Goal: Information Seeking & Learning: Learn about a topic

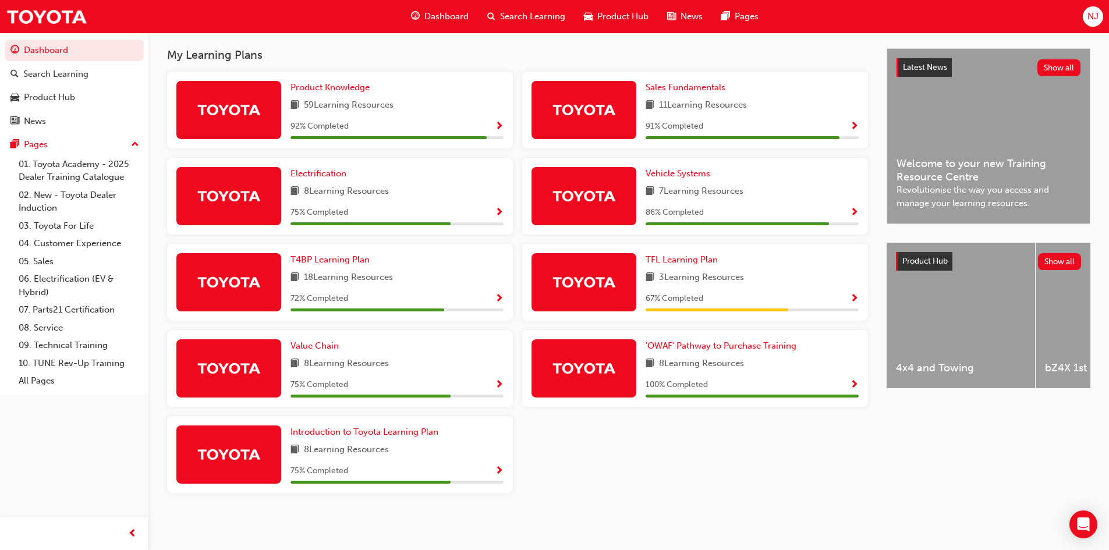
scroll to position [253, 0]
click at [687, 260] on span "TFL Learning Plan" at bounding box center [682, 259] width 72 height 10
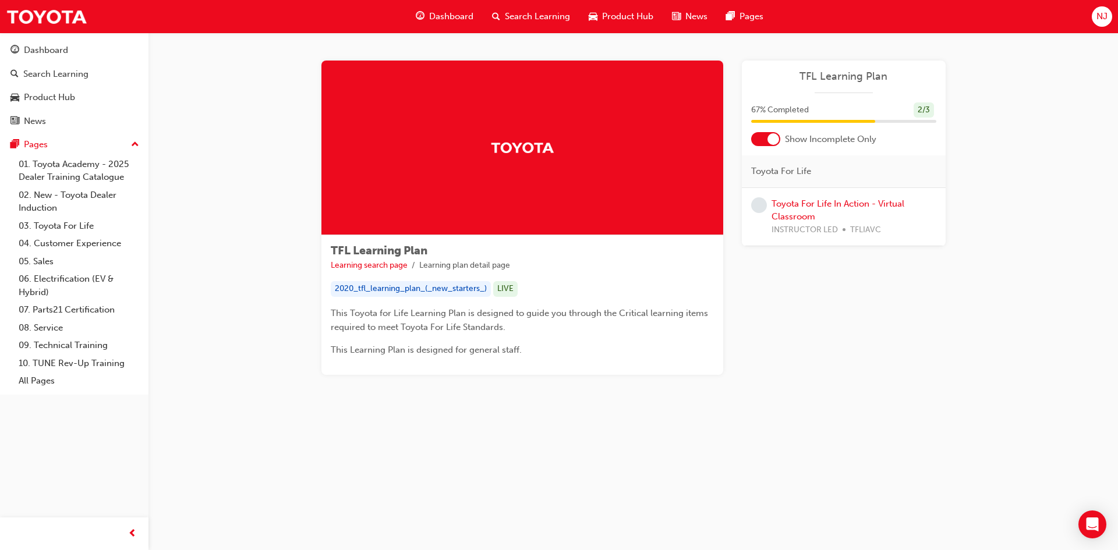
click at [373, 288] on div "2020_tfl_learning_plan_(_new_starters_)" at bounding box center [411, 289] width 160 height 16
click at [349, 289] on div "2020_tfl_learning_plan_(_new_starters_)" at bounding box center [411, 289] width 160 height 16
click at [44, 52] on div "Dashboard" at bounding box center [46, 50] width 44 height 13
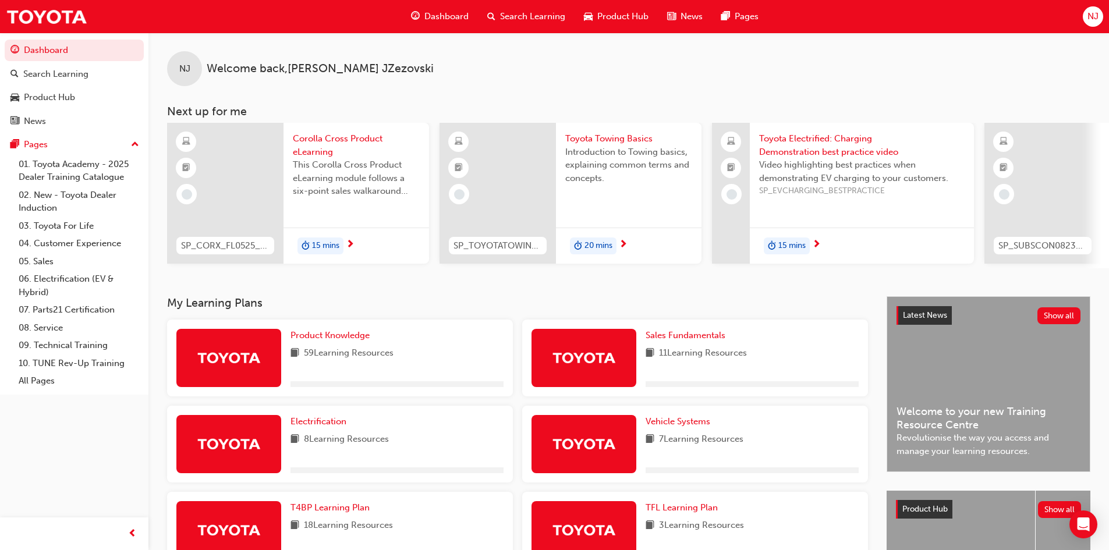
click at [514, 15] on span "Search Learning" at bounding box center [532, 16] width 65 height 13
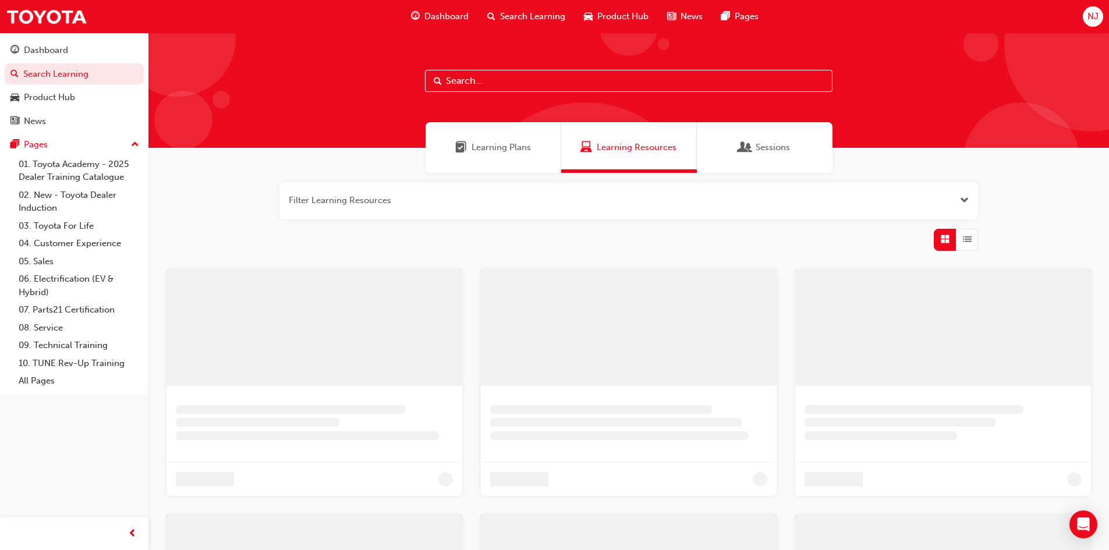
click at [476, 82] on input "text" at bounding box center [629, 81] width 408 height 22
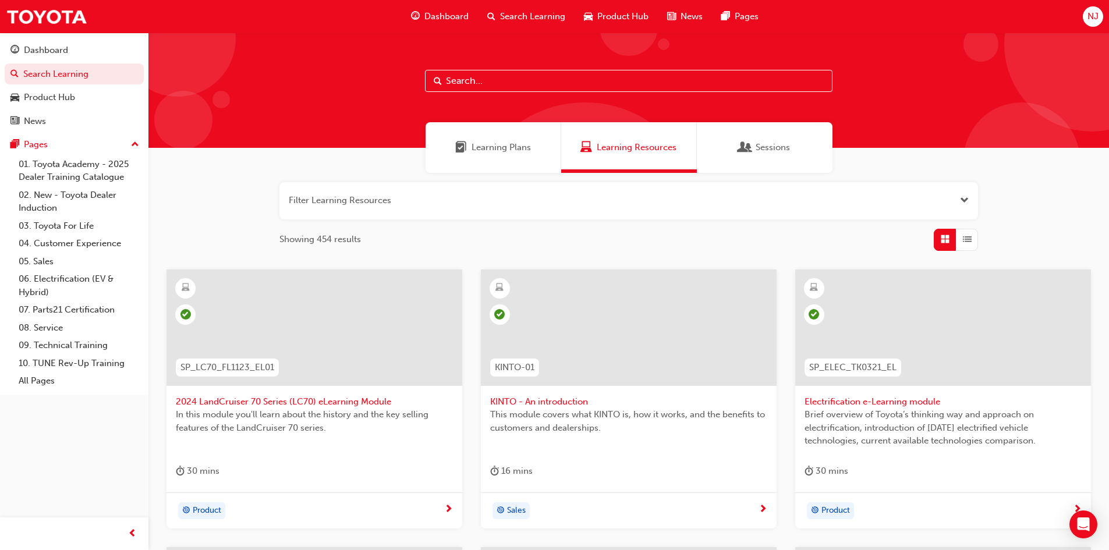
type input "h"
type input "H"
click at [511, 75] on input "text" at bounding box center [629, 81] width 408 height 22
type input "HALO"
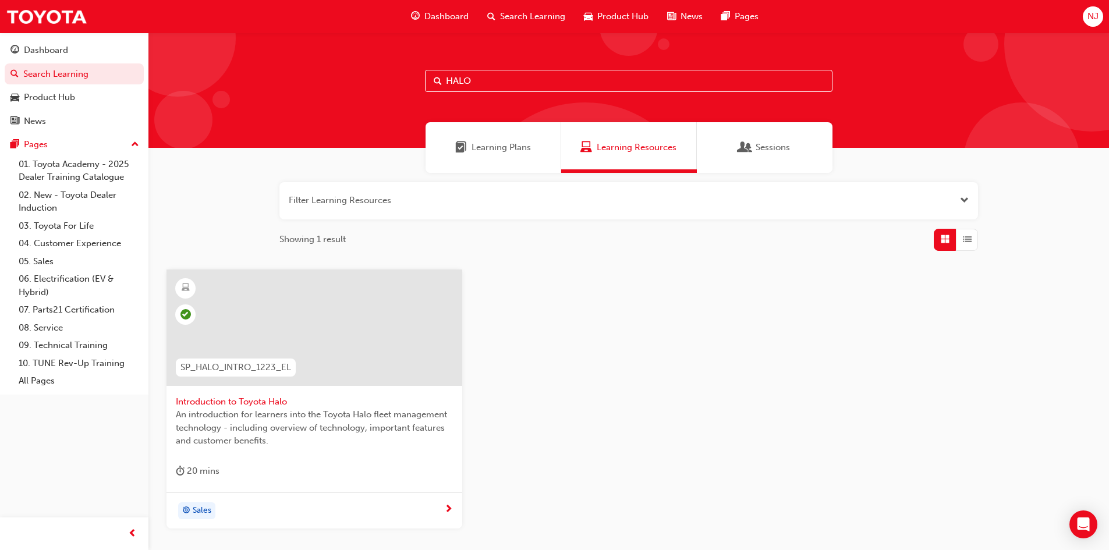
scroll to position [91, 0]
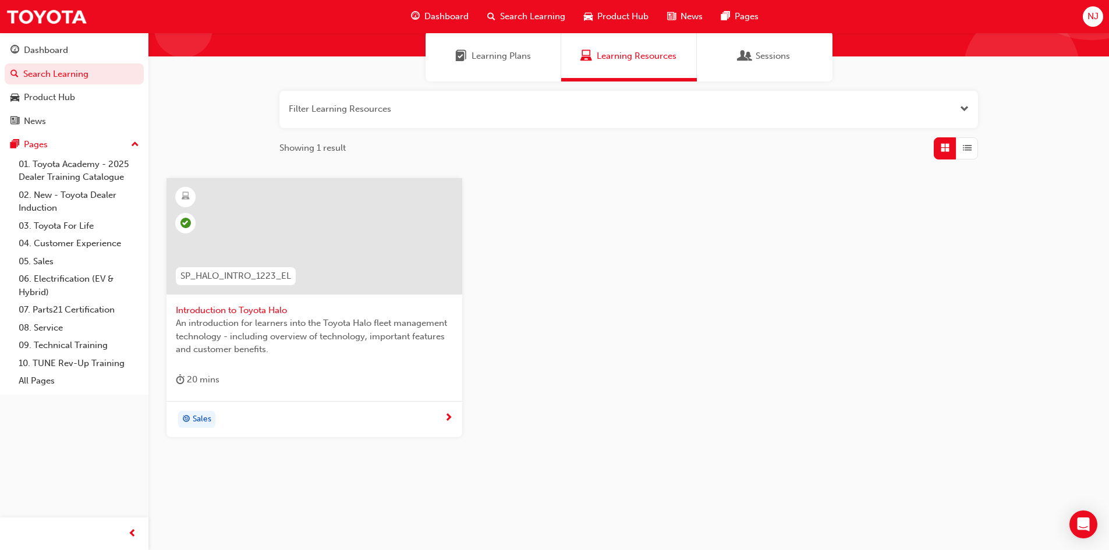
click at [345, 419] on div "Sales" at bounding box center [310, 419] width 268 height 17
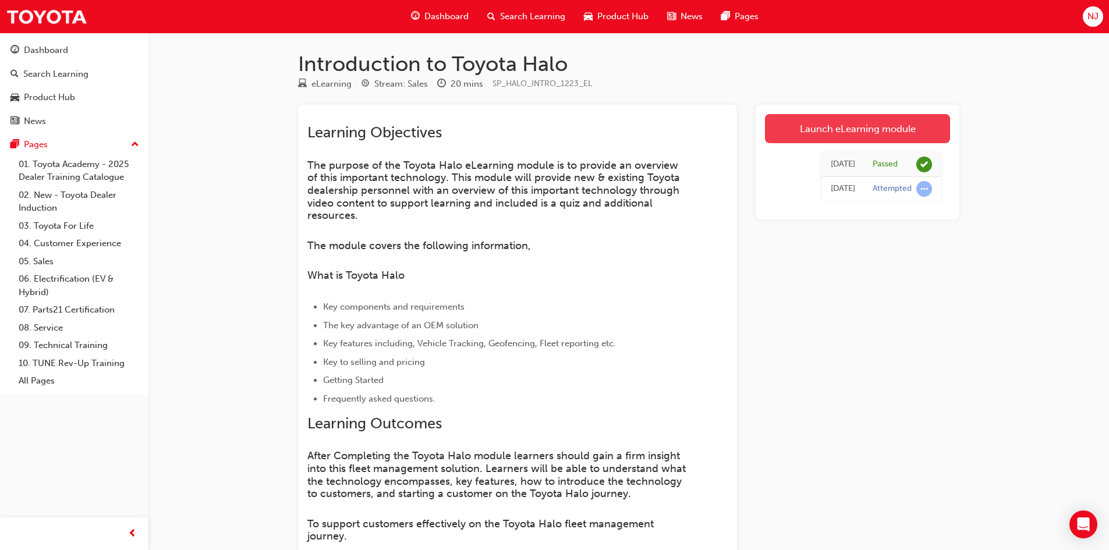
click at [838, 135] on link "Launch eLearning module" at bounding box center [857, 128] width 185 height 29
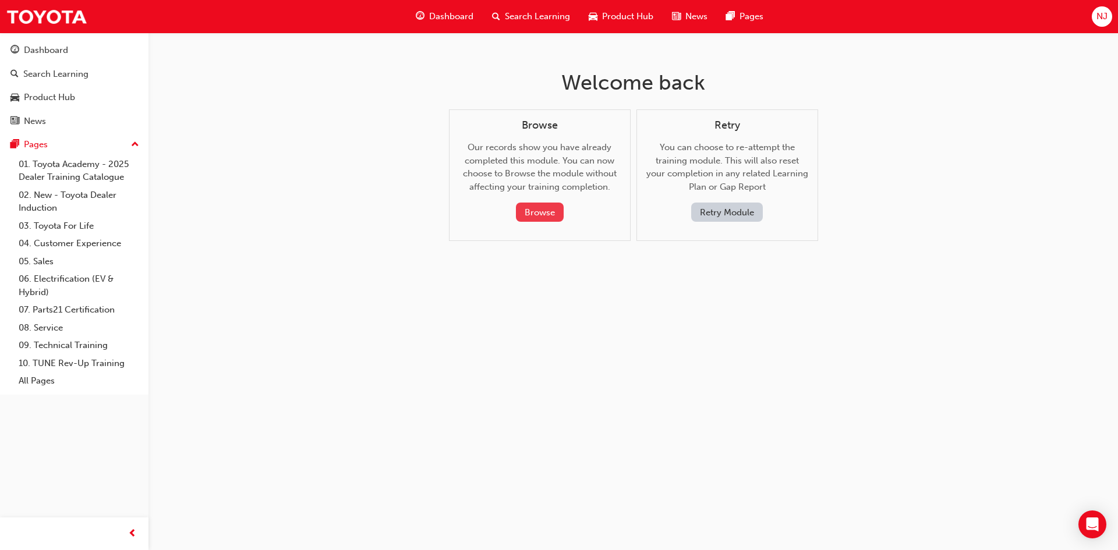
click at [531, 209] on button "Browse" at bounding box center [540, 212] width 48 height 19
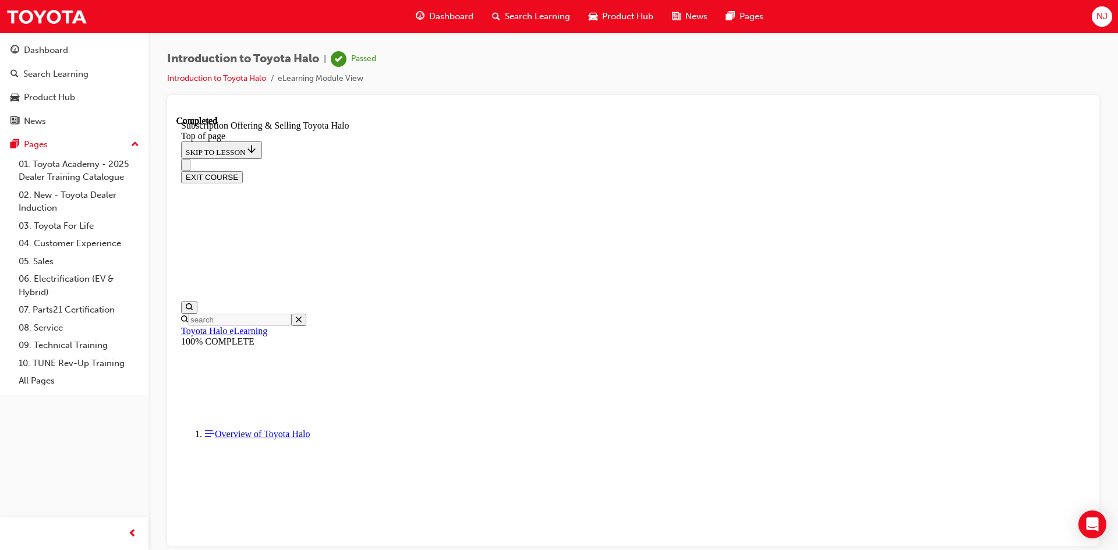
scroll to position [211, 0]
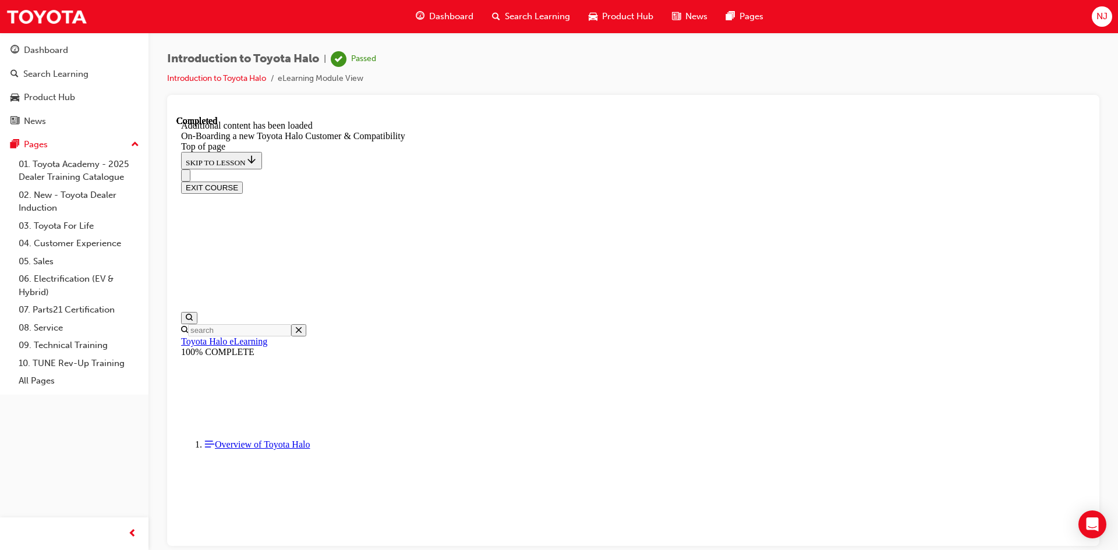
scroll to position [710, 0]
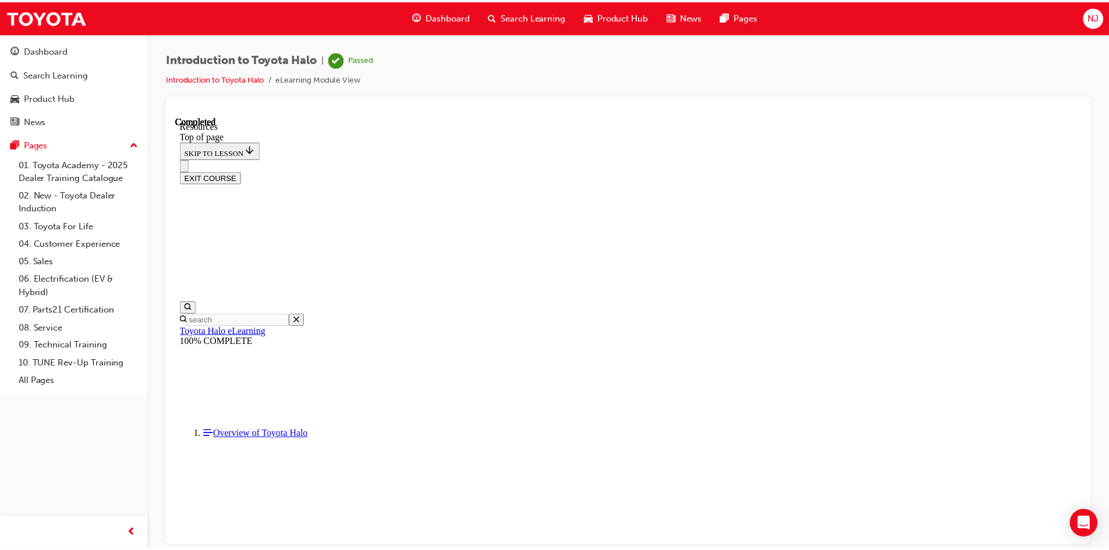
scroll to position [666, 0]
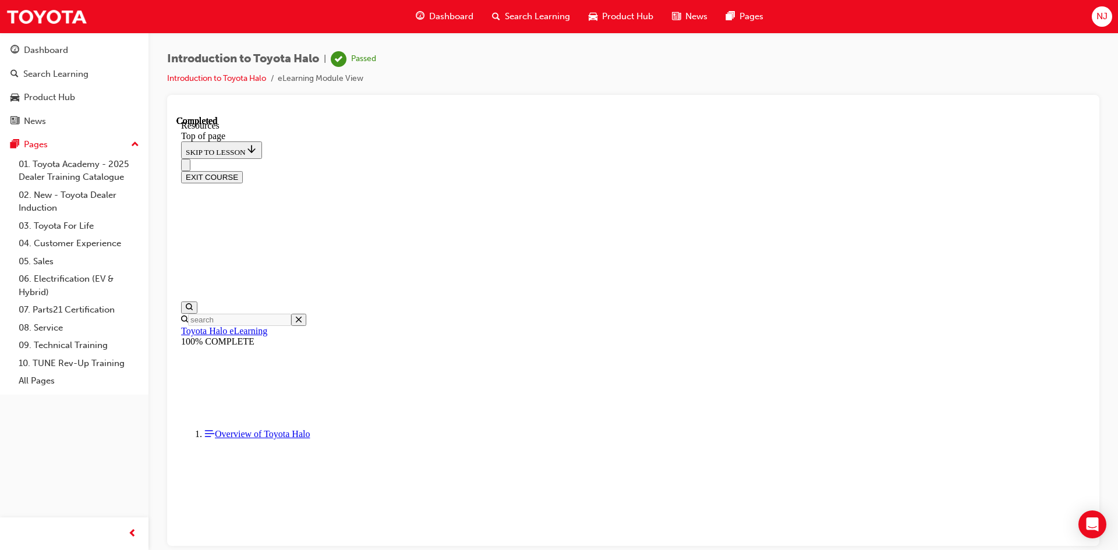
drag, startPoint x: 529, startPoint y: 151, endPoint x: 726, endPoint y: 483, distance: 386.7
copy ul "Loremi Dolo Sit ametc://adi.elitse.doe.te/incid/utla-etdolorema Aliqua Enim Adm…"
click at [51, 163] on link "01. Toyota Academy - 2025 Dealer Training Catalogue" at bounding box center [79, 170] width 130 height 31
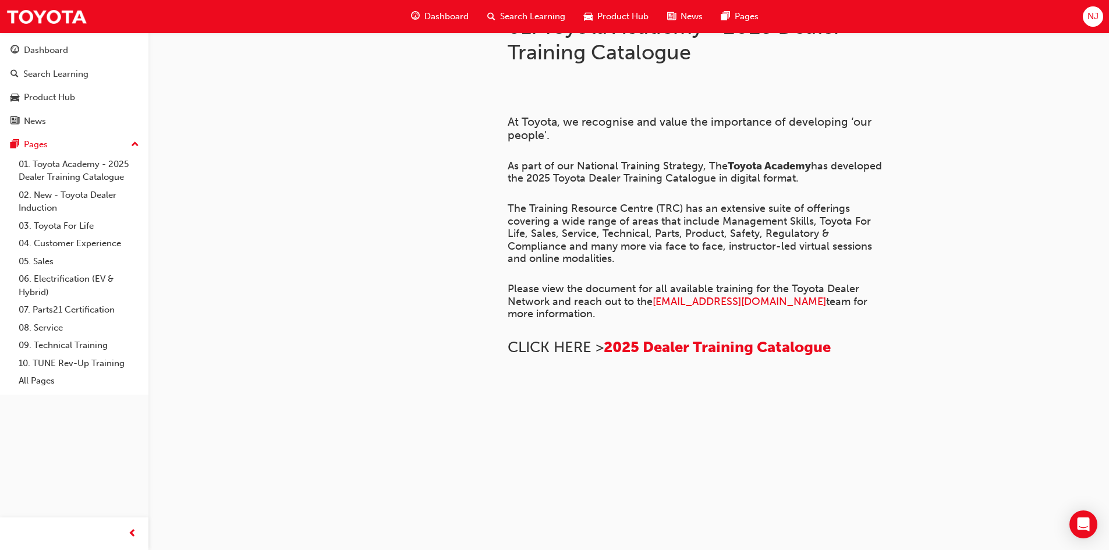
scroll to position [699, 0]
click at [30, 45] on div "Dashboard" at bounding box center [46, 50] width 44 height 13
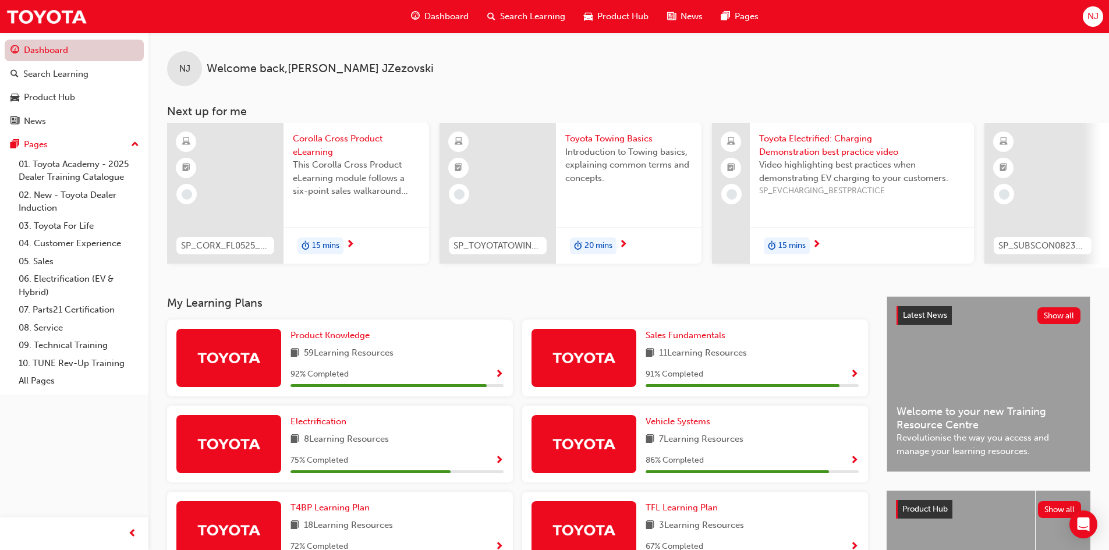
click at [51, 44] on link "Dashboard" at bounding box center [74, 51] width 139 height 22
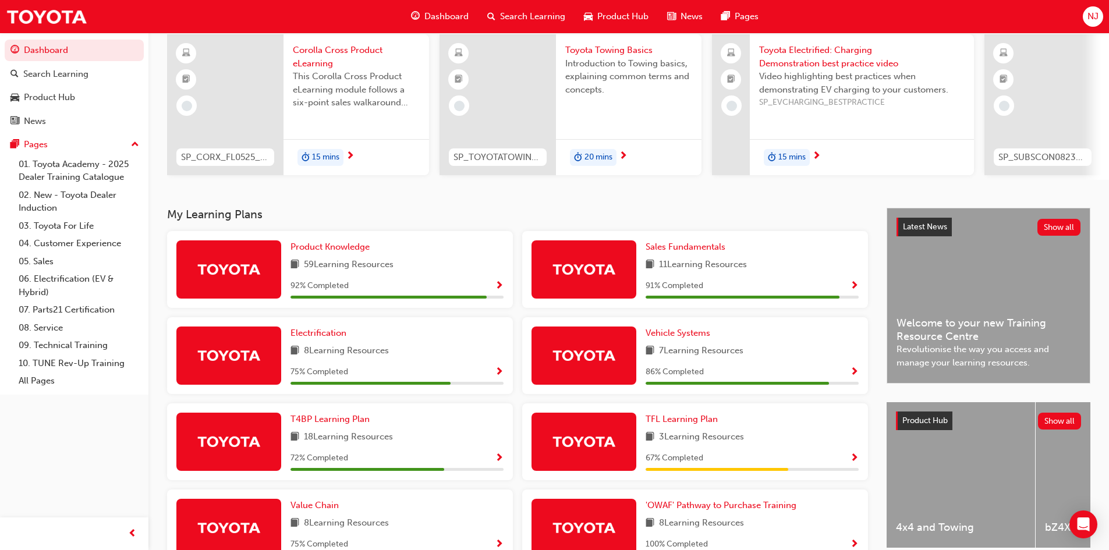
scroll to position [175, 0]
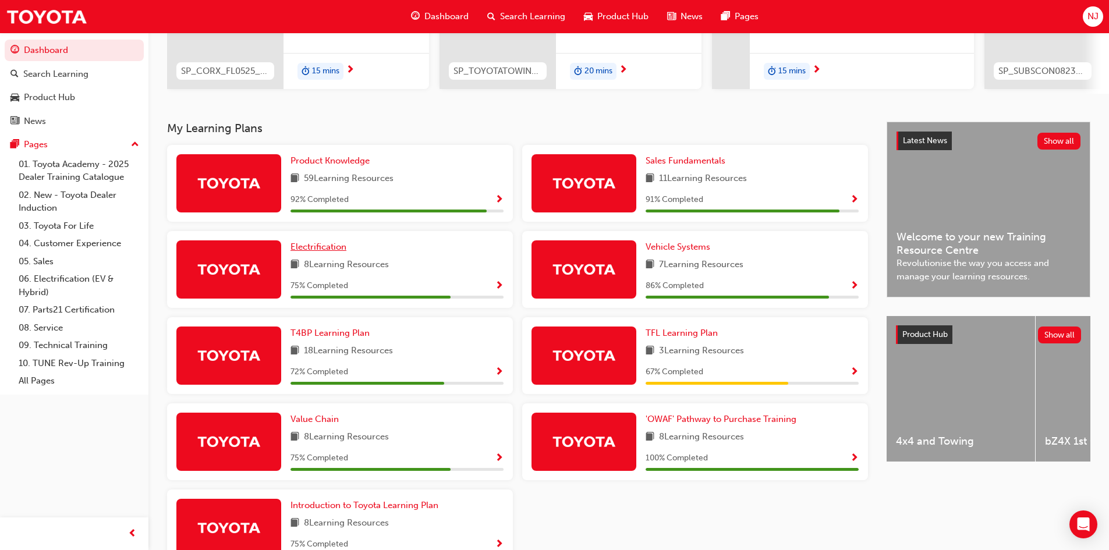
click at [312, 252] on span "Electrification" at bounding box center [319, 247] width 56 height 10
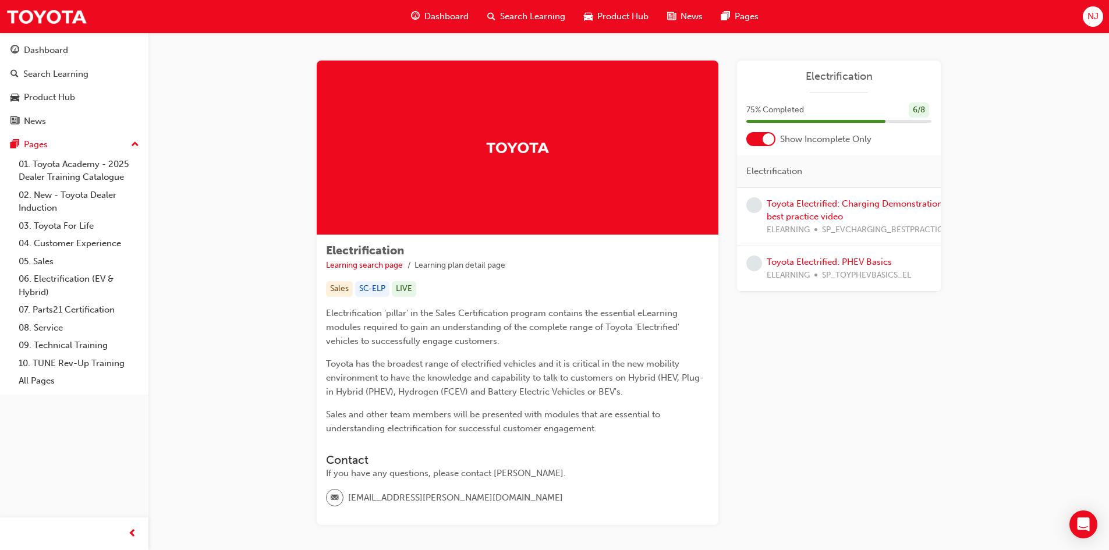
click at [769, 139] on div at bounding box center [769, 139] width 12 height 12
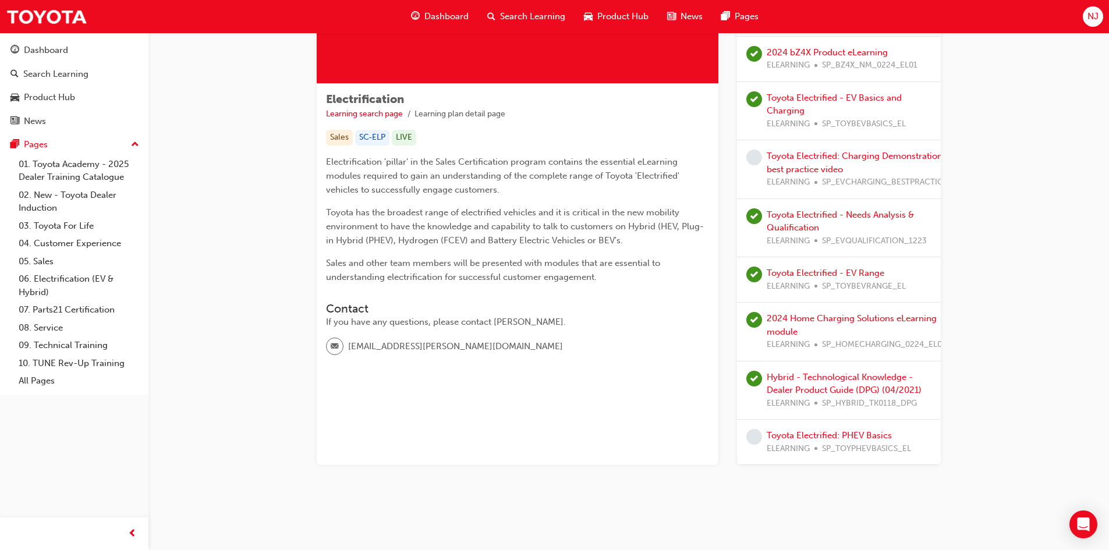
scroll to position [44, 0]
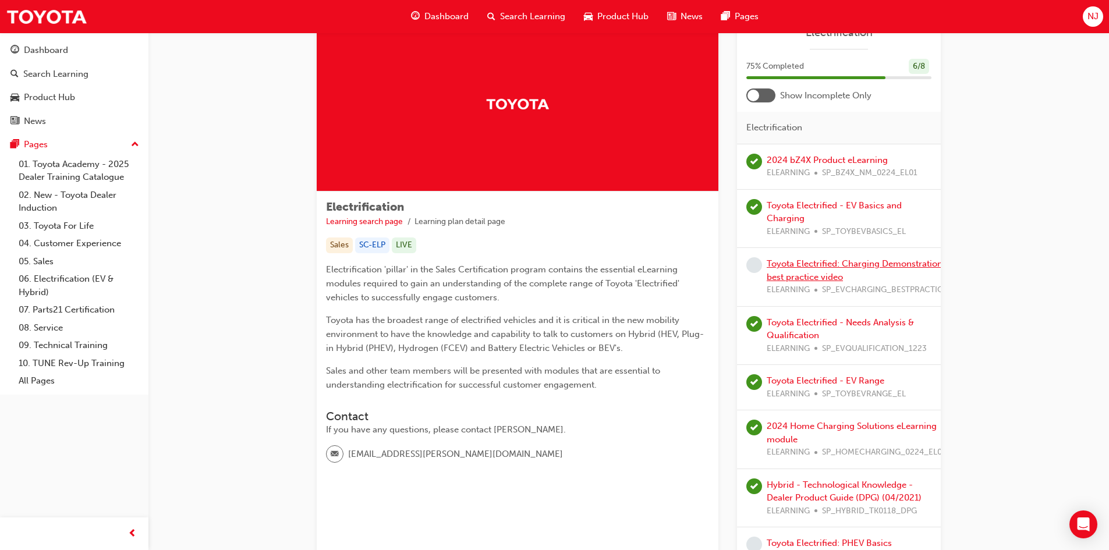
click at [800, 268] on link "Toyota Electrified: Charging Demonstration best practice video" at bounding box center [855, 271] width 176 height 24
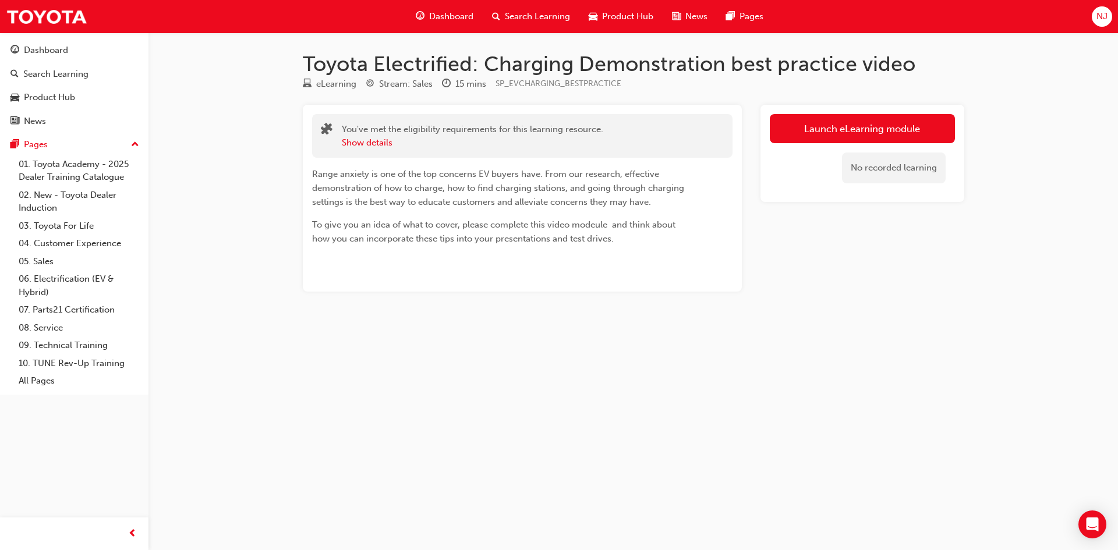
click at [820, 146] on div "No recorded learning" at bounding box center [862, 167] width 185 height 49
click at [823, 136] on link "Launch eLearning module" at bounding box center [862, 128] width 185 height 29
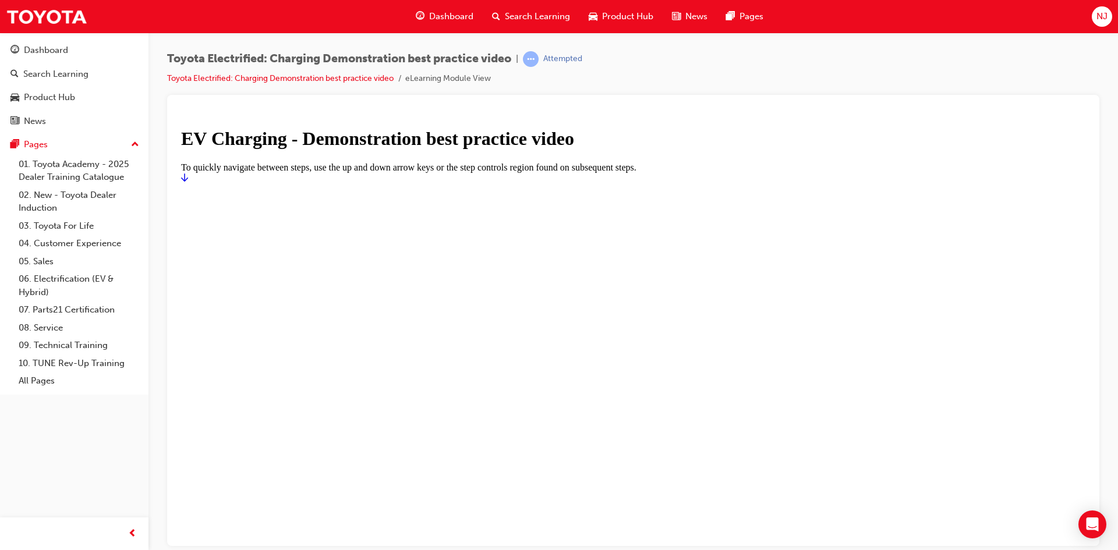
click at [805, 183] on div at bounding box center [633, 183] width 904 height 0
click at [188, 181] on icon "Start" at bounding box center [184, 177] width 7 height 8
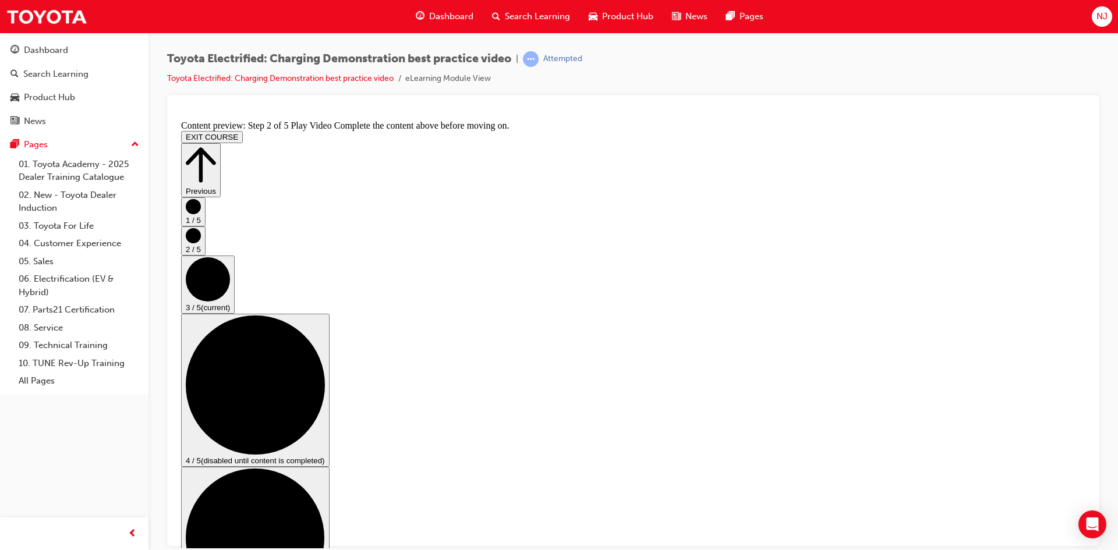
scroll to position [36, 0]
checkbox input "true"
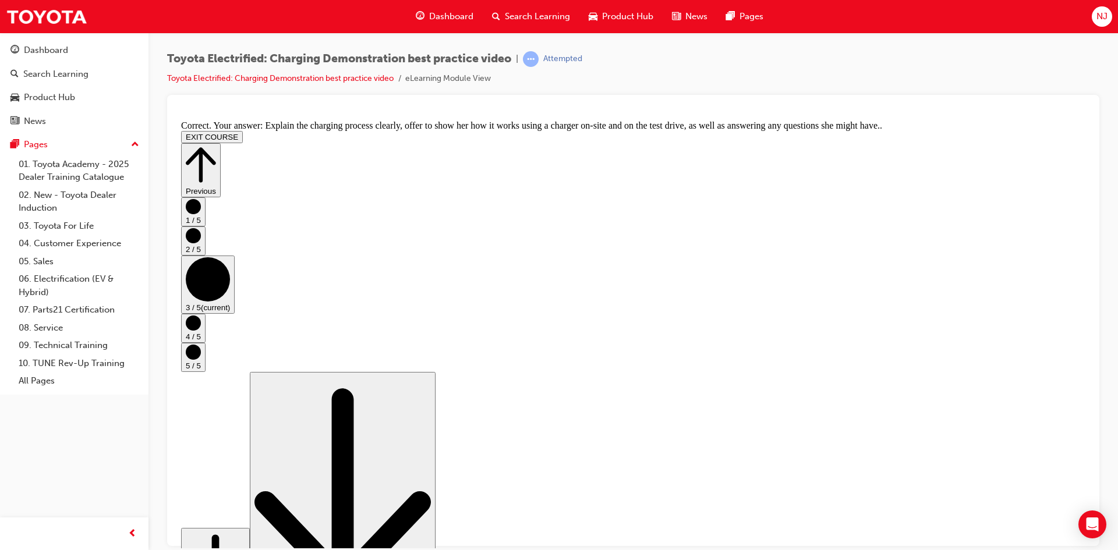
scroll to position [200, 0]
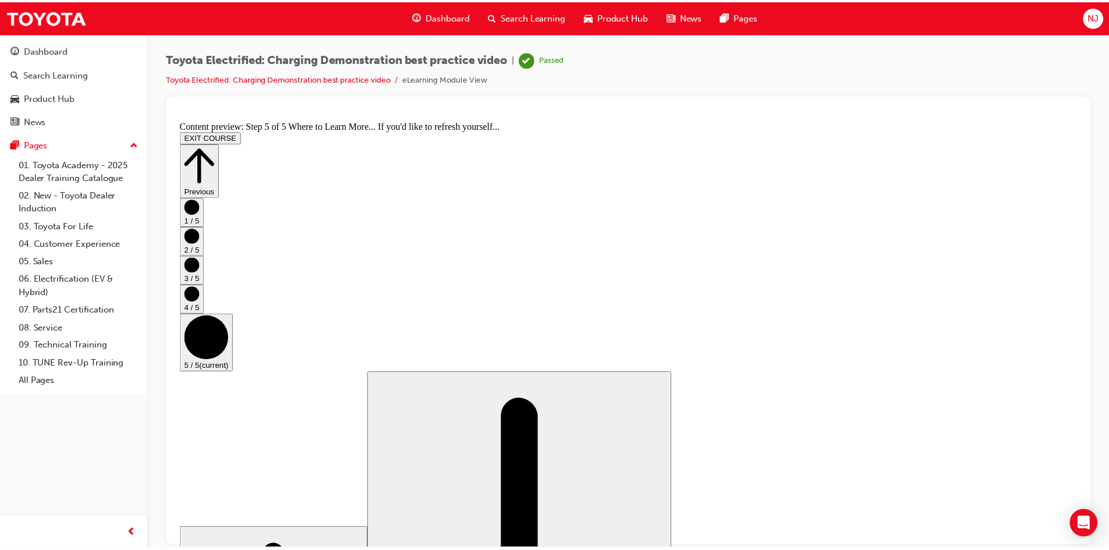
scroll to position [103, 0]
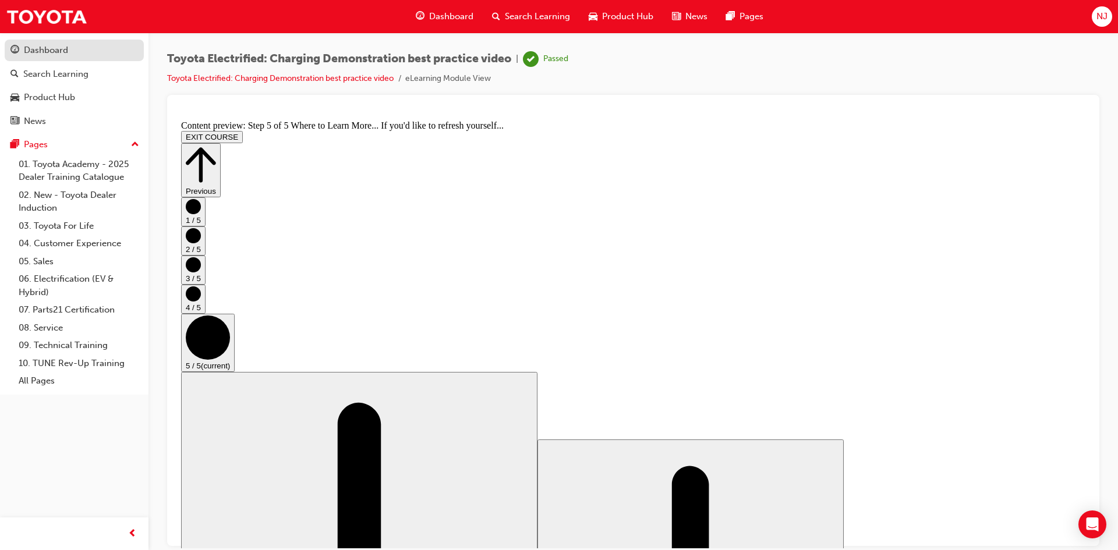
click at [49, 54] on div "Dashboard" at bounding box center [46, 50] width 44 height 13
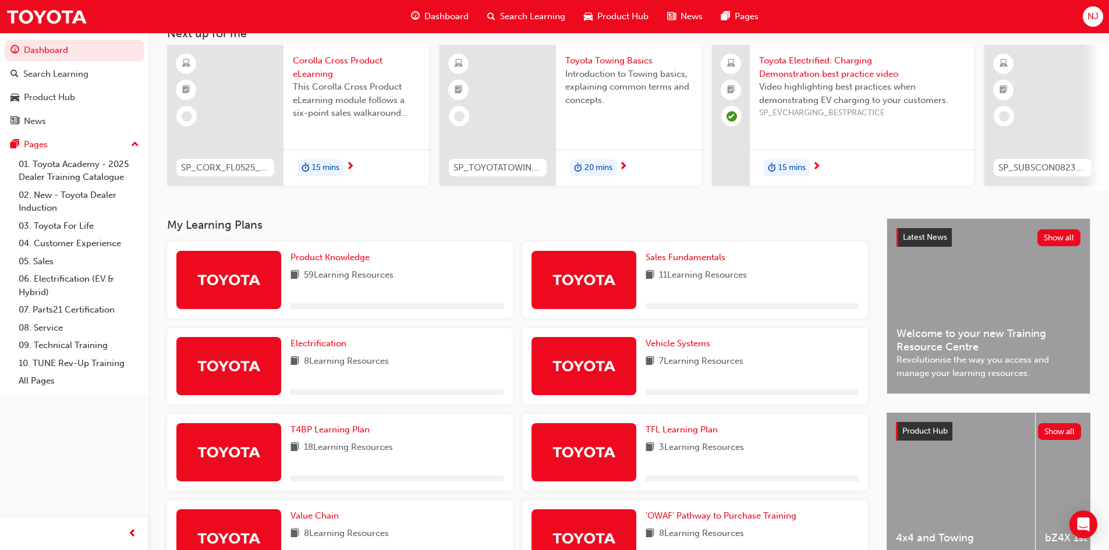
scroll to position [175, 0]
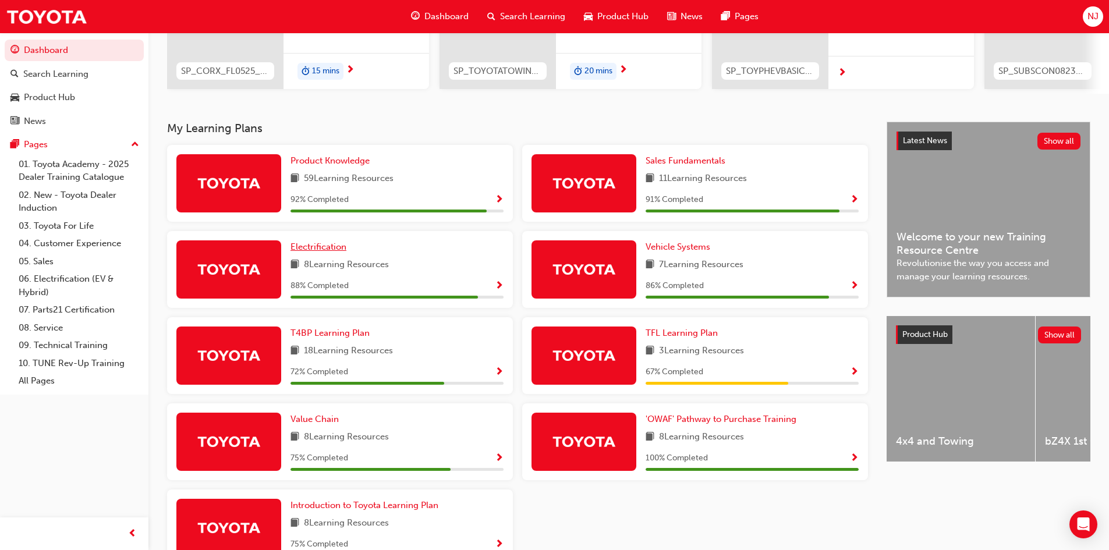
click at [316, 249] on span "Electrification" at bounding box center [319, 247] width 56 height 10
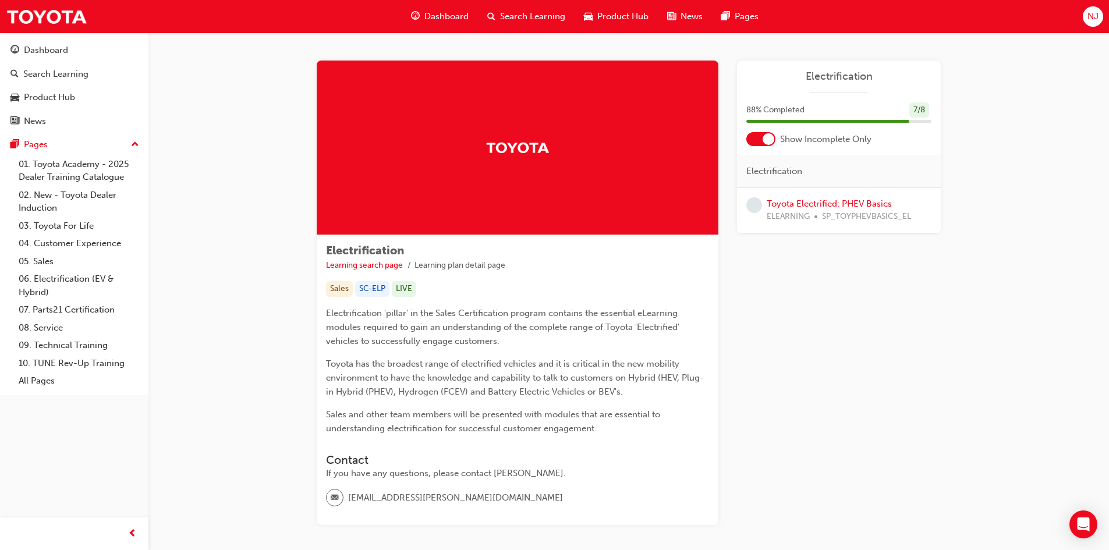
click at [768, 143] on div at bounding box center [769, 139] width 12 height 12
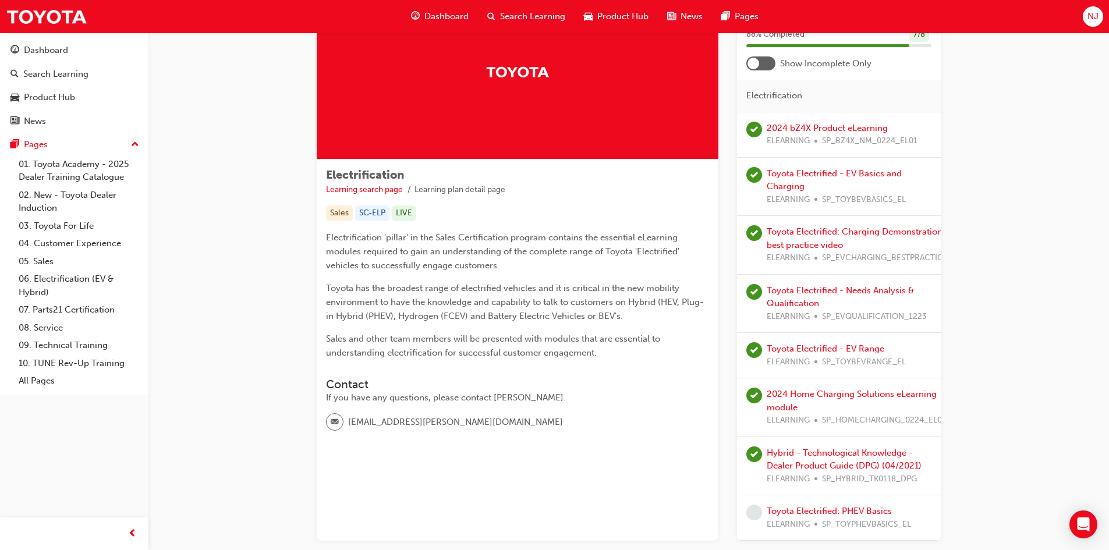
scroll to position [160, 0]
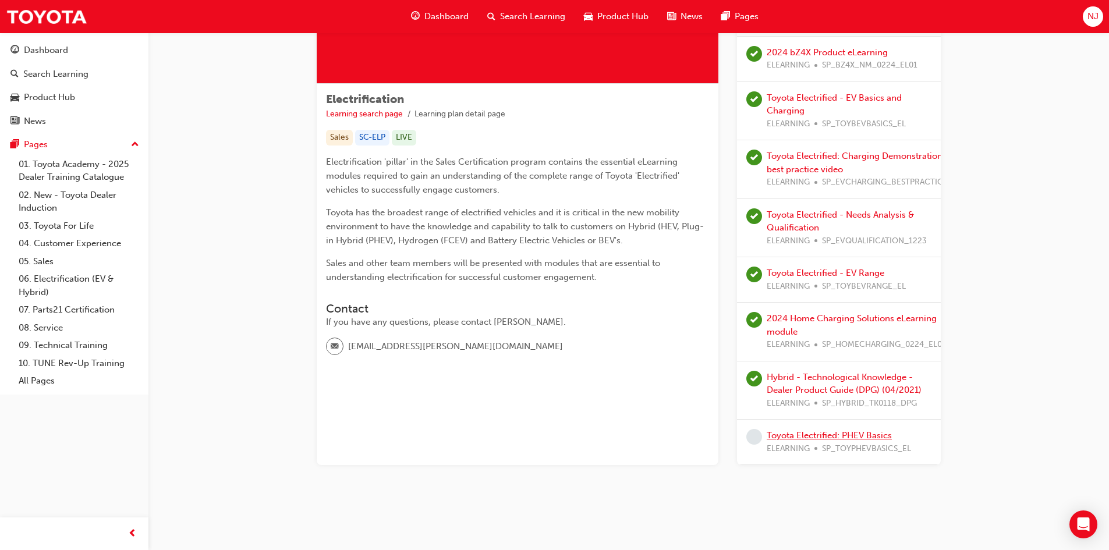
click at [802, 430] on link "Toyota Electrified: PHEV Basics" at bounding box center [829, 435] width 125 height 10
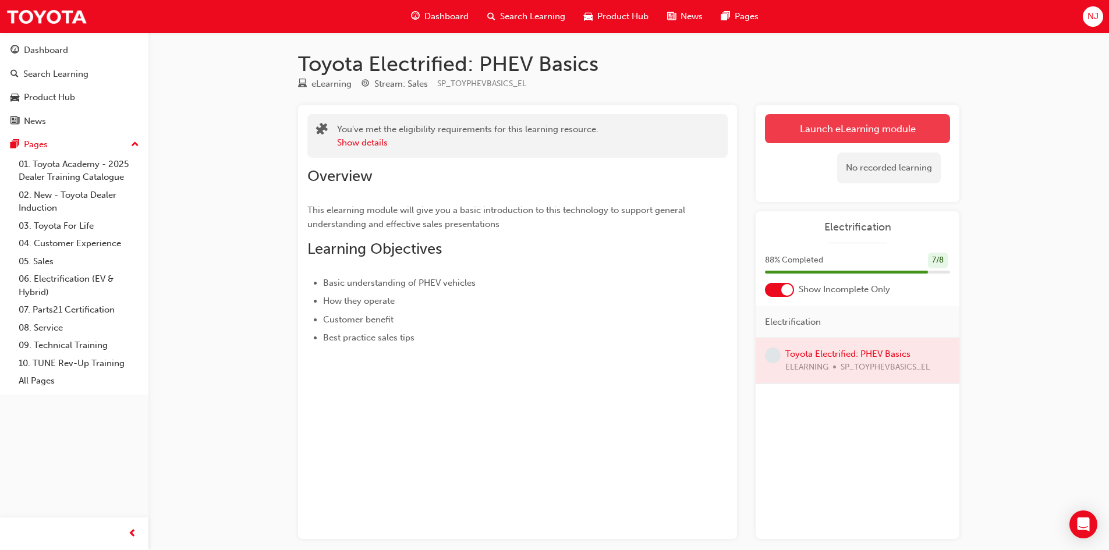
click at [865, 132] on link "Launch eLearning module" at bounding box center [857, 128] width 185 height 29
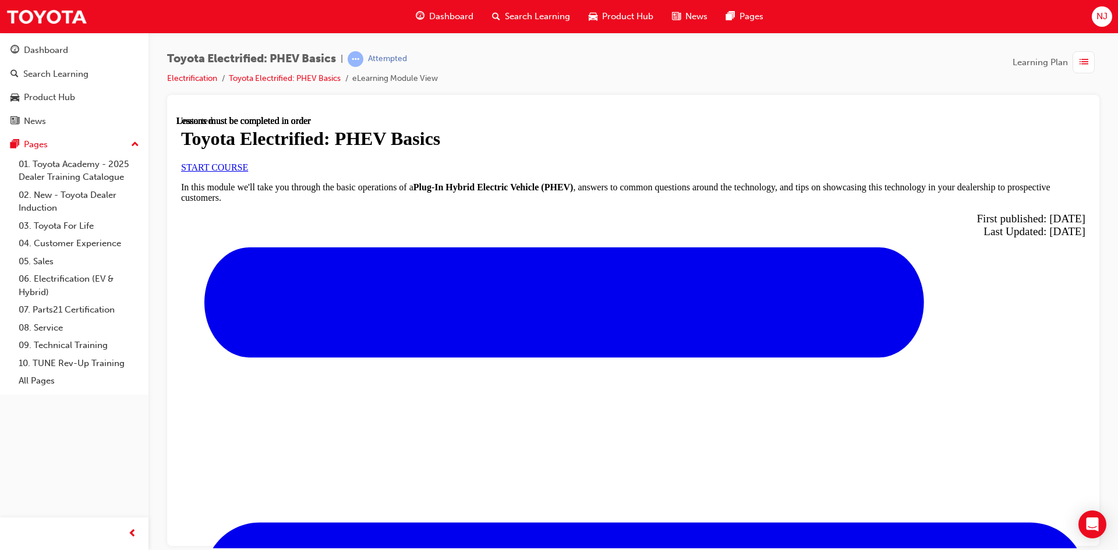
scroll to position [331, 0]
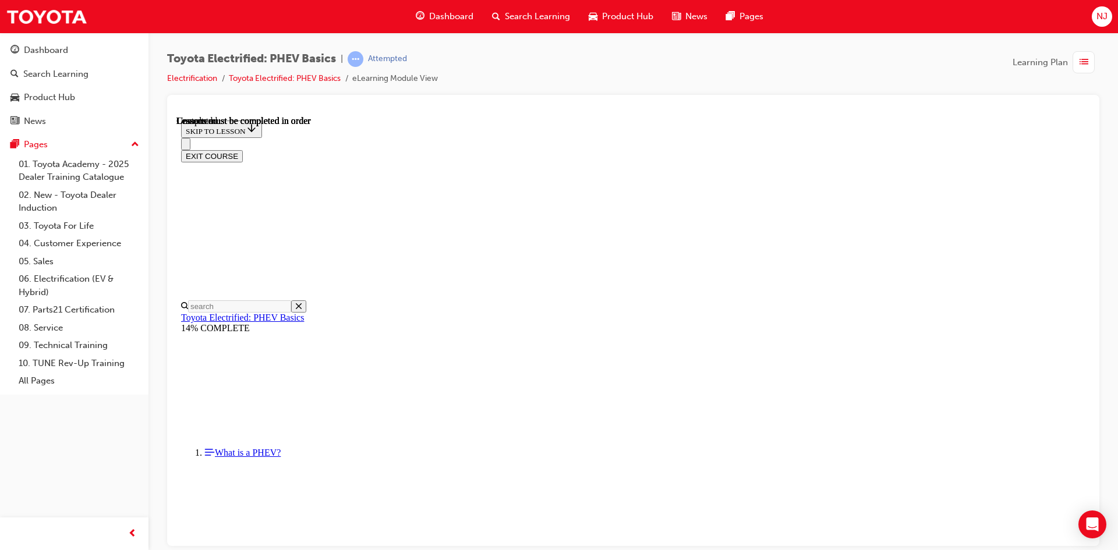
scroll to position [797, 0]
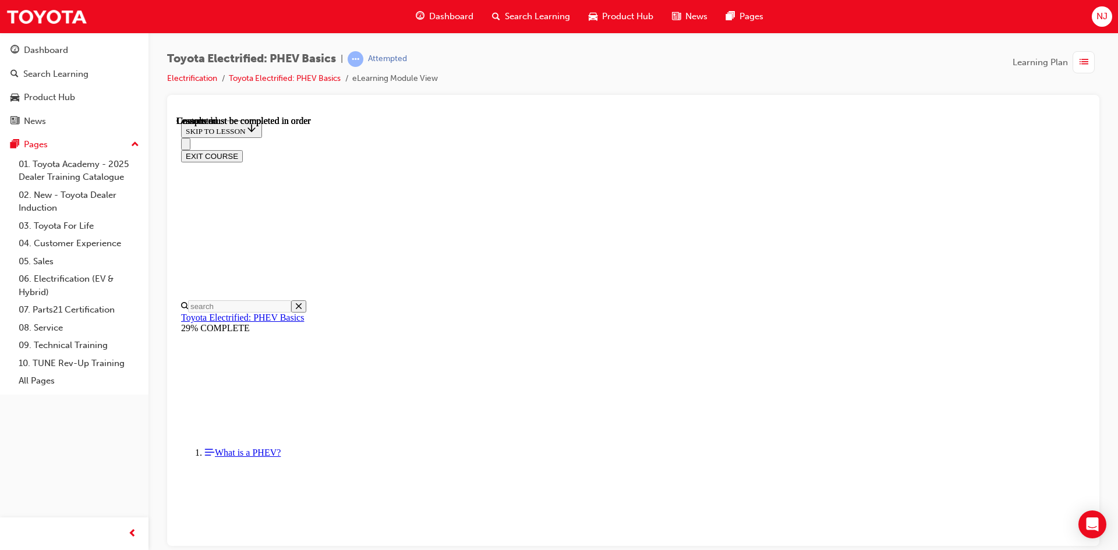
scroll to position [153, 0]
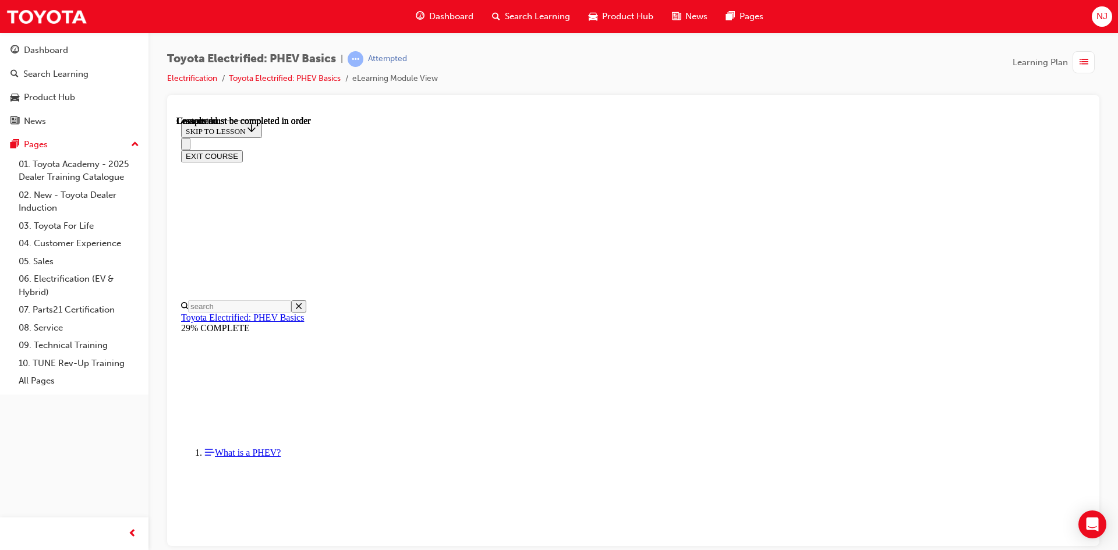
scroll to position [36, 0]
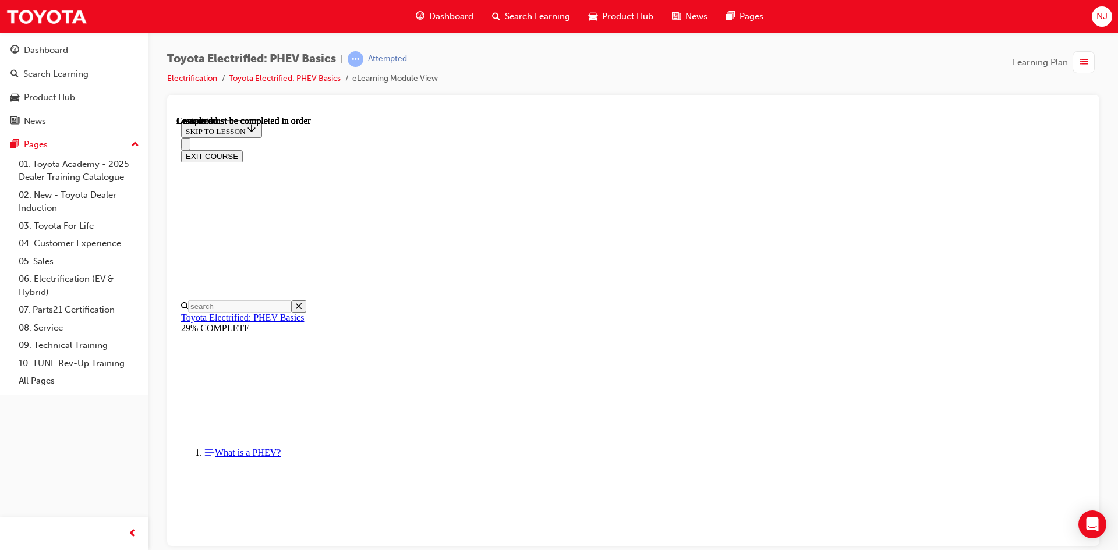
scroll to position [14, 0]
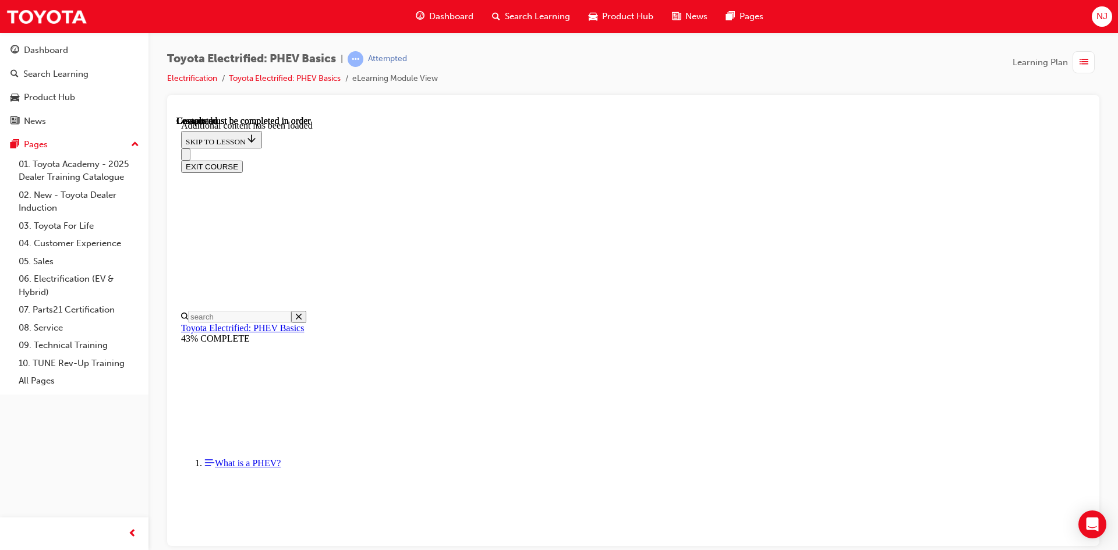
scroll to position [229, 0]
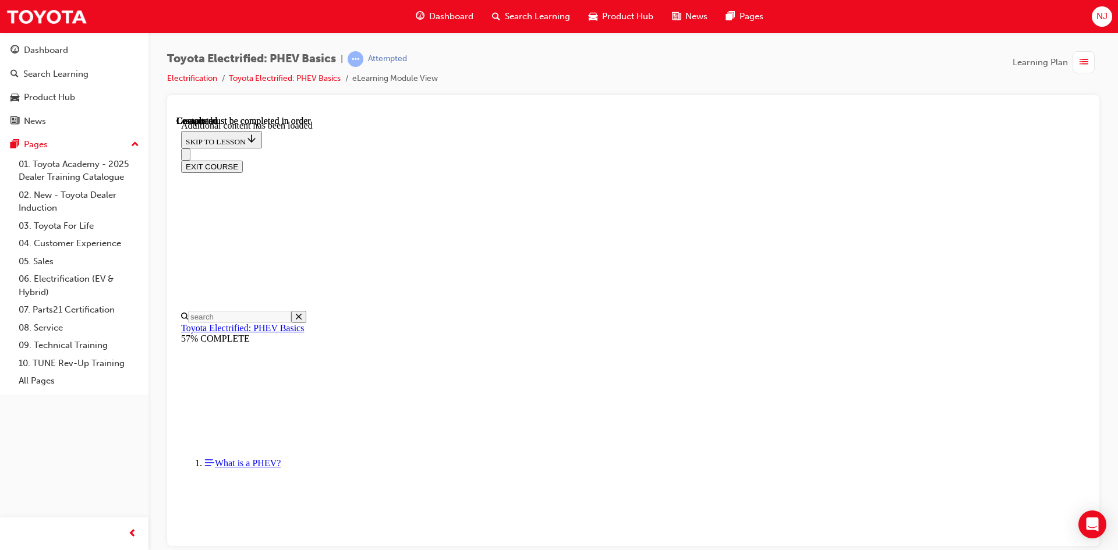
scroll to position [1026, 0]
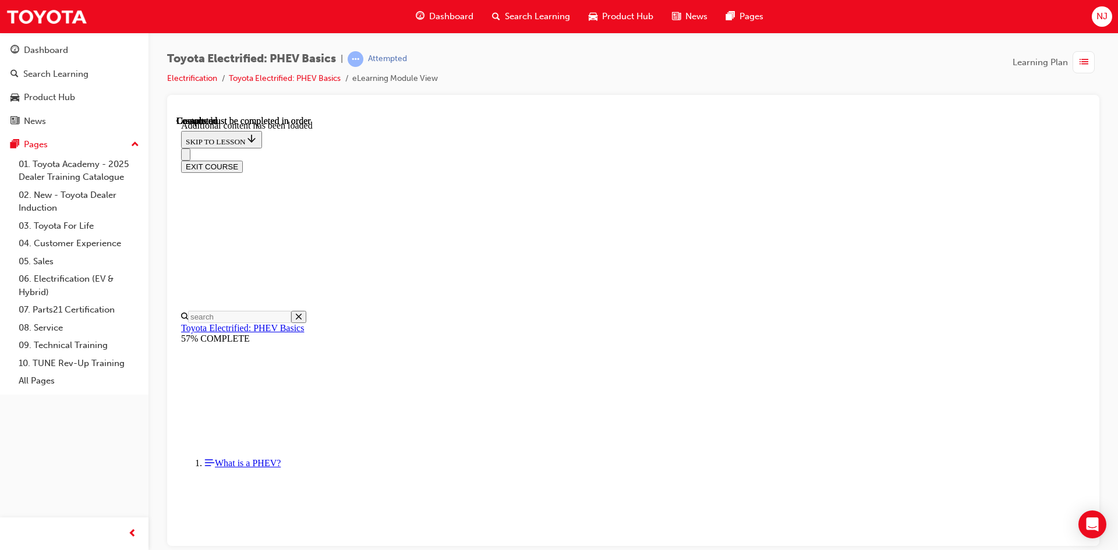
scroll to position [1826, 0]
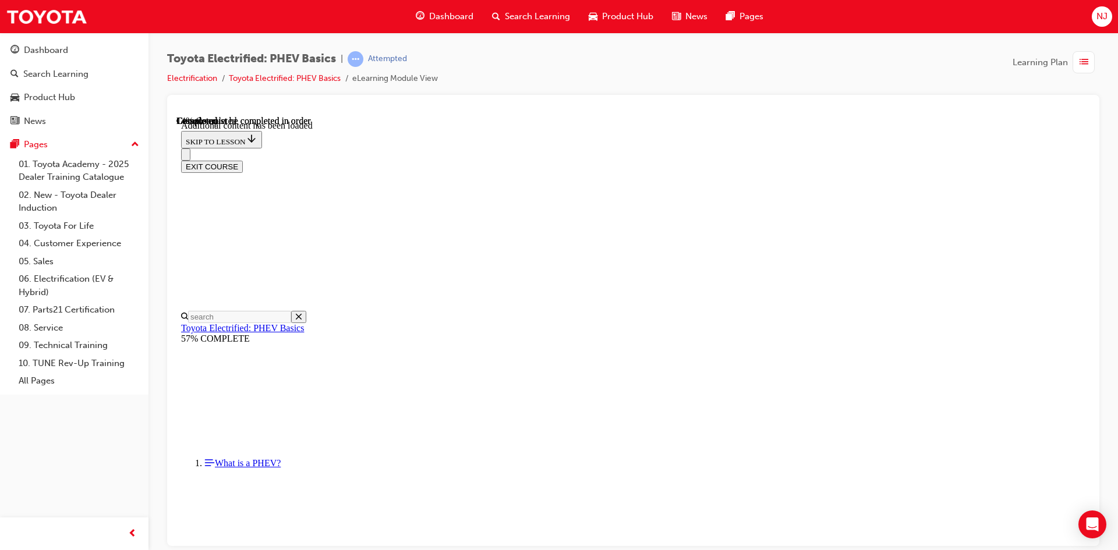
scroll to position [36, 0]
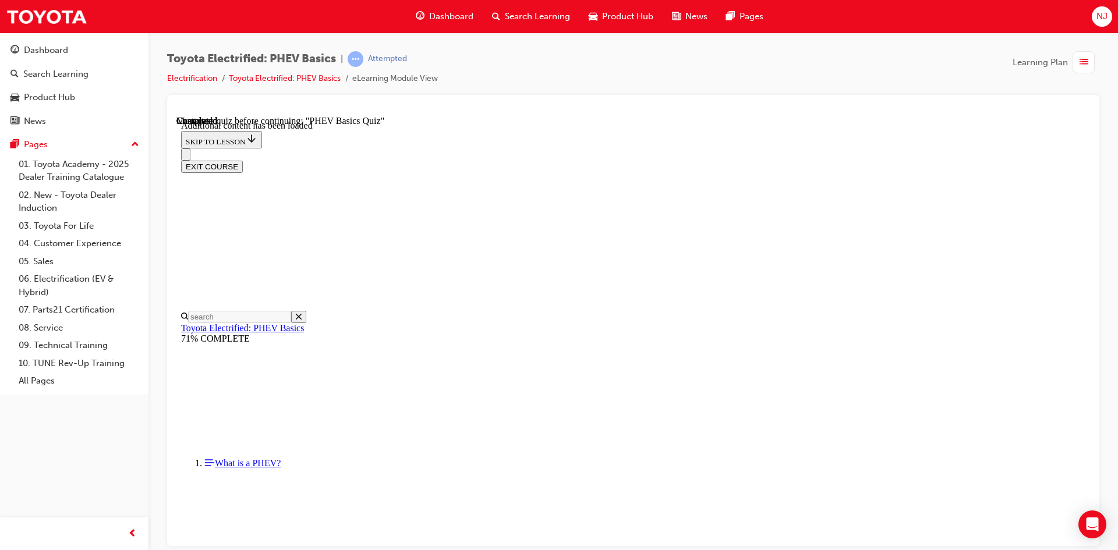
radio input "true"
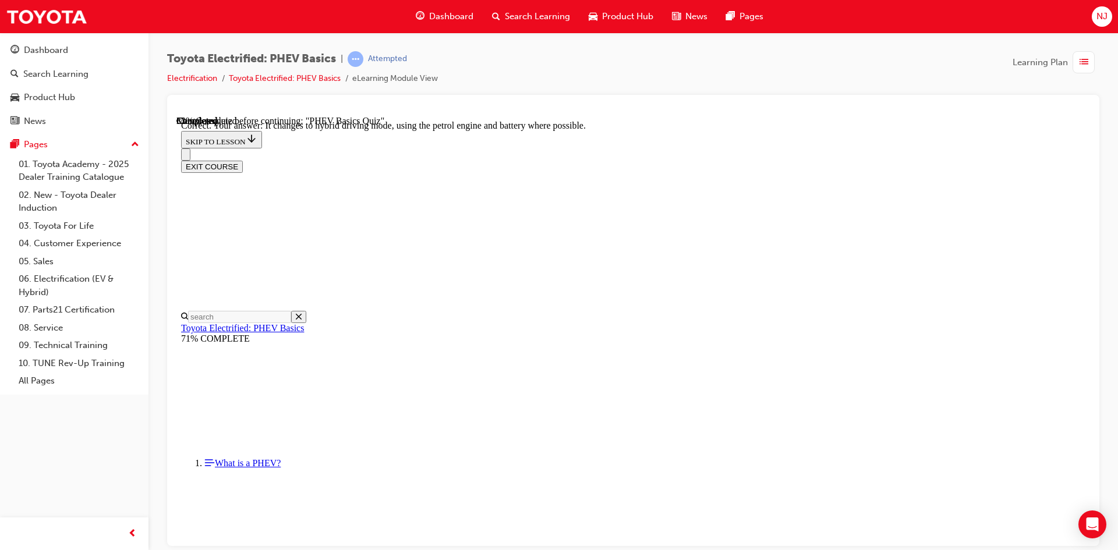
radio input "true"
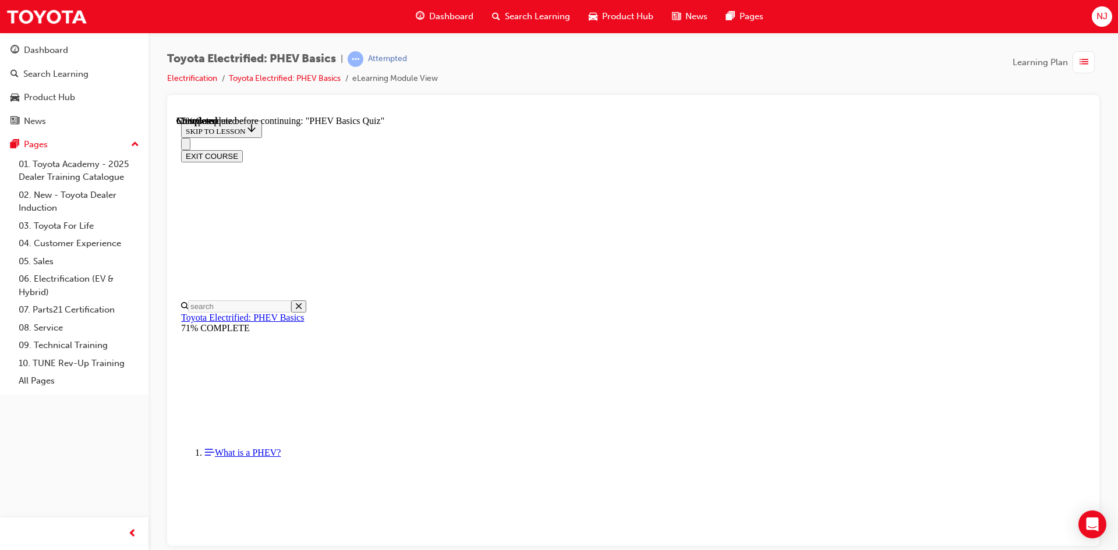
radio input "true"
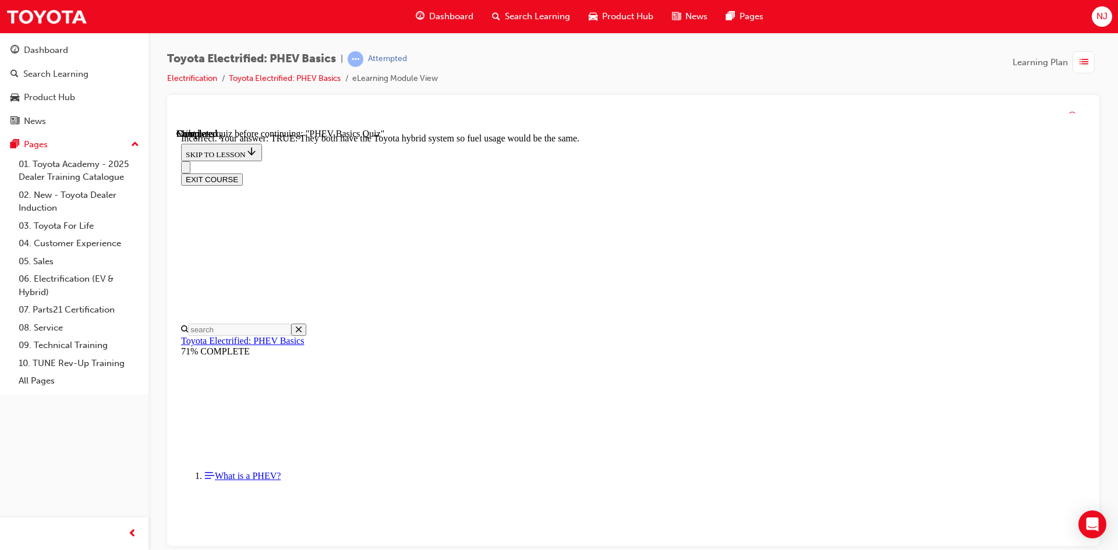
scroll to position [185, 0]
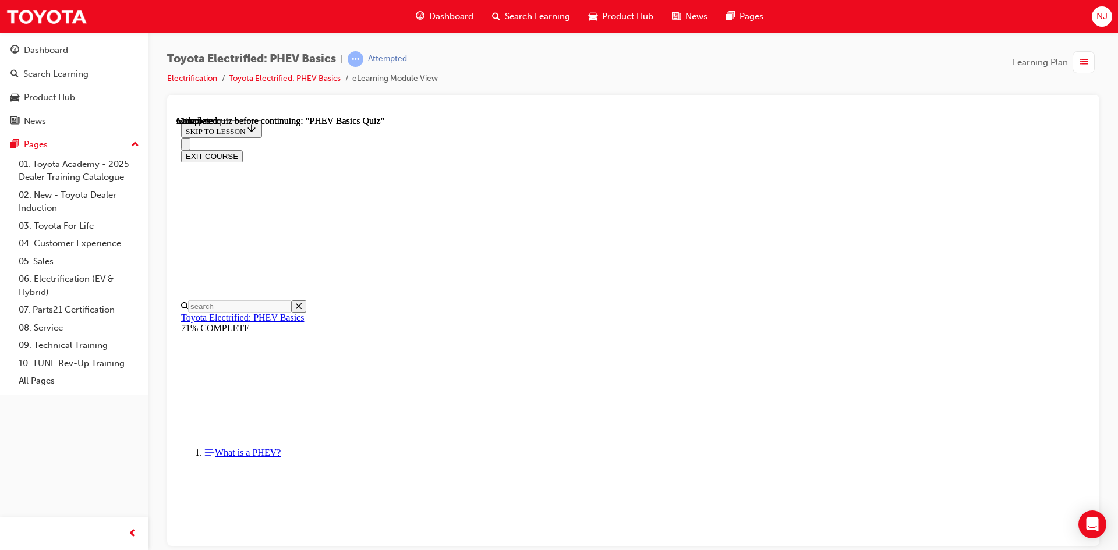
scroll to position [200, 0]
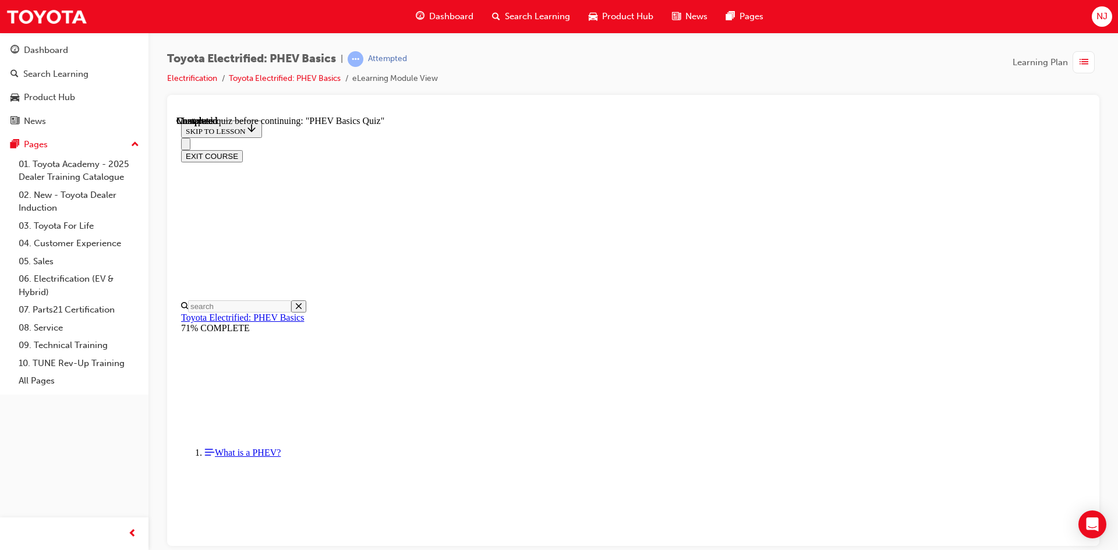
radio input "true"
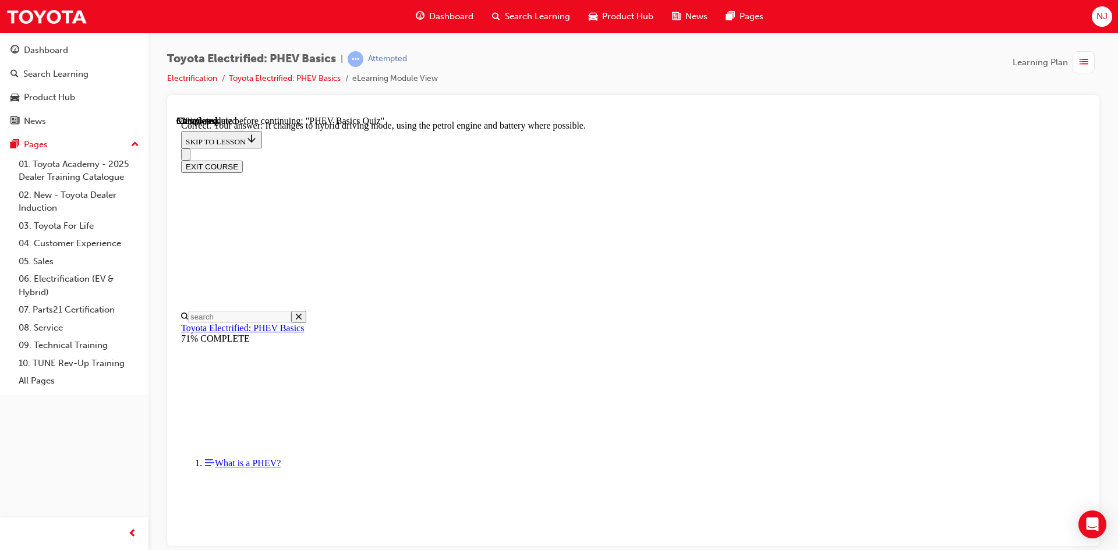
scroll to position [110, 0]
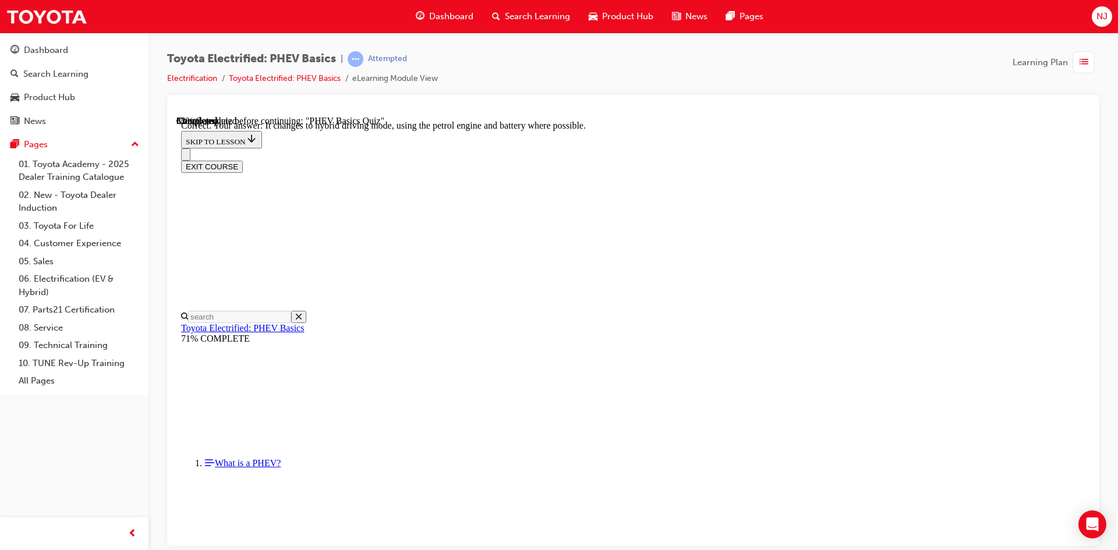
radio input "true"
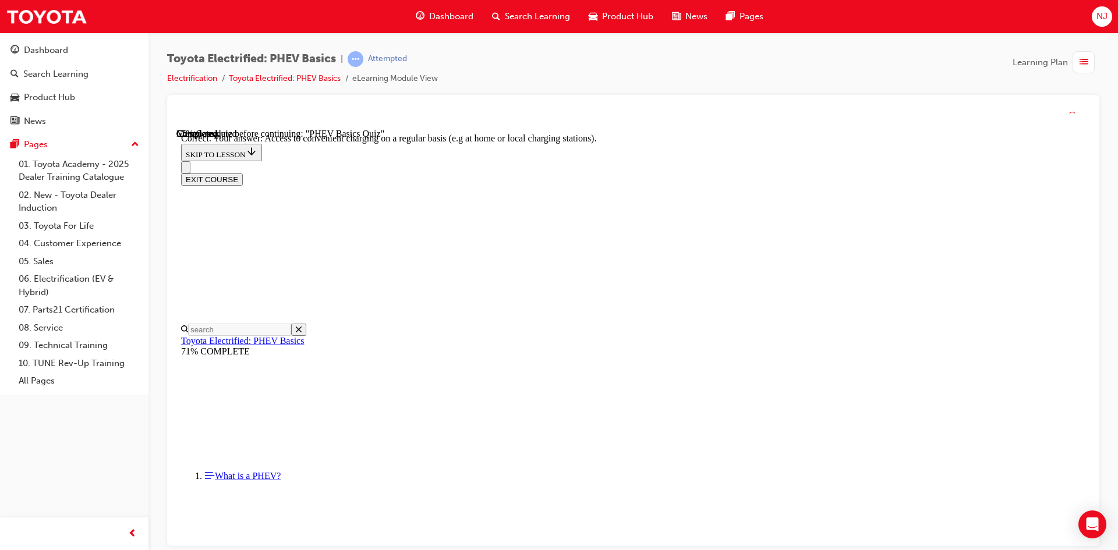
scroll to position [254, 0]
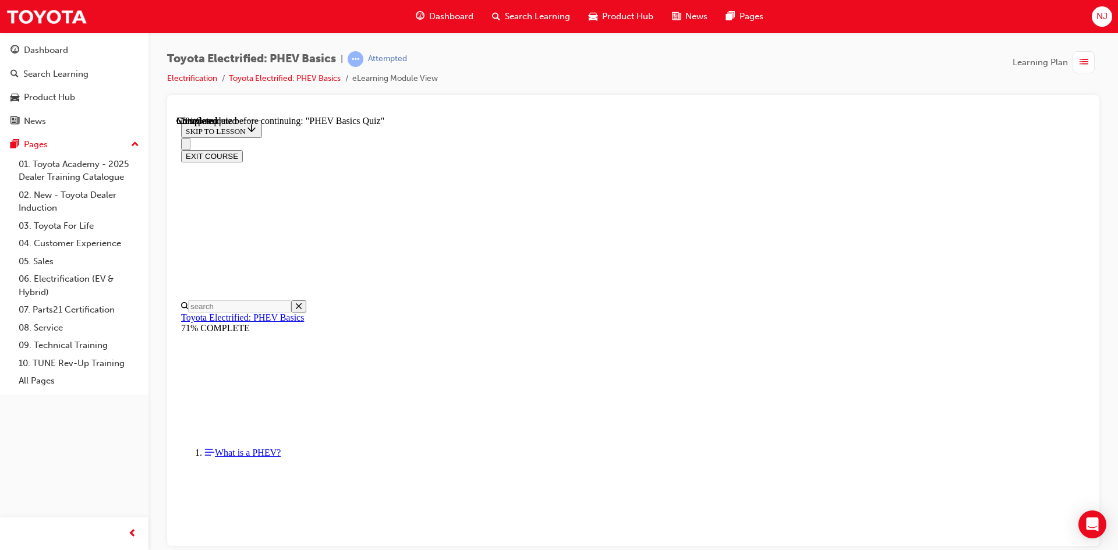
scroll to position [105, 0]
radio input "true"
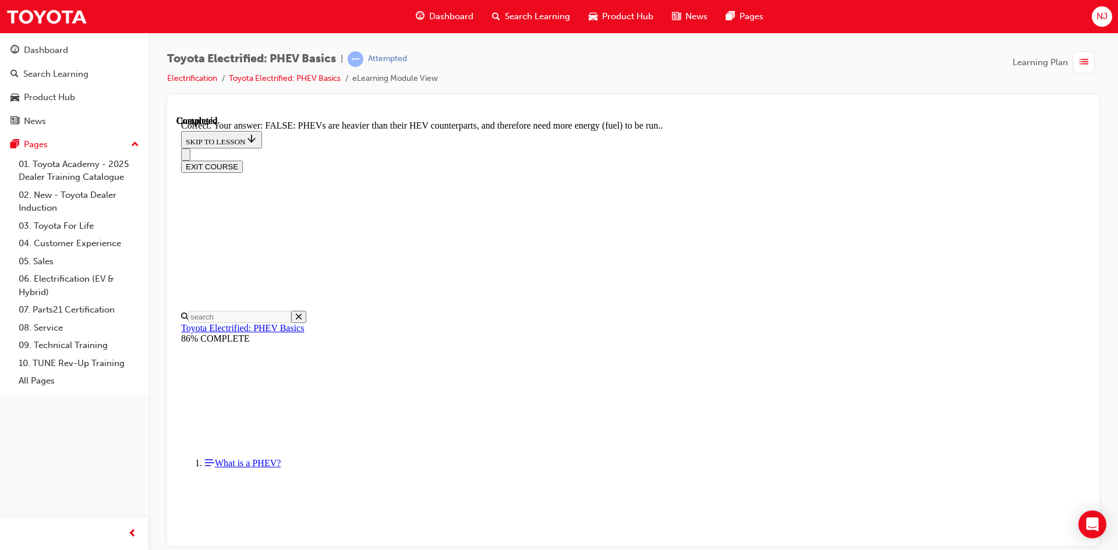
scroll to position [185, 0]
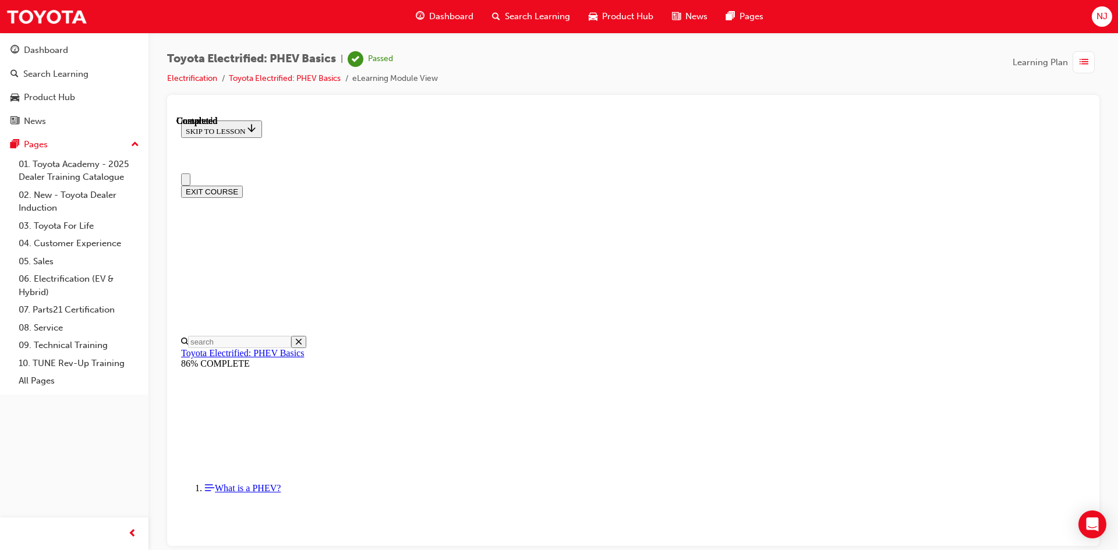
scroll to position [200, 0]
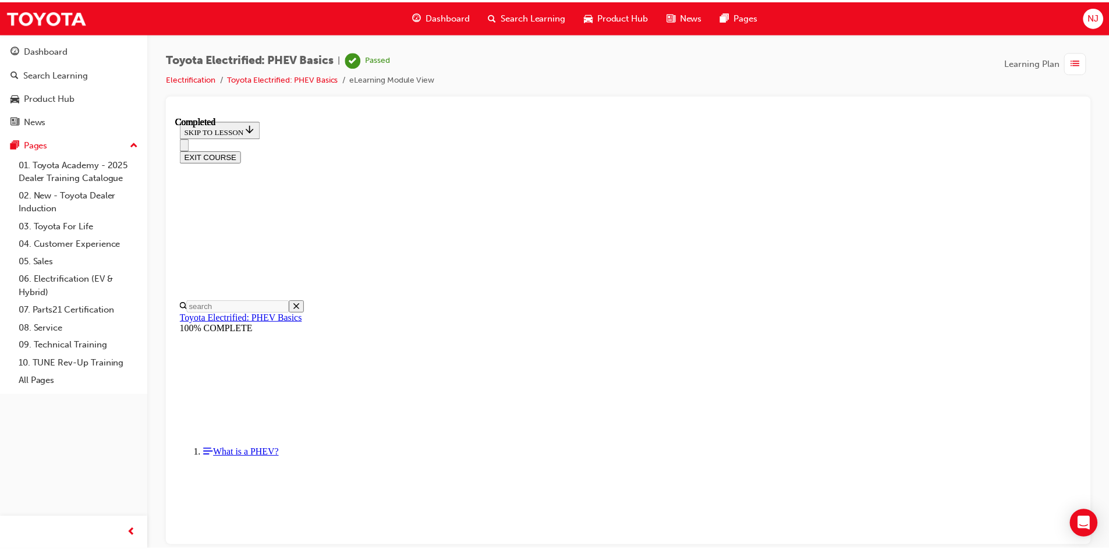
scroll to position [93, 0]
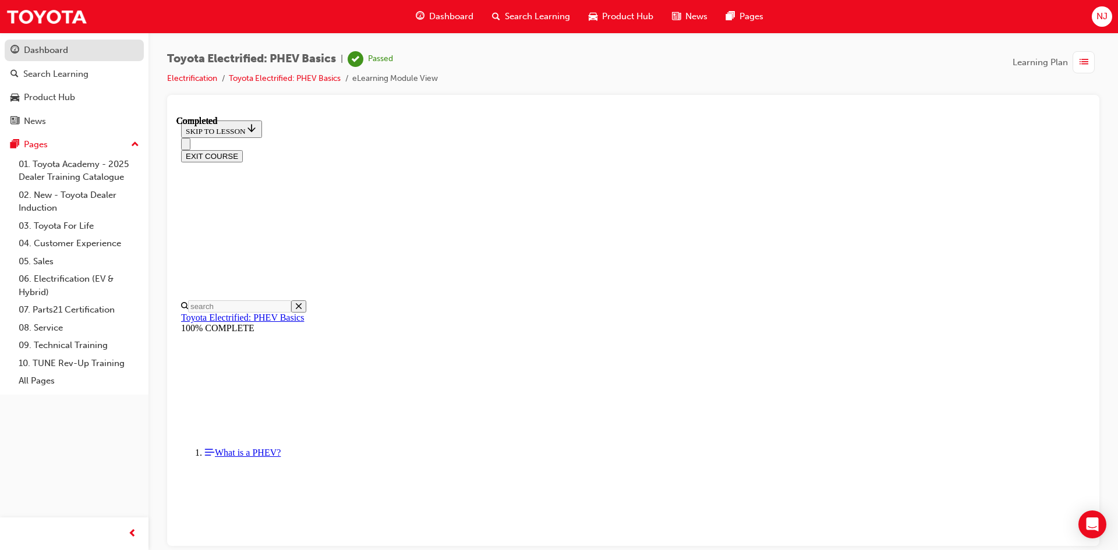
click at [52, 51] on div "Dashboard" at bounding box center [46, 50] width 44 height 13
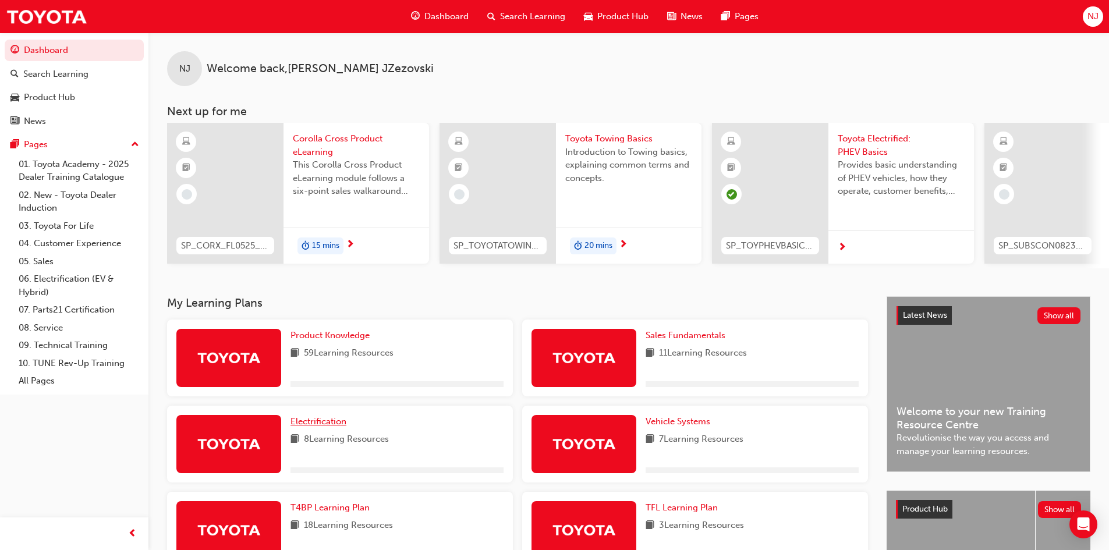
click at [326, 427] on span "Electrification" at bounding box center [319, 421] width 56 height 10
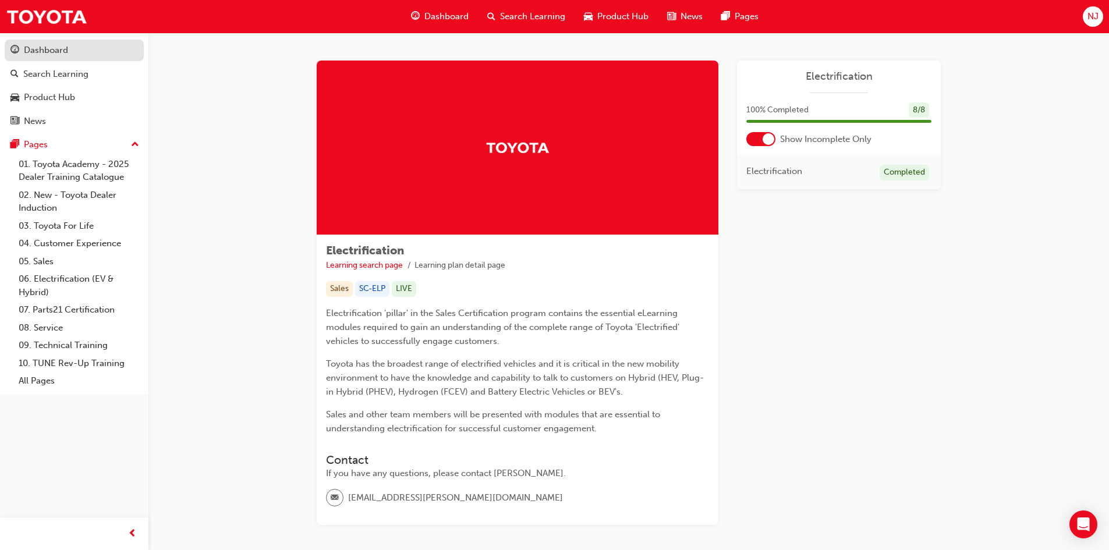
click at [45, 56] on div "Dashboard" at bounding box center [46, 50] width 44 height 13
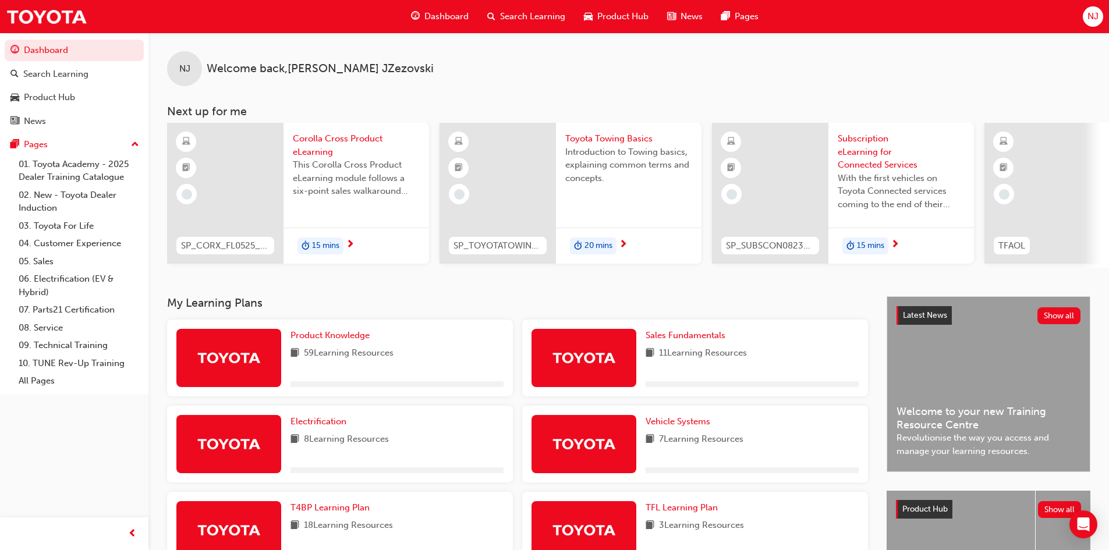
scroll to position [175, 0]
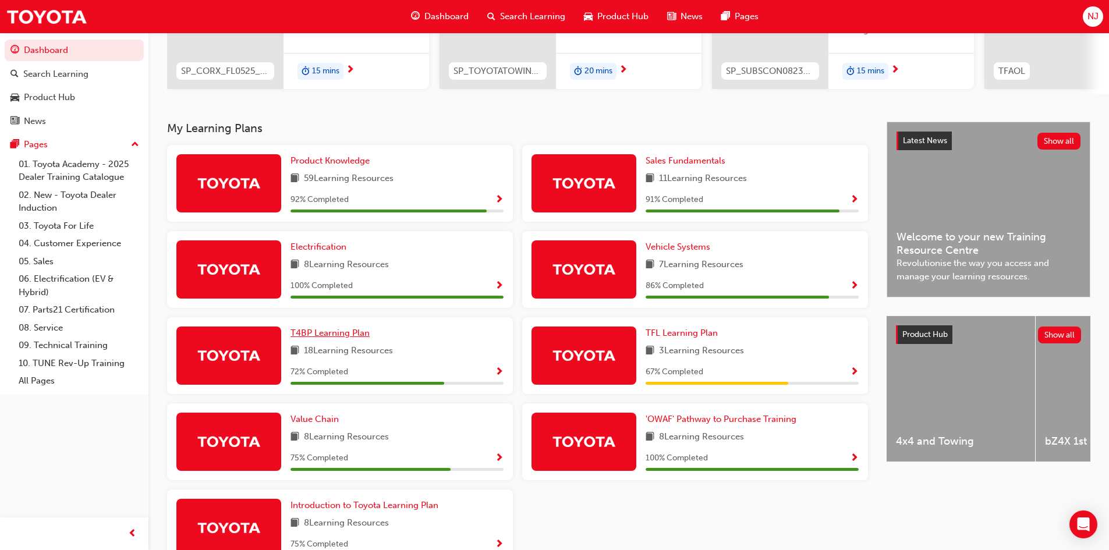
click at [335, 338] on span "T4BP Learning Plan" at bounding box center [330, 333] width 79 height 10
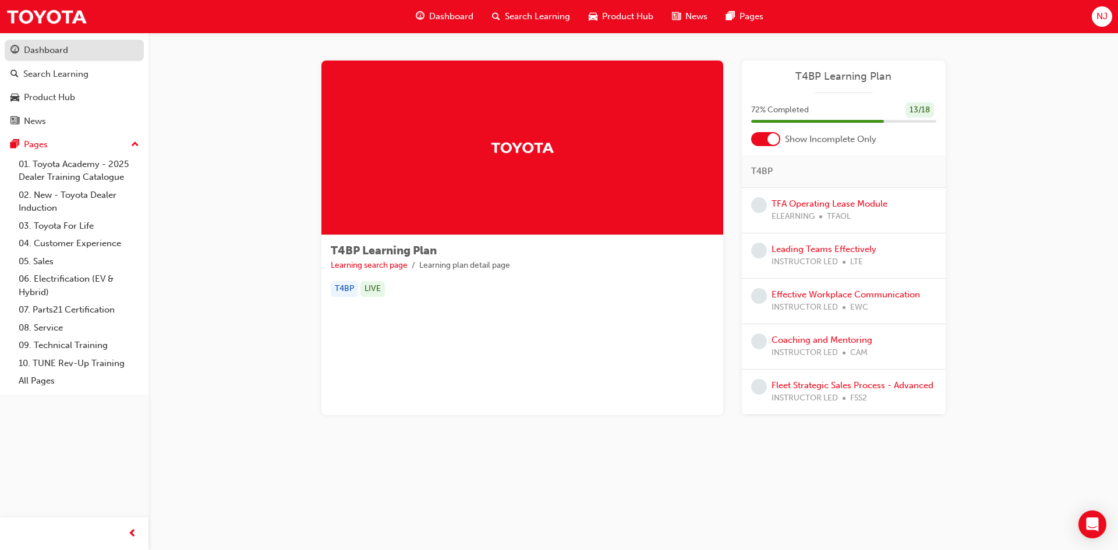
click at [52, 49] on div "Dashboard" at bounding box center [46, 50] width 44 height 13
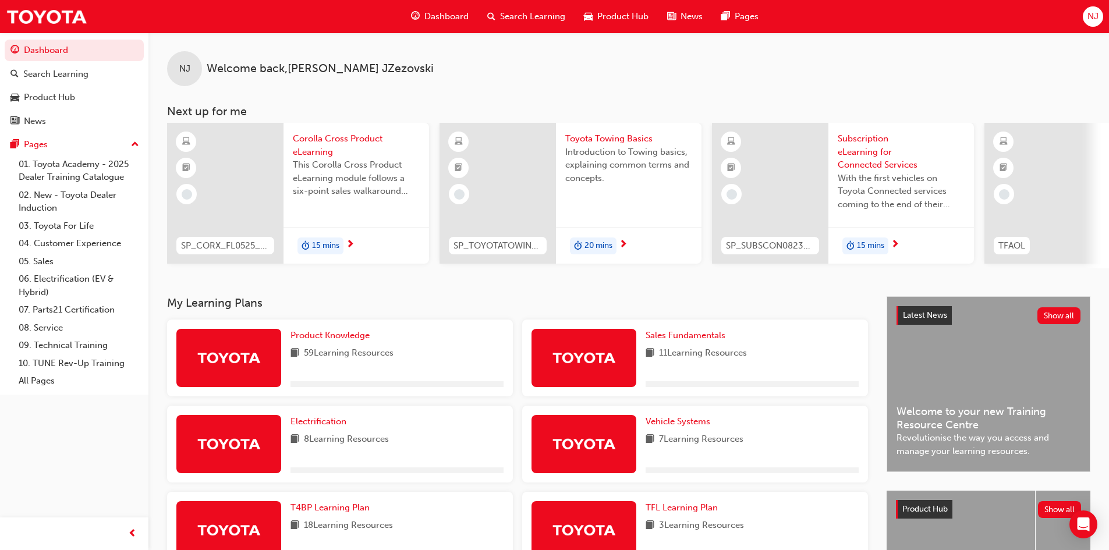
scroll to position [116, 0]
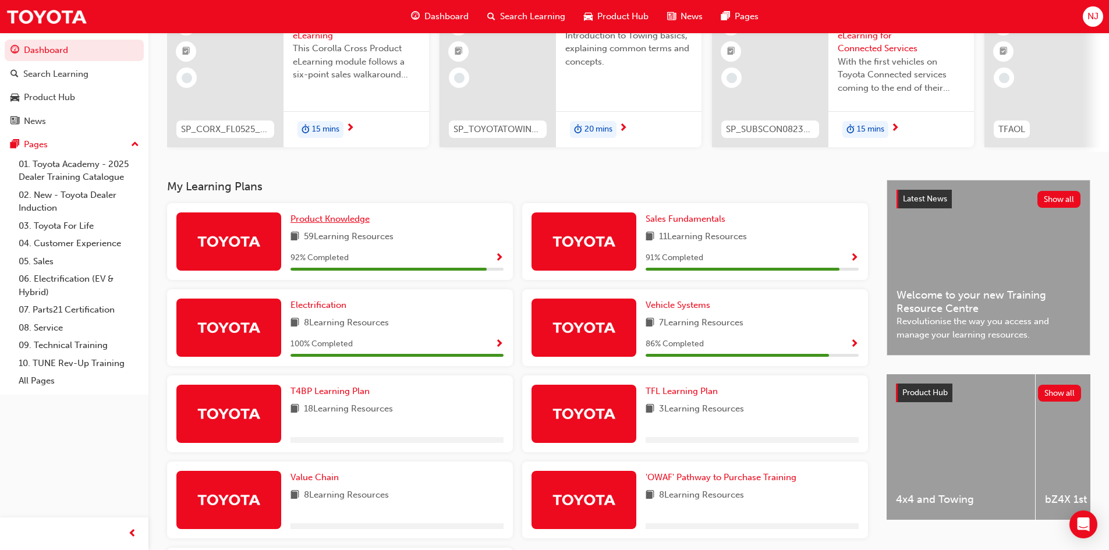
click at [324, 224] on span "Product Knowledge" at bounding box center [330, 219] width 79 height 10
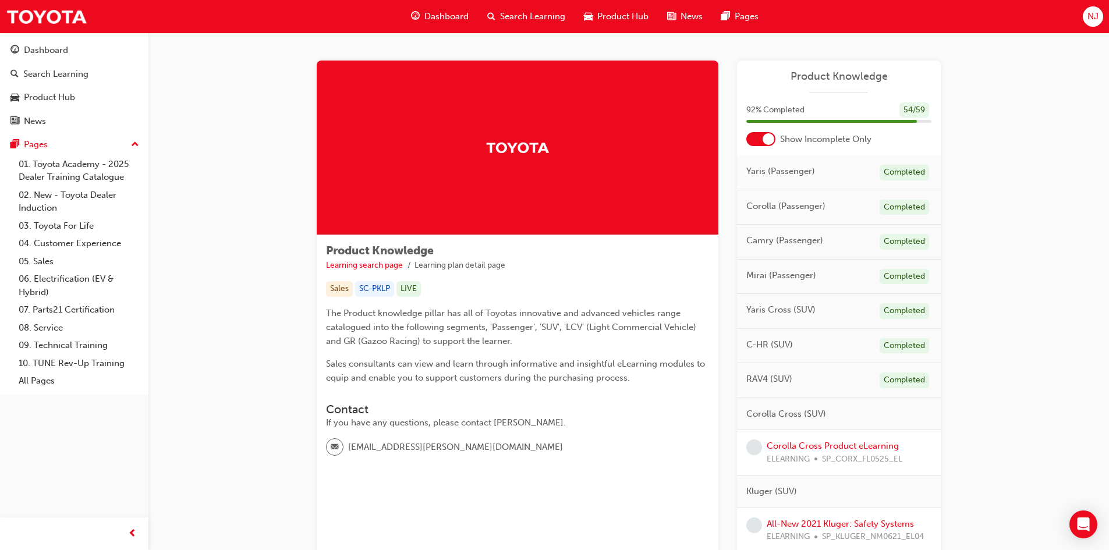
click at [766, 134] on div at bounding box center [769, 139] width 12 height 12
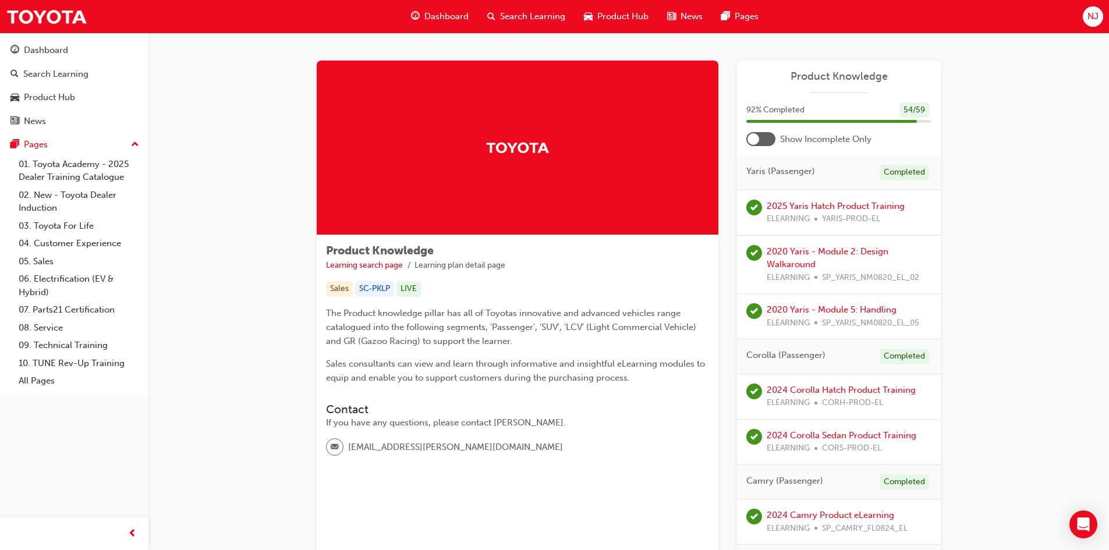
click at [752, 139] on div at bounding box center [754, 139] width 12 height 12
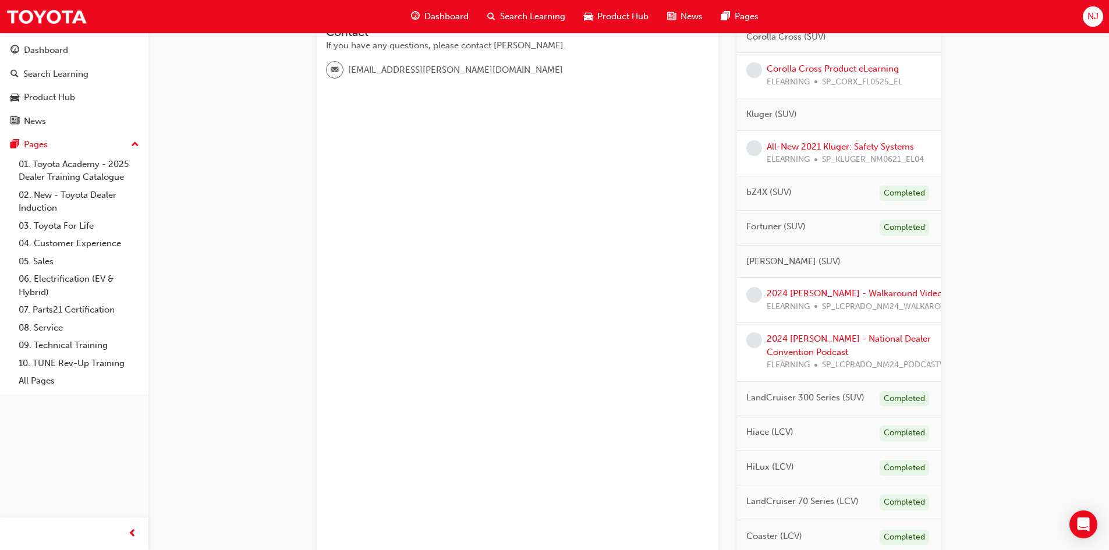
scroll to position [86, 0]
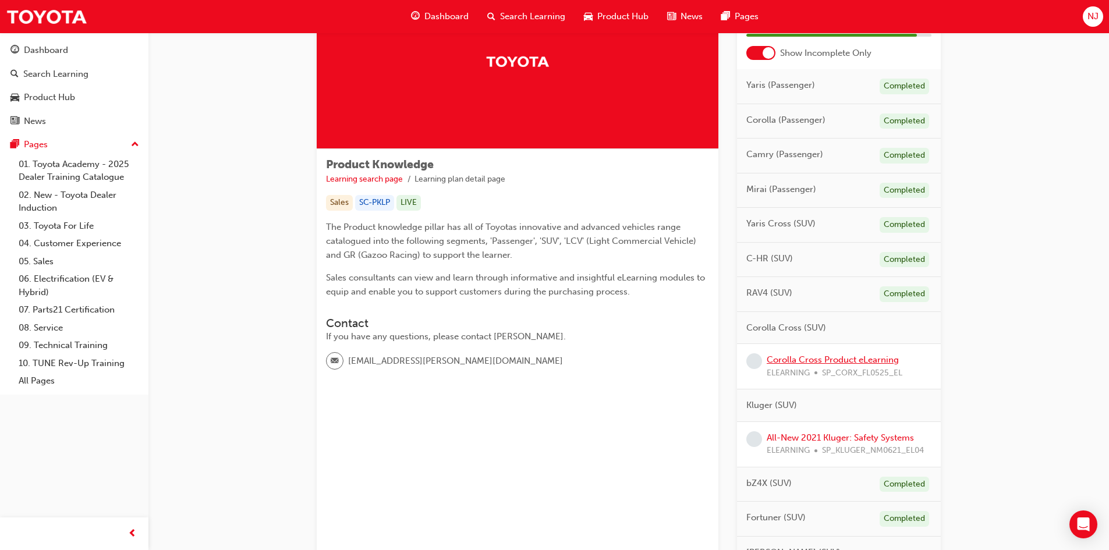
click at [786, 364] on link "Corolla Cross Product eLearning" at bounding box center [833, 360] width 132 height 10
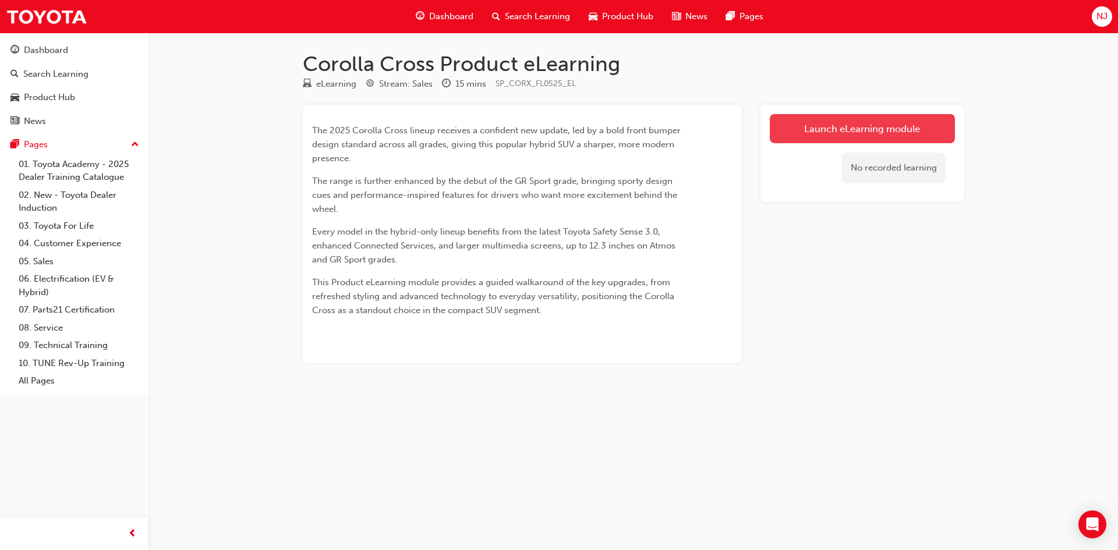
click at [821, 123] on link "Launch eLearning module" at bounding box center [862, 128] width 185 height 29
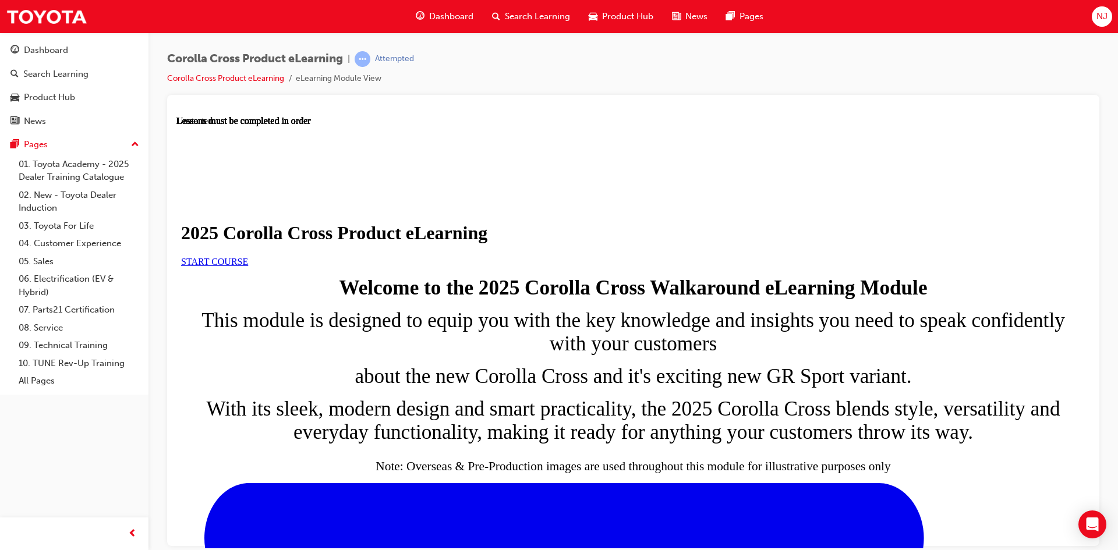
click at [248, 266] on span "START COURSE" at bounding box center [214, 261] width 67 height 10
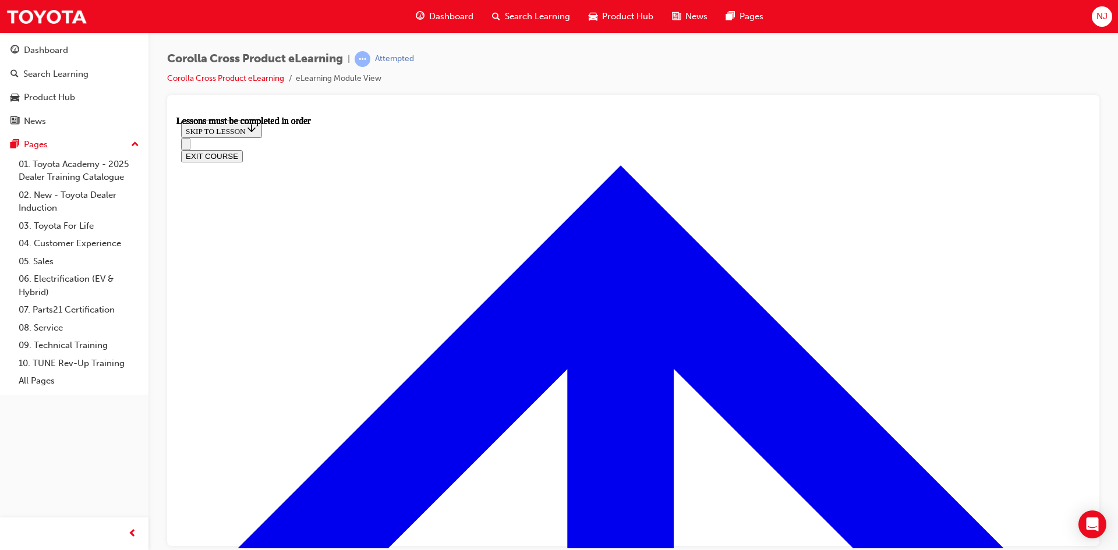
scroll to position [648, 0]
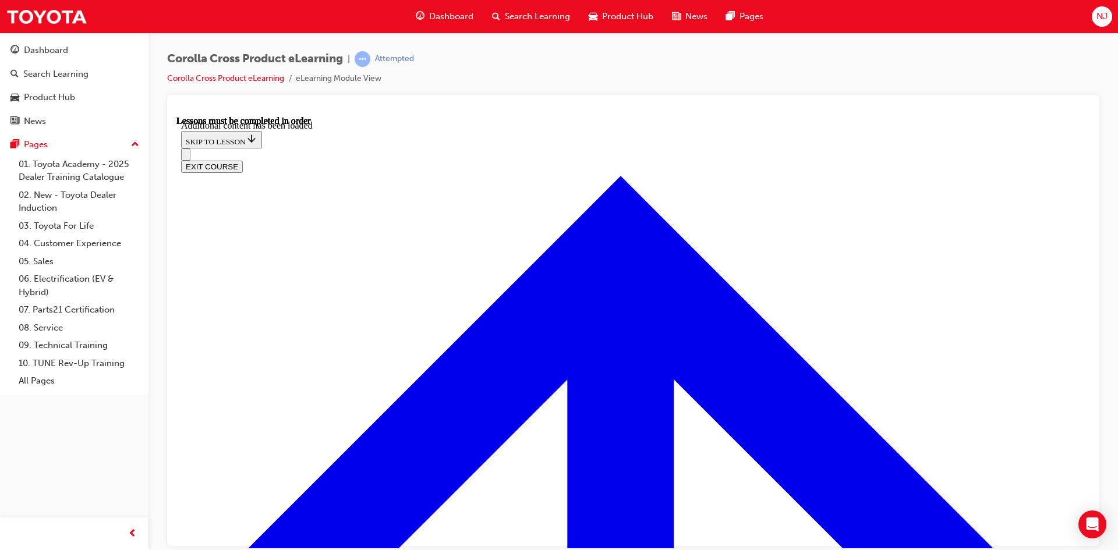
scroll to position [1940, 0]
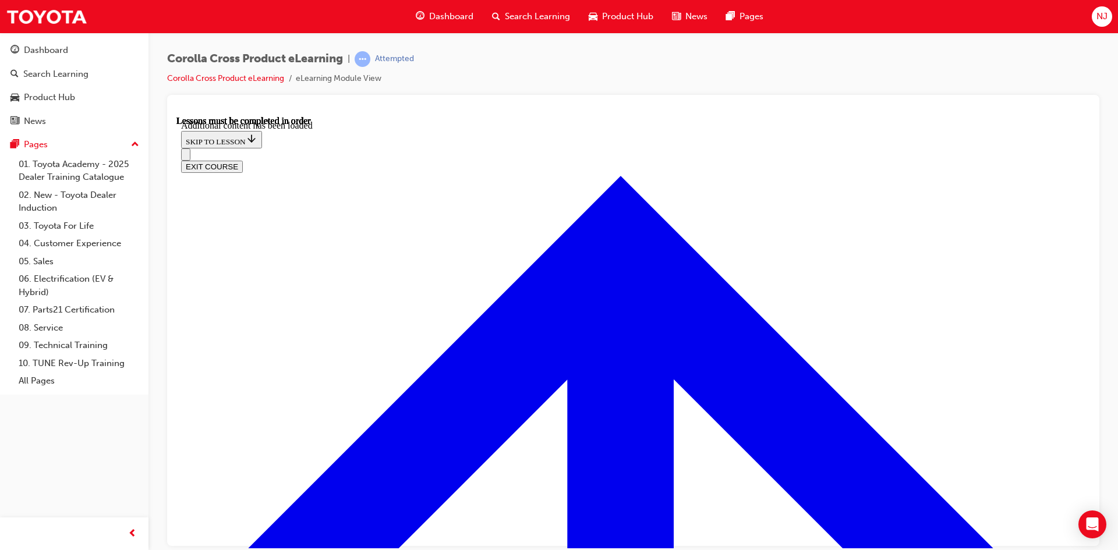
radio input "true"
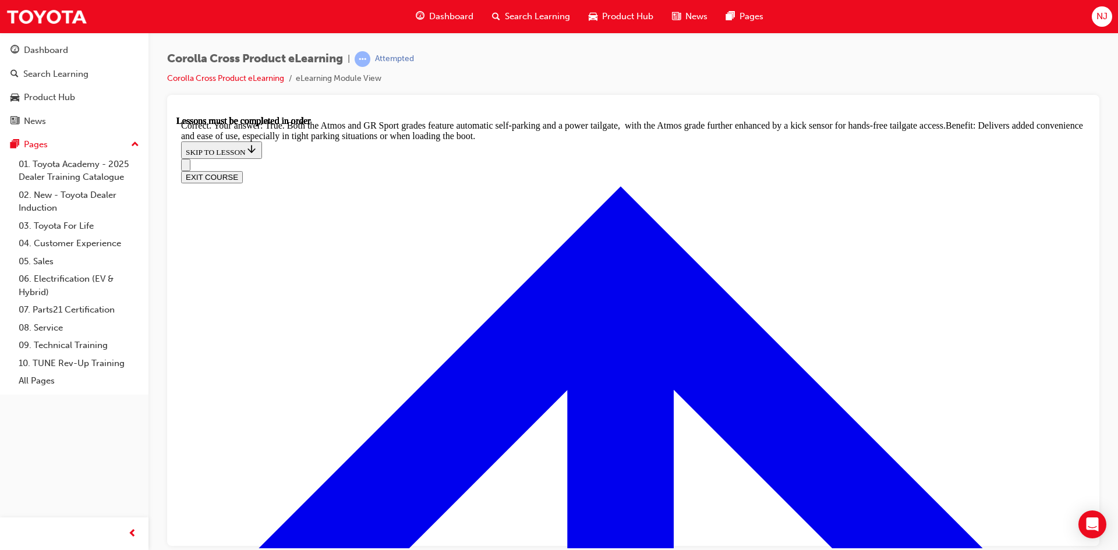
scroll to position [2534, 0]
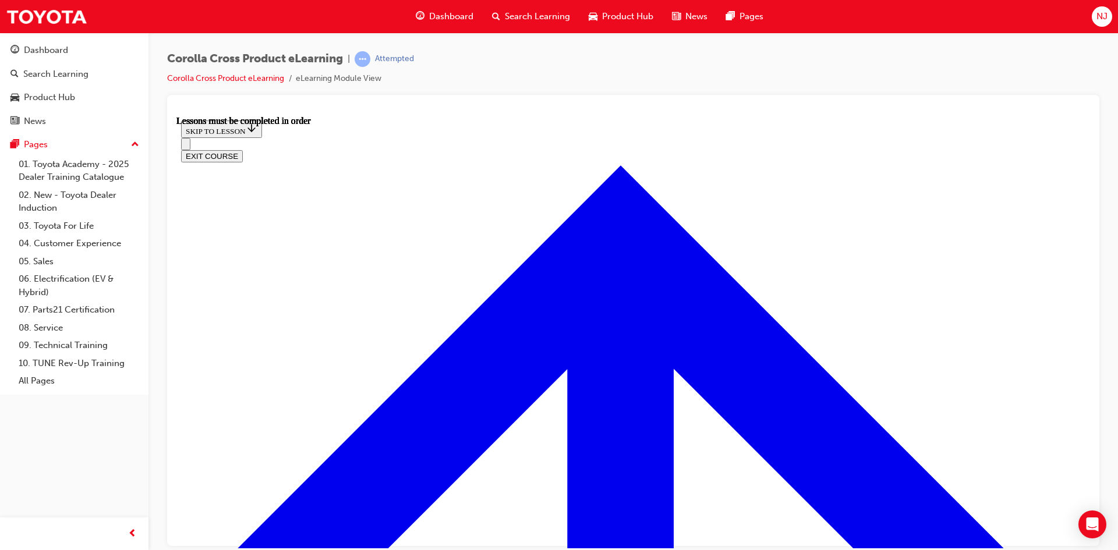
scroll to position [1031, 0]
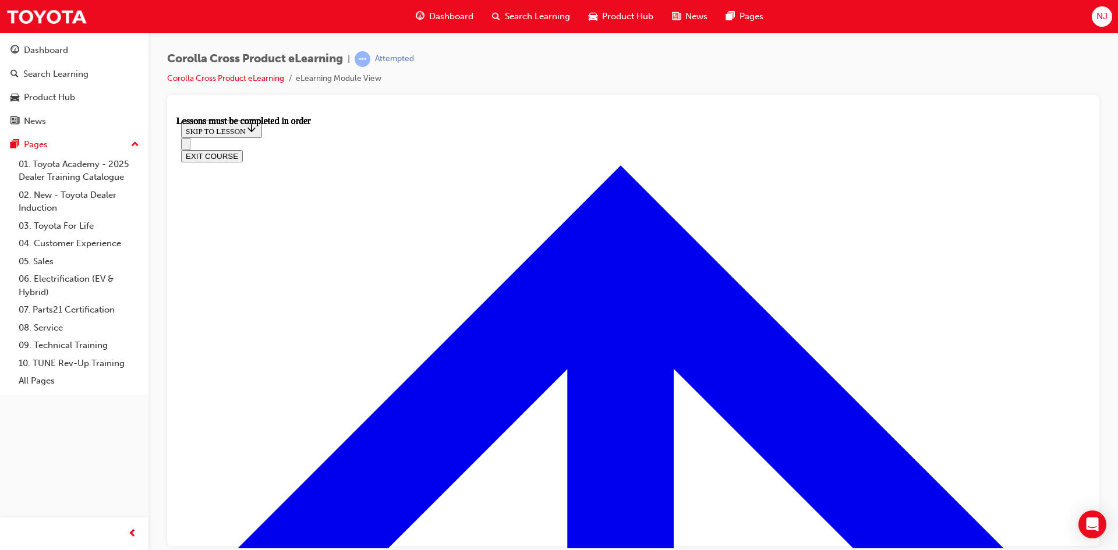
scroll to position [71, 0]
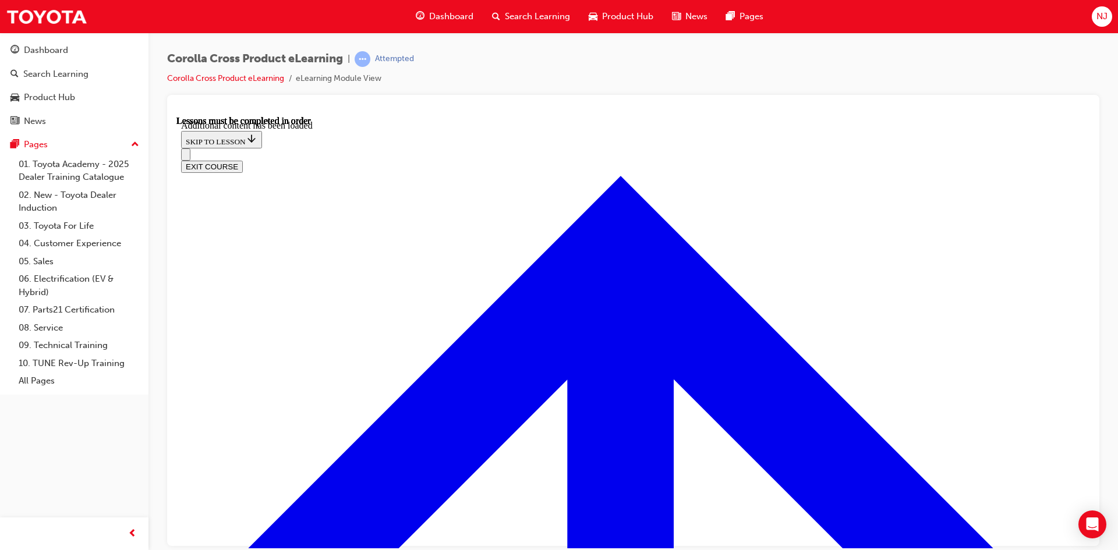
scroll to position [1614, 0]
radio input "true"
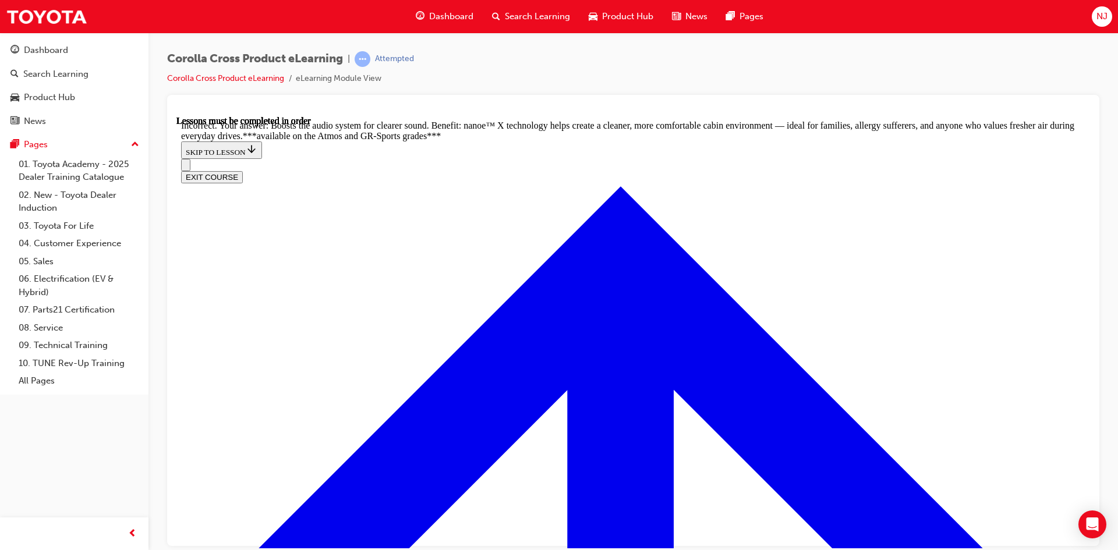
scroll to position [1877, 0]
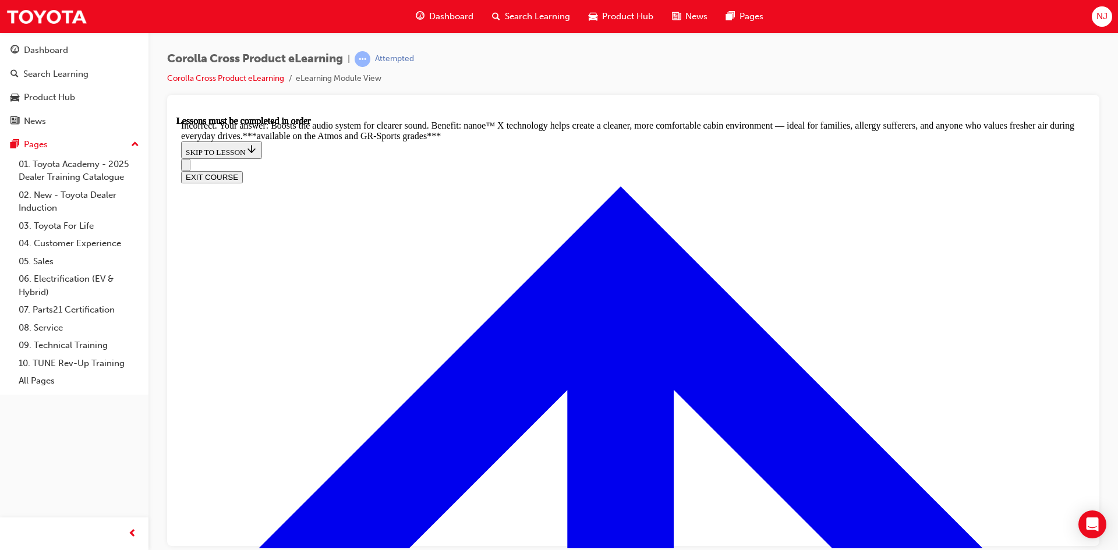
radio input "true"
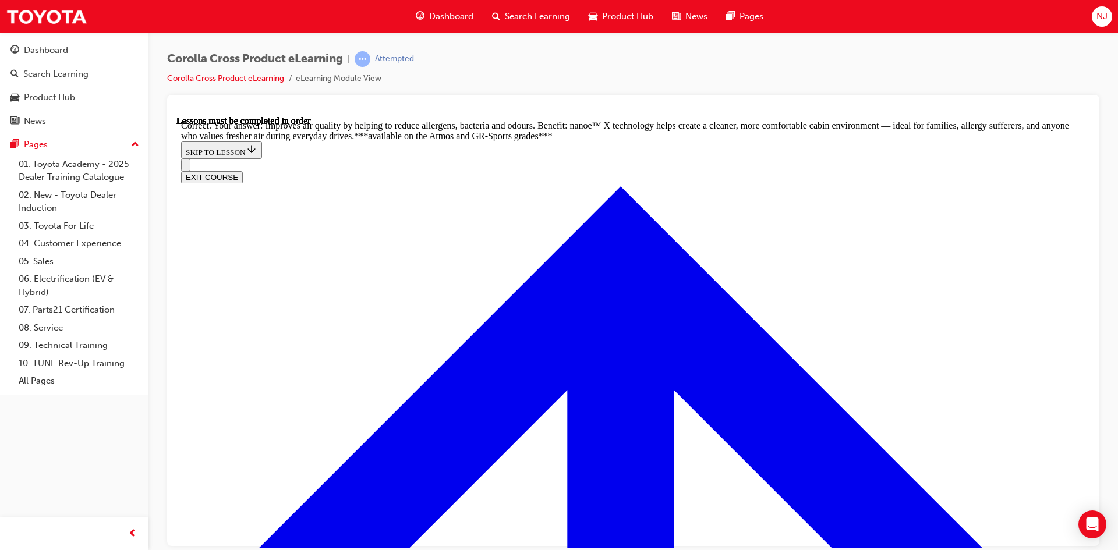
radio input "true"
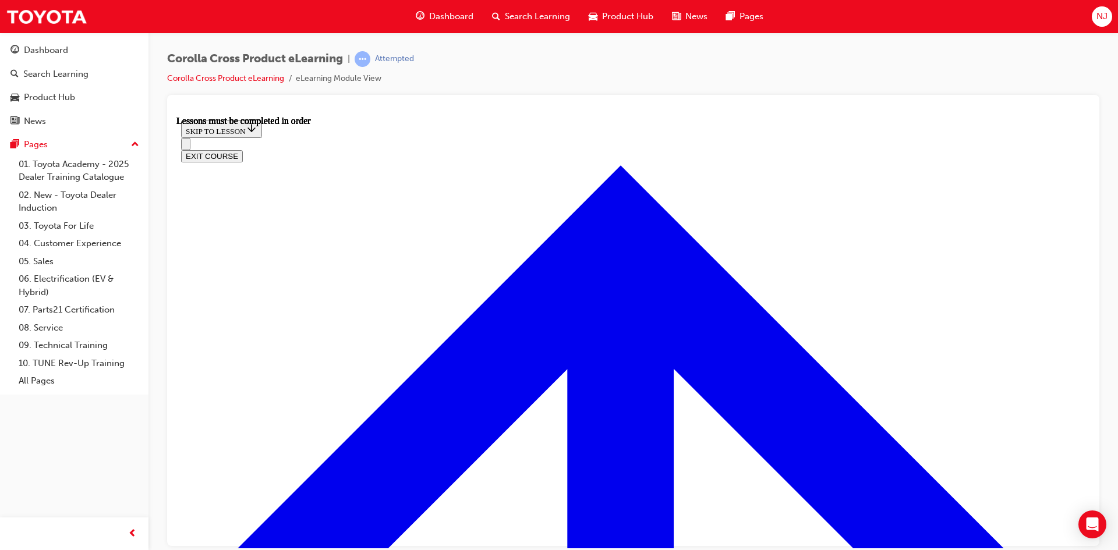
scroll to position [1031, 0]
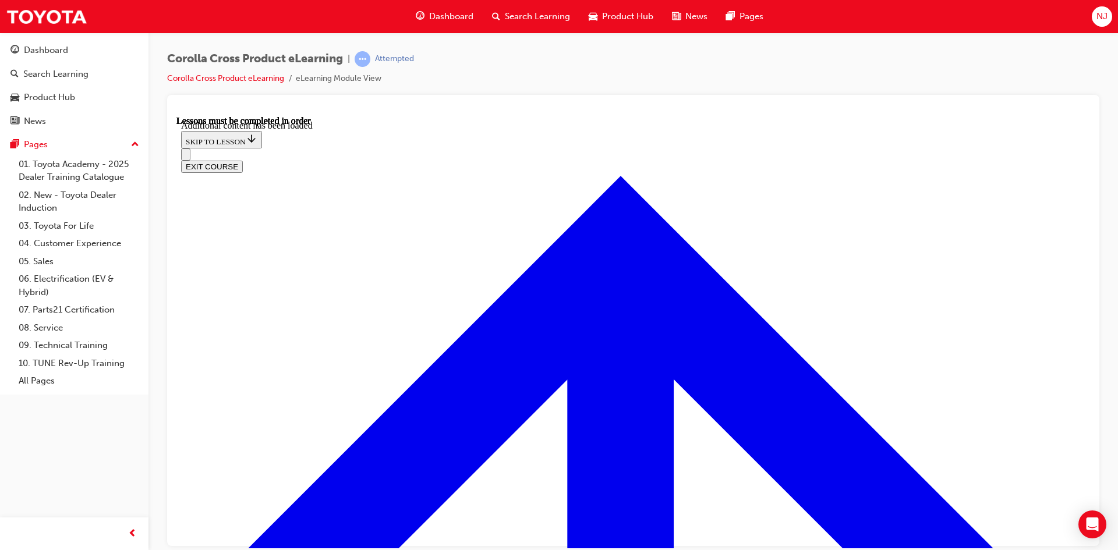
scroll to position [1698, 0]
radio input "true"
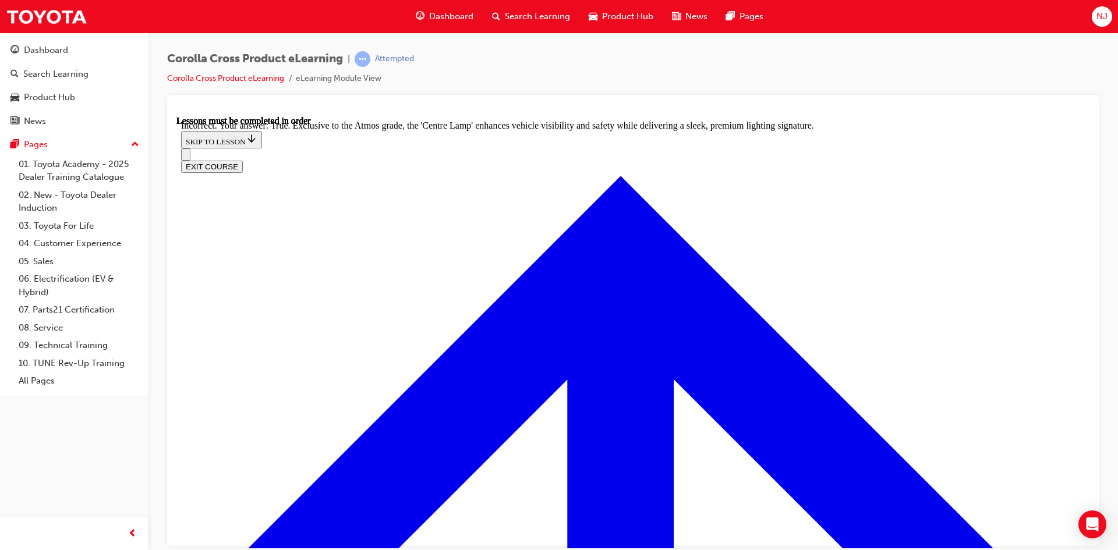
scroll to position [1961, 0]
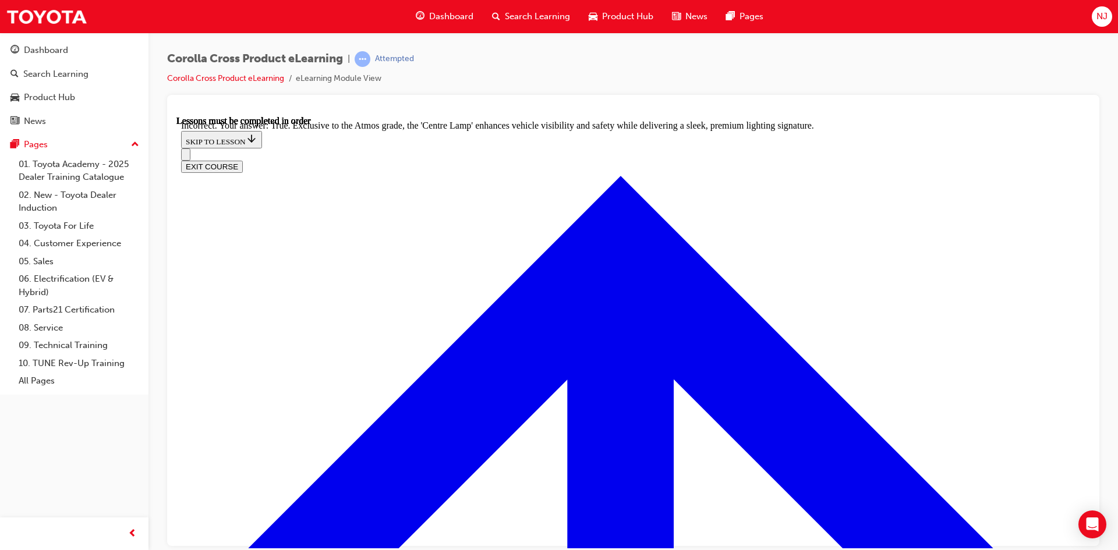
radio input "true"
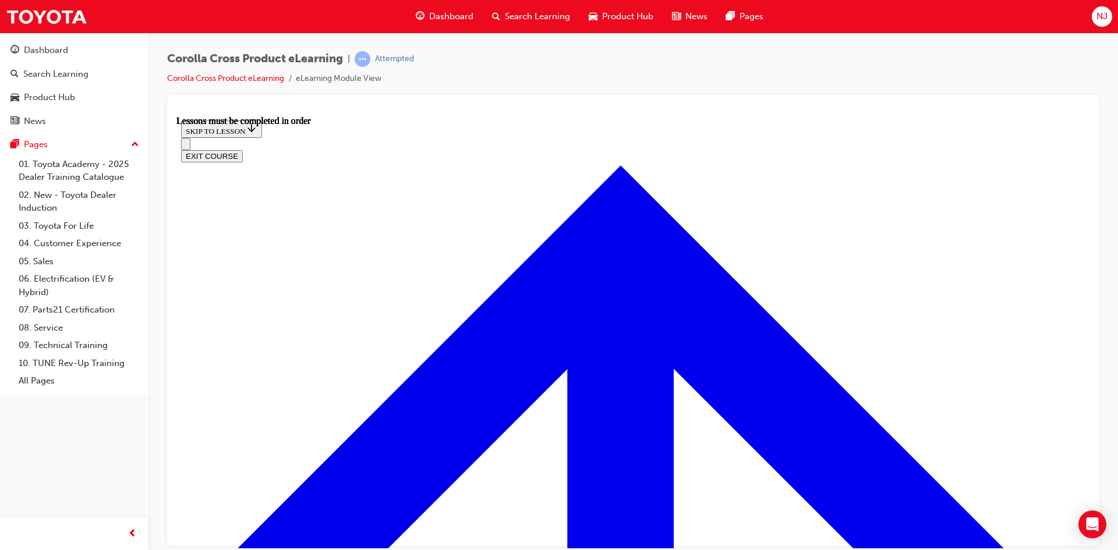
scroll to position [990, 0]
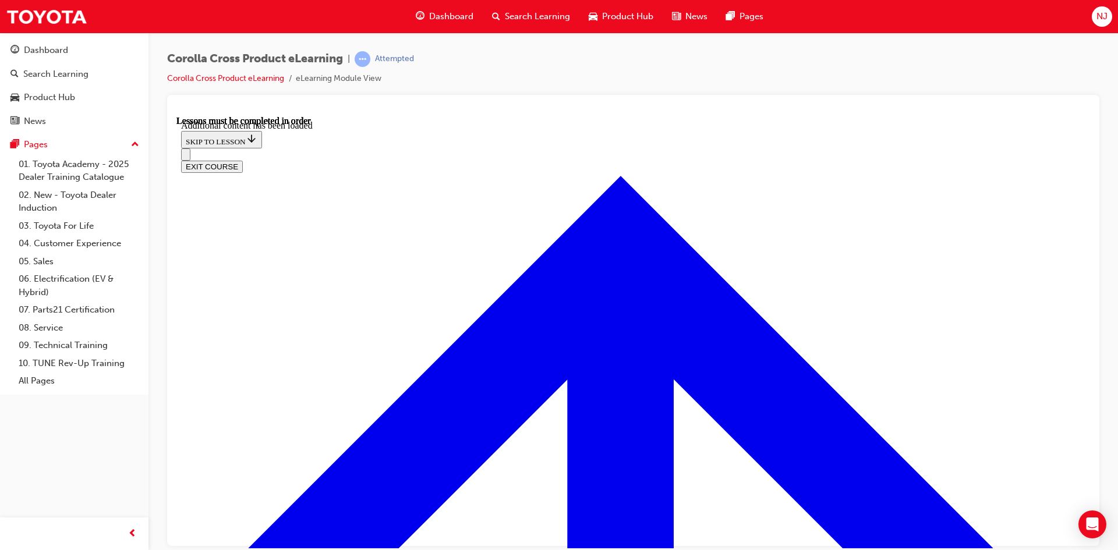
scroll to position [1424, 0]
radio input "true"
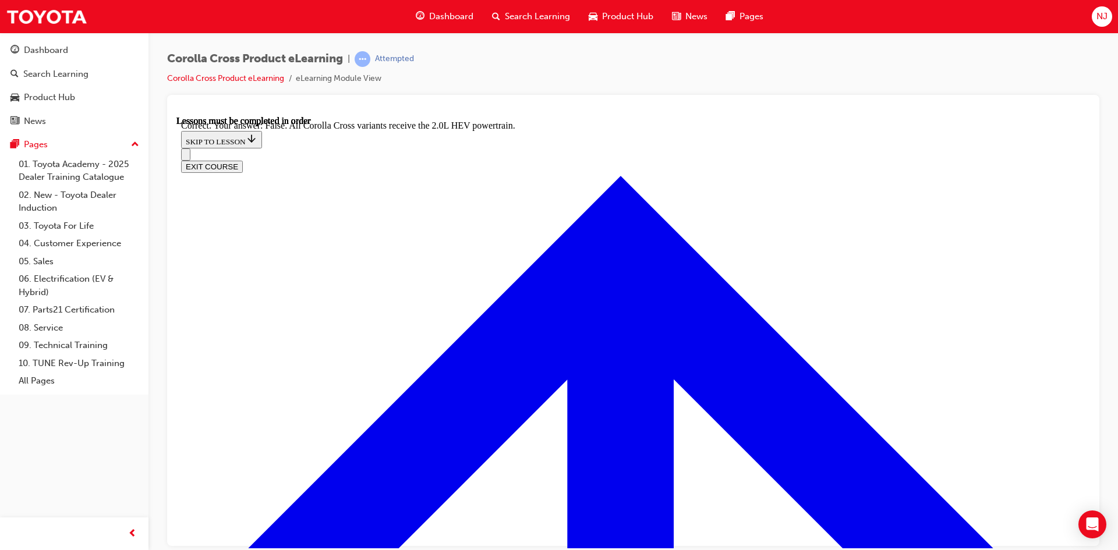
scroll to position [1614, 0]
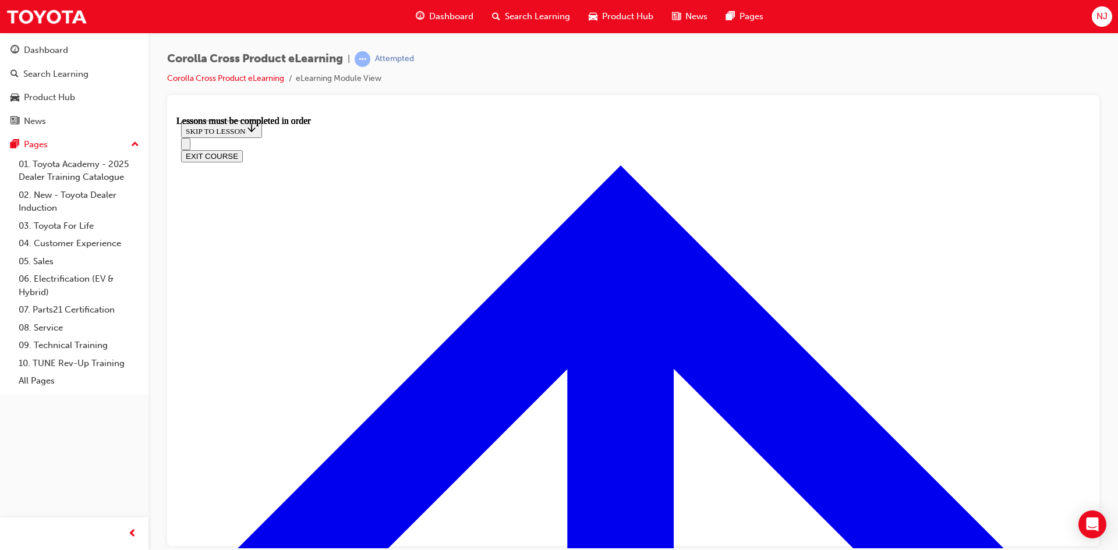
scroll to position [973, 0]
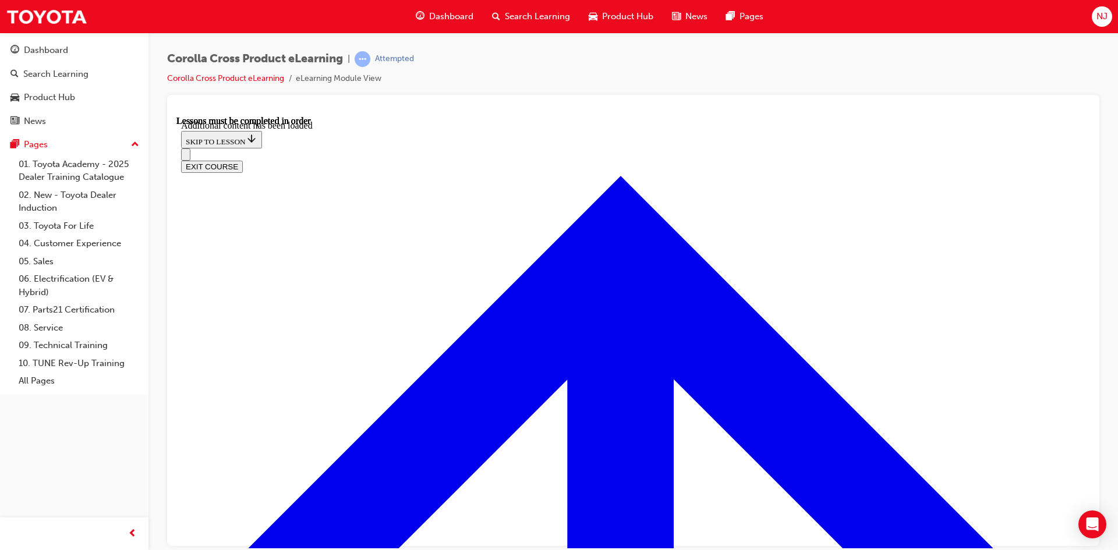
scroll to position [1454, 0]
radio input "true"
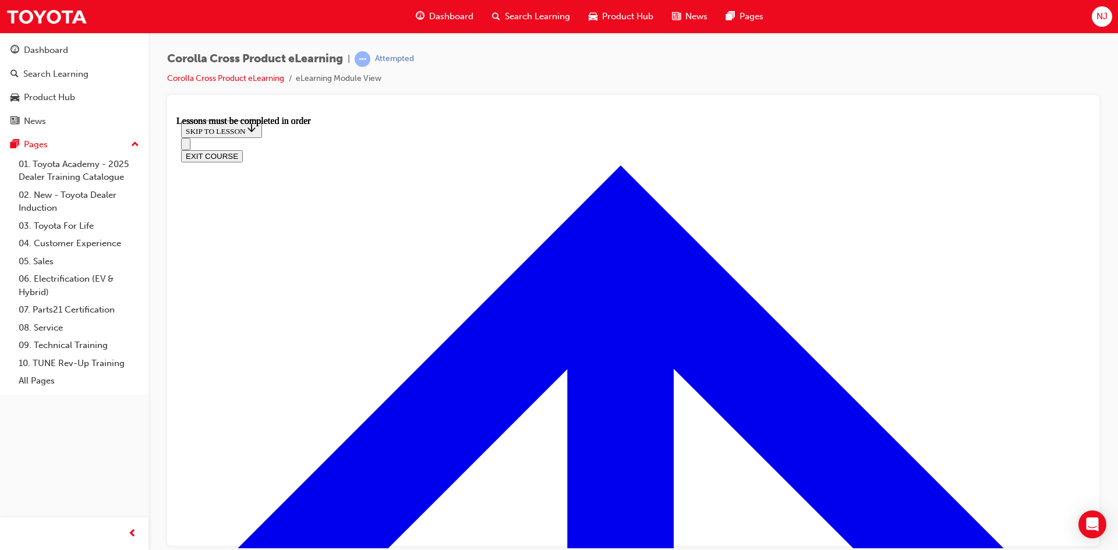
scroll to position [1147, 0]
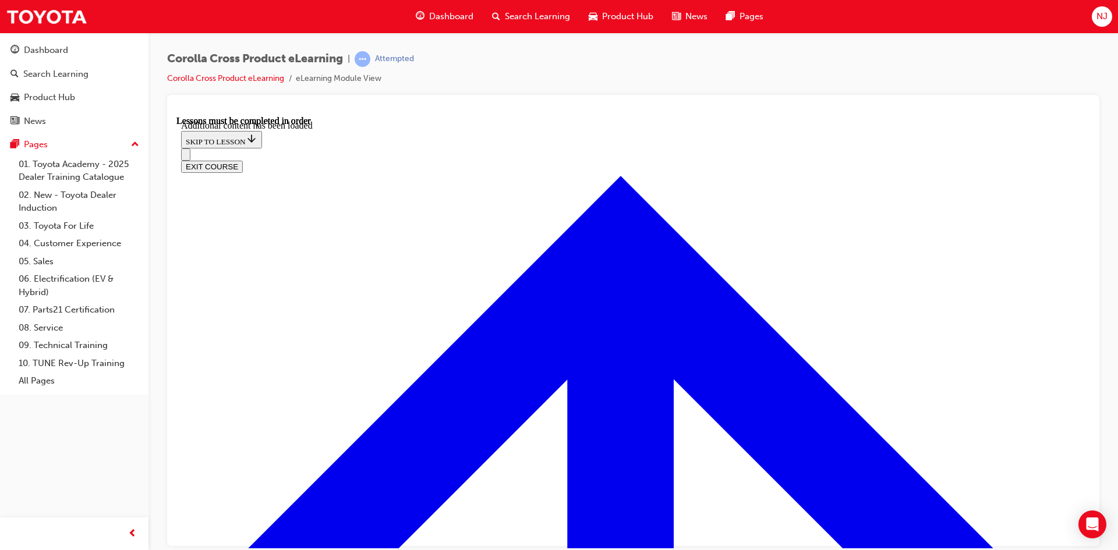
scroll to position [1859, 0]
radio input "true"
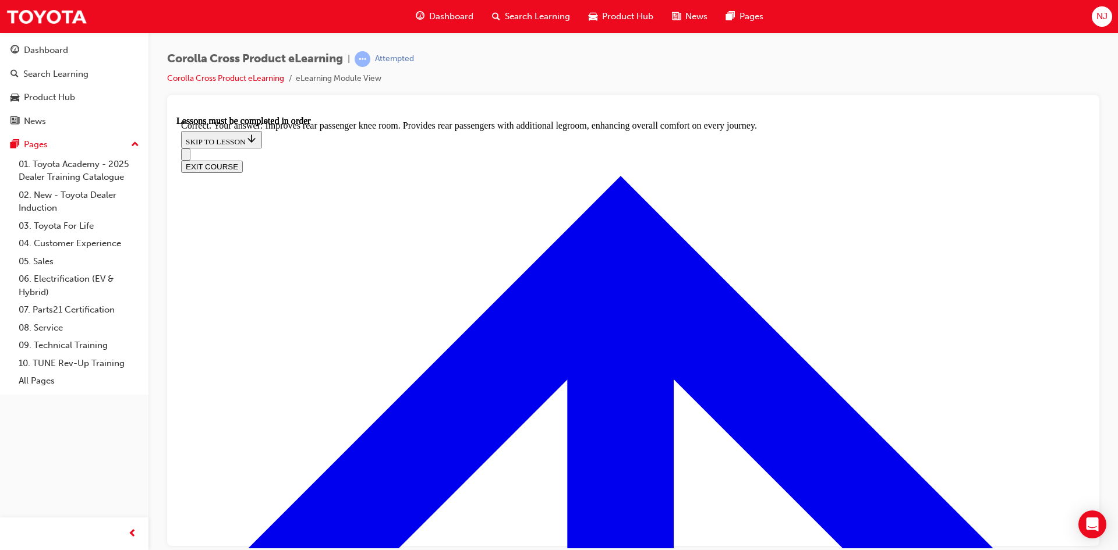
scroll to position [2156, 0]
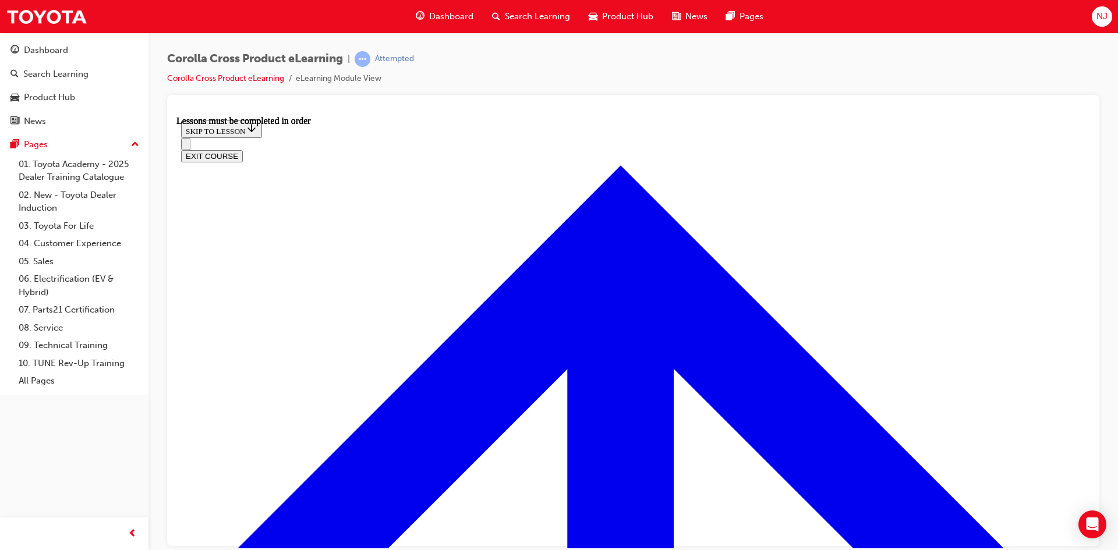
scroll to position [973, 0]
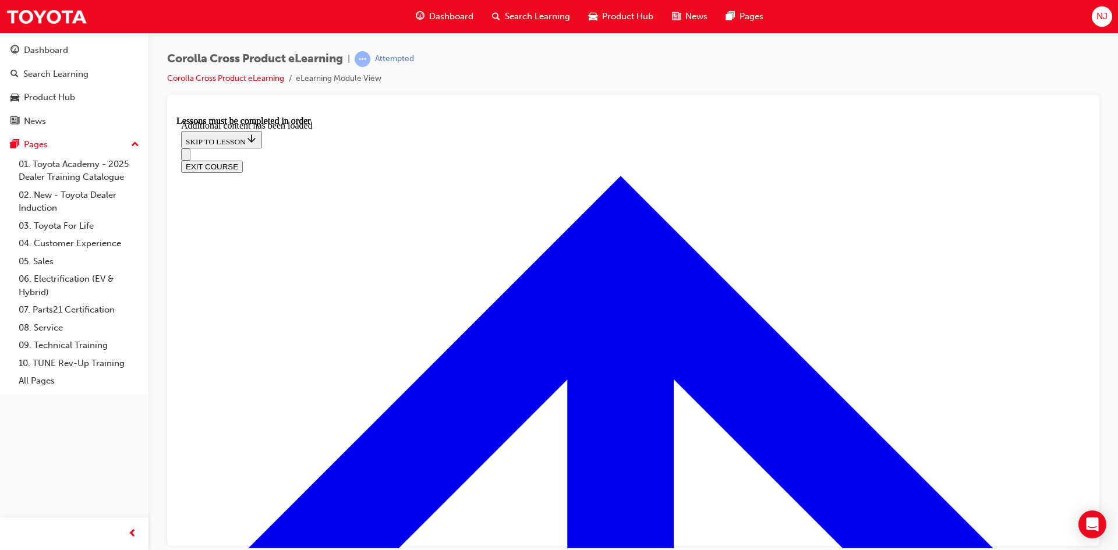
scroll to position [1677, 0]
radio input "true"
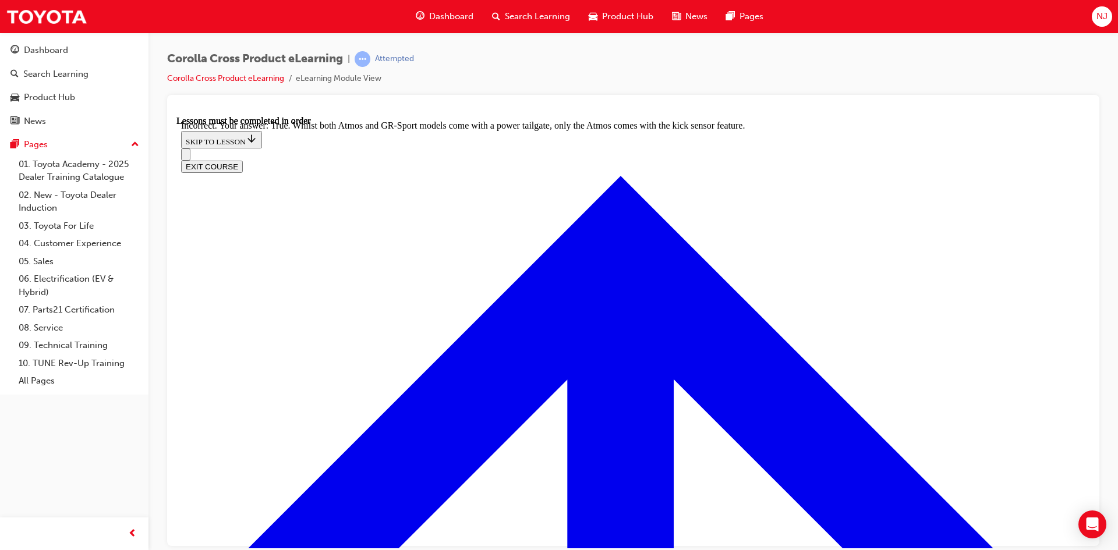
radio input "true"
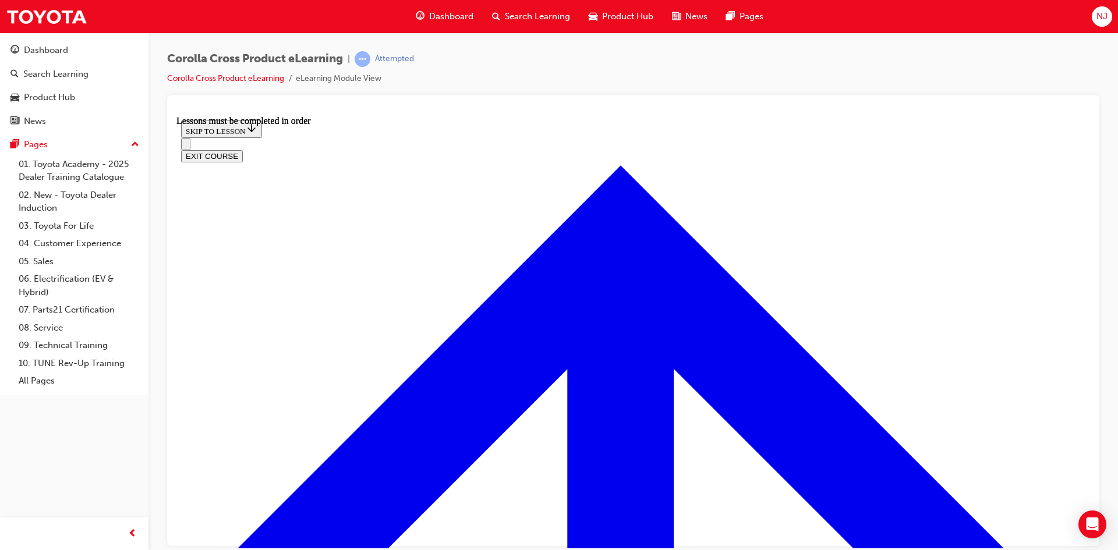
scroll to position [1205, 0]
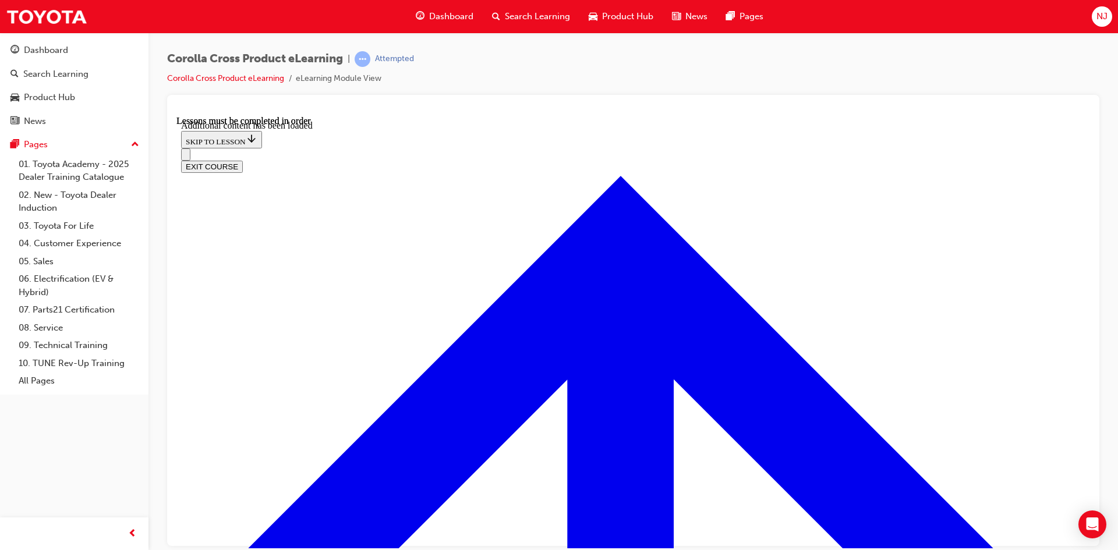
scroll to position [2858, 0]
checkbox input "true"
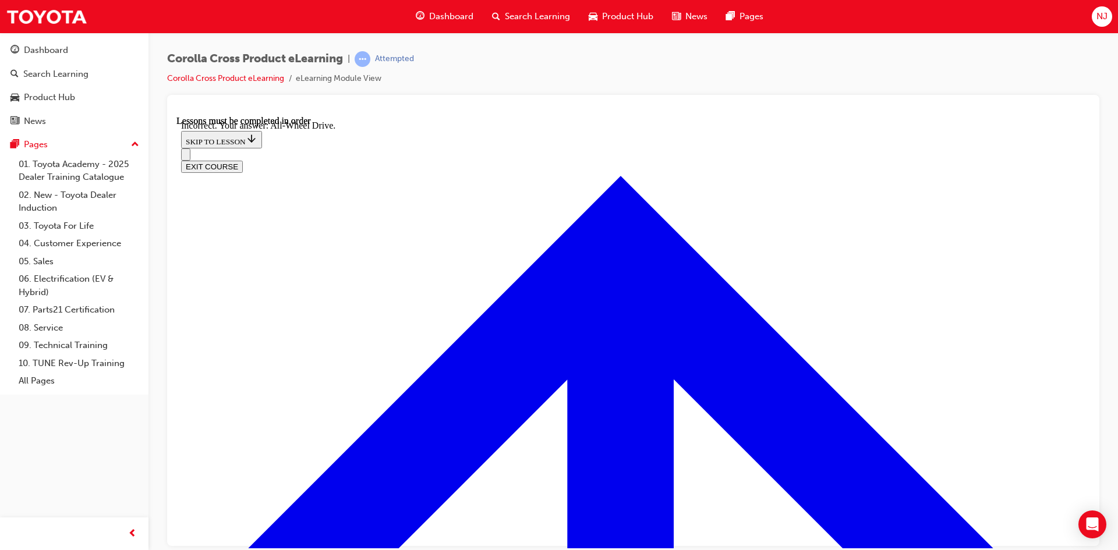
scroll to position [3049, 0]
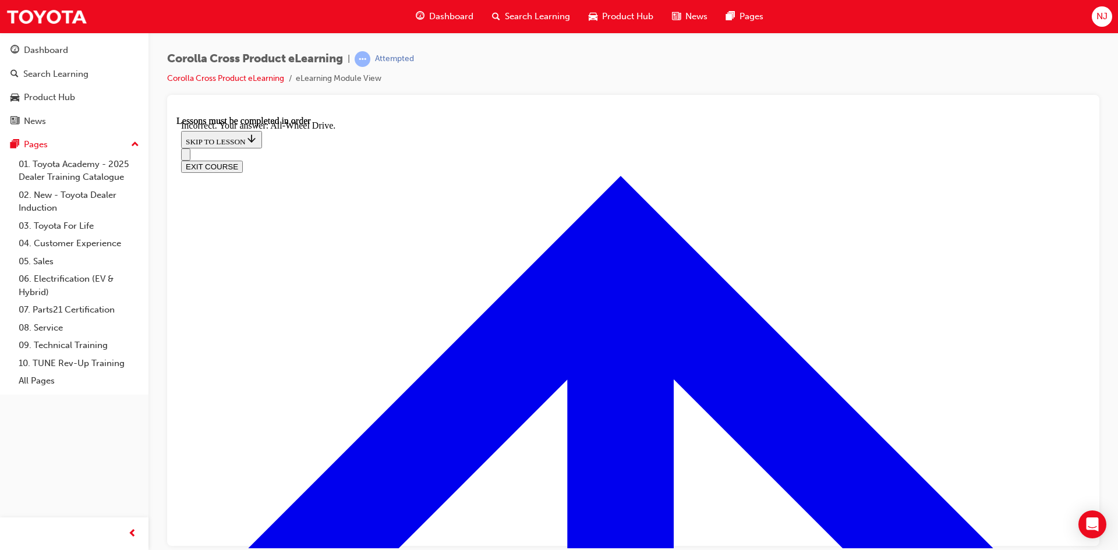
checkbox input "true"
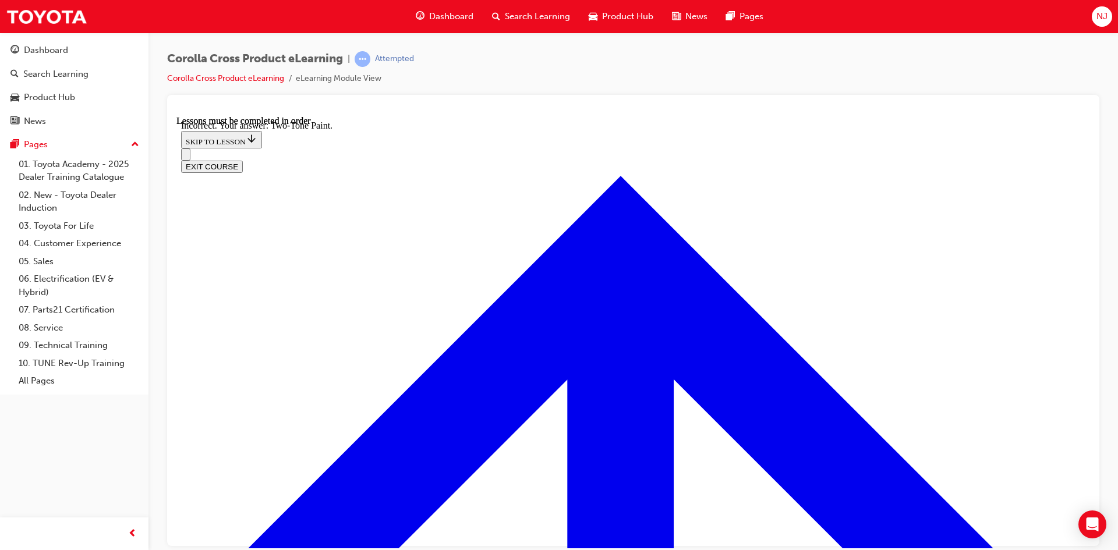
scroll to position [2719, 0]
checkbox input "false"
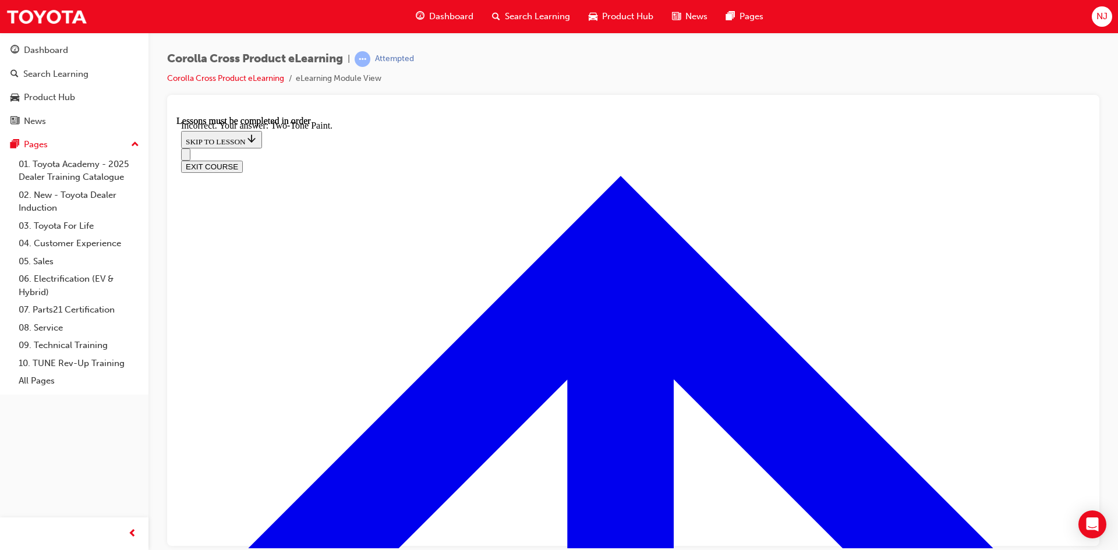
checkbox input "false"
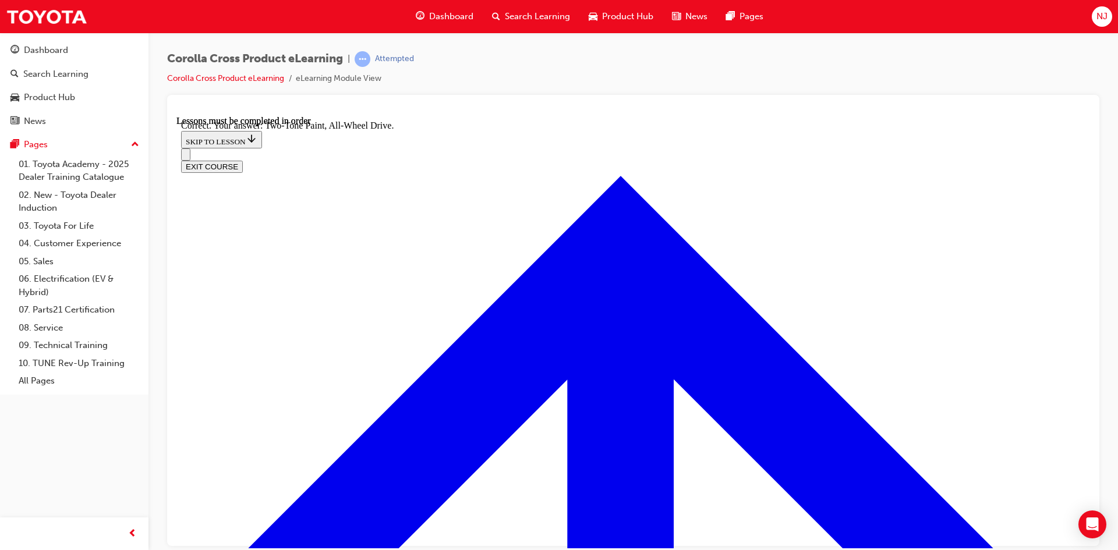
radio input "true"
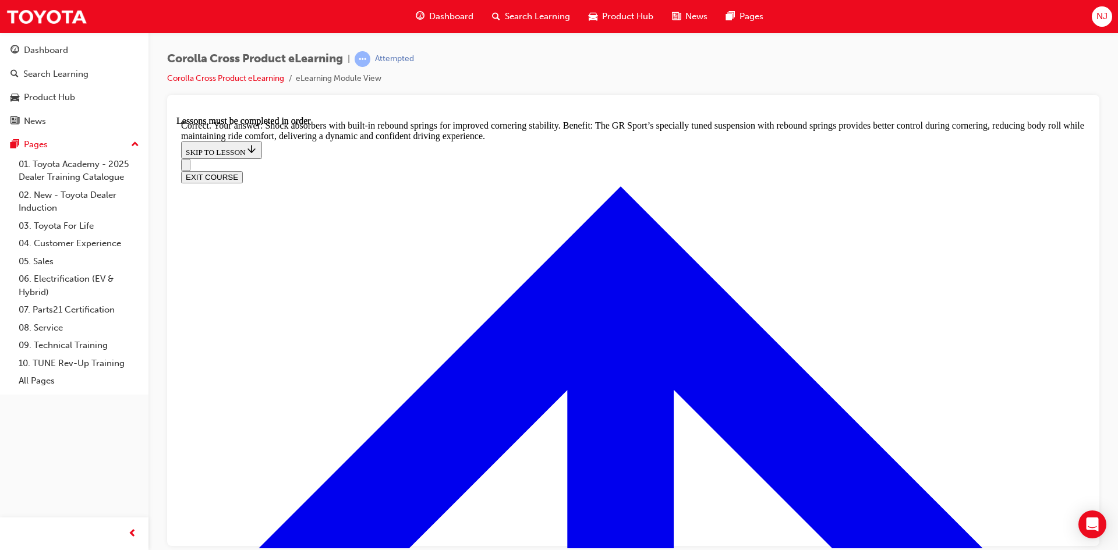
scroll to position [3700, 0]
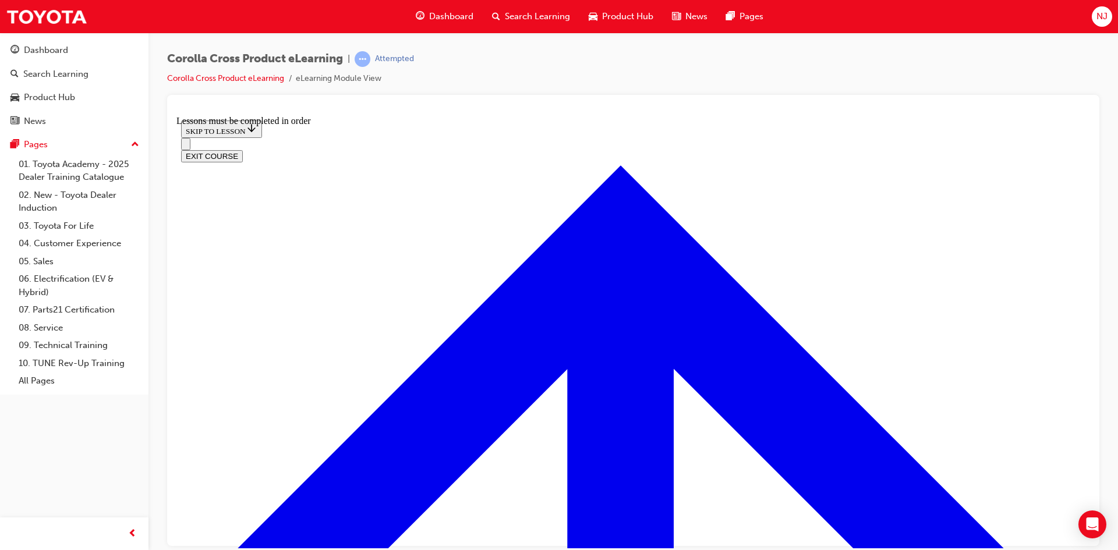
scroll to position [1048, 0]
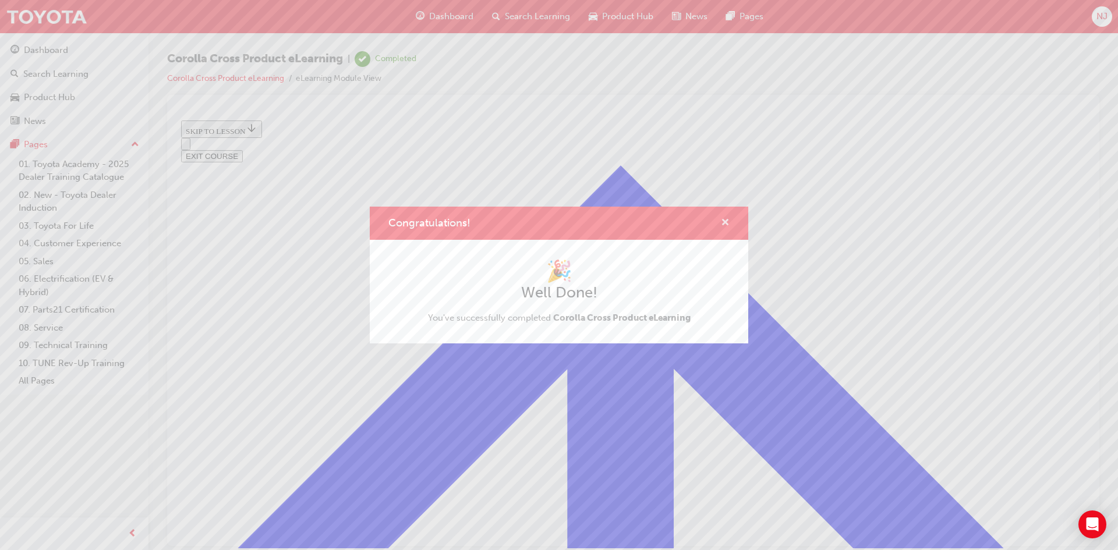
drag, startPoint x: 724, startPoint y: 220, endPoint x: 536, endPoint y: 125, distance: 210.4
click at [724, 220] on span "cross-icon" at bounding box center [725, 223] width 9 height 10
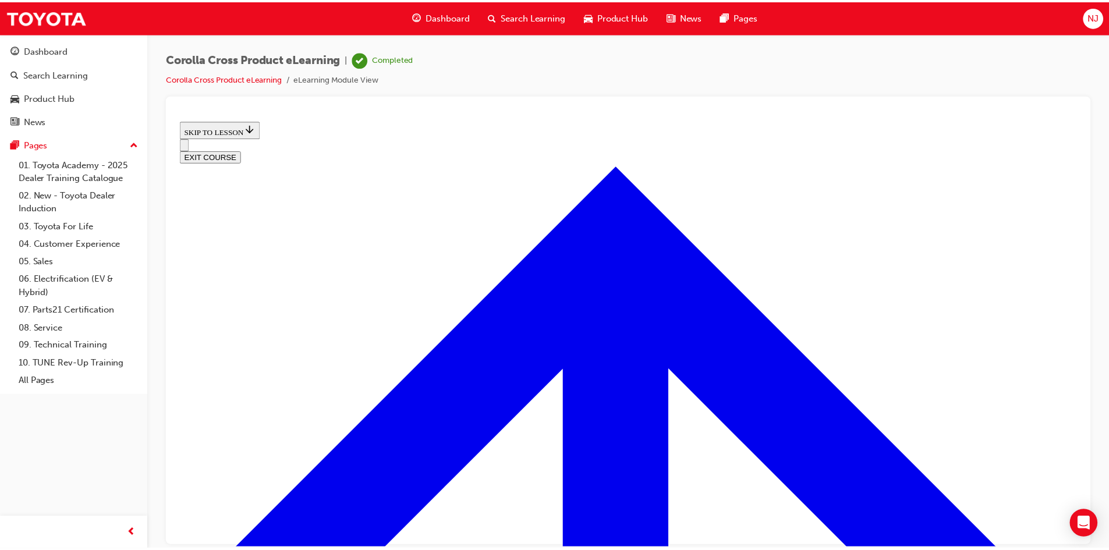
scroll to position [461, 0]
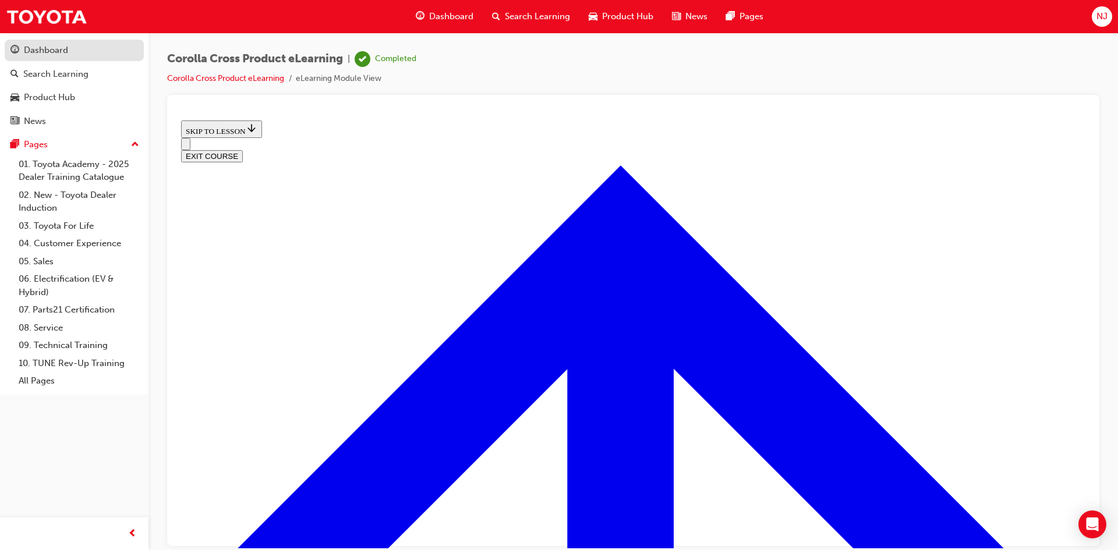
click at [41, 51] on div "Dashboard" at bounding box center [46, 50] width 44 height 13
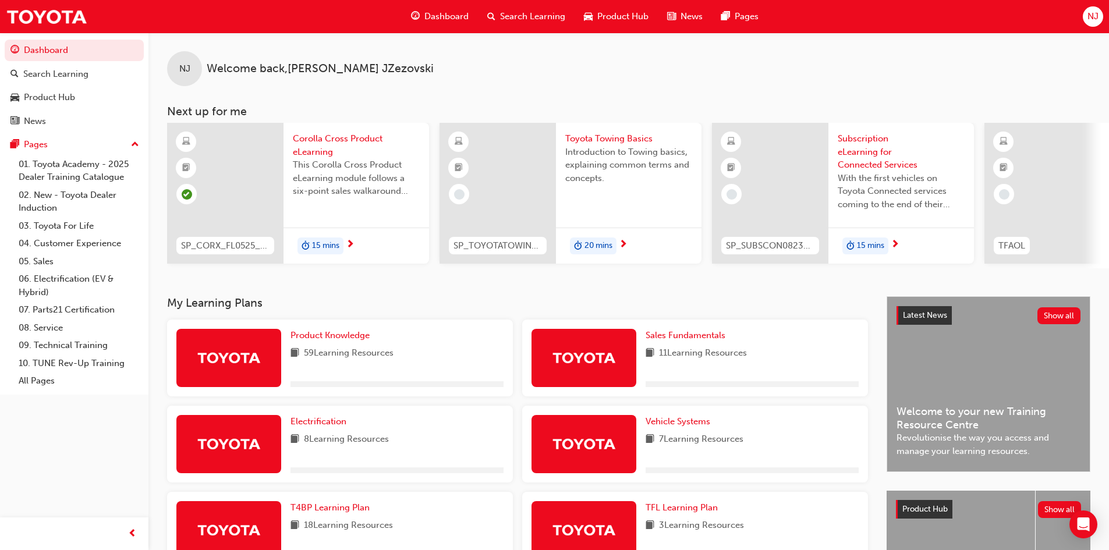
click at [337, 347] on div "Product Knowledge 59 Learning Resources" at bounding box center [397, 358] width 213 height 58
click at [337, 341] on span "Product Knowledge" at bounding box center [330, 335] width 79 height 10
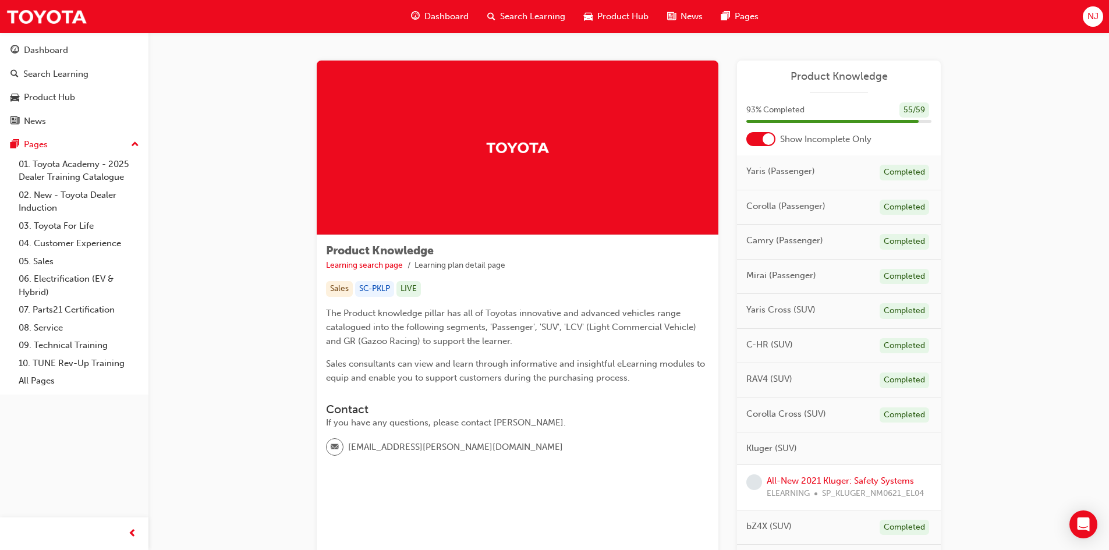
click at [763, 137] on div at bounding box center [769, 139] width 12 height 12
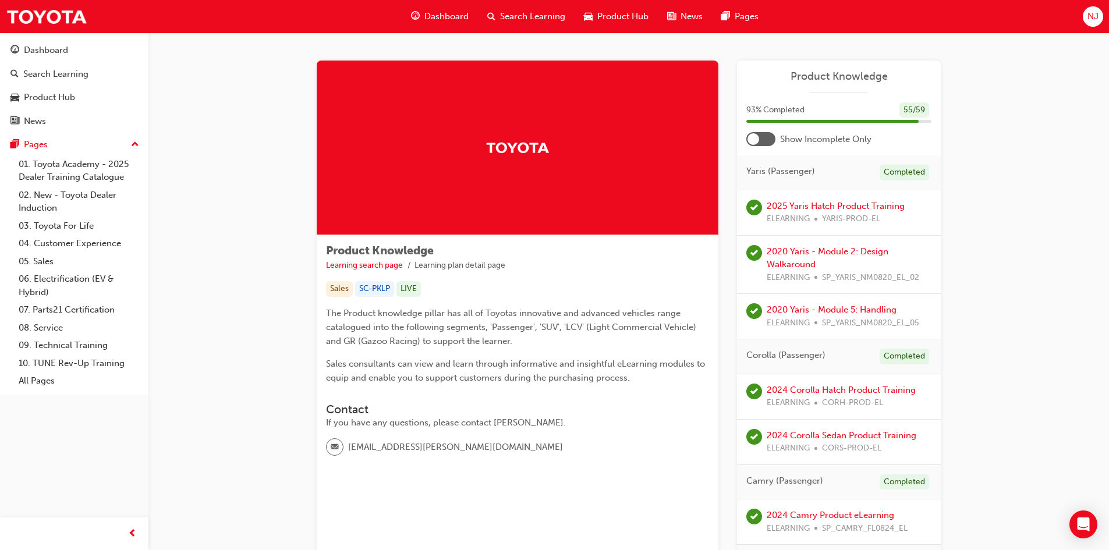
click at [752, 139] on div at bounding box center [754, 139] width 12 height 12
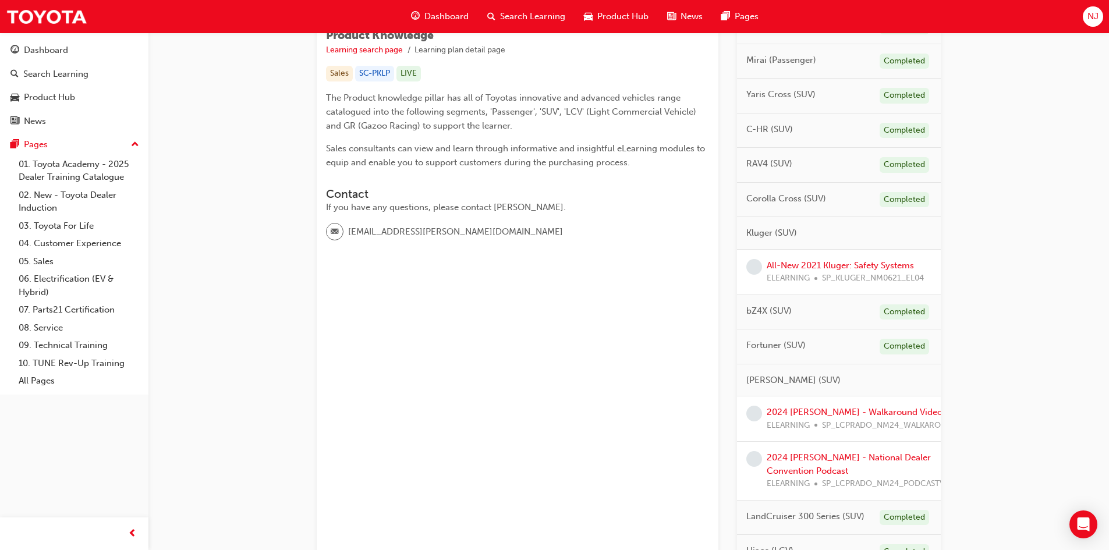
scroll to position [291, 0]
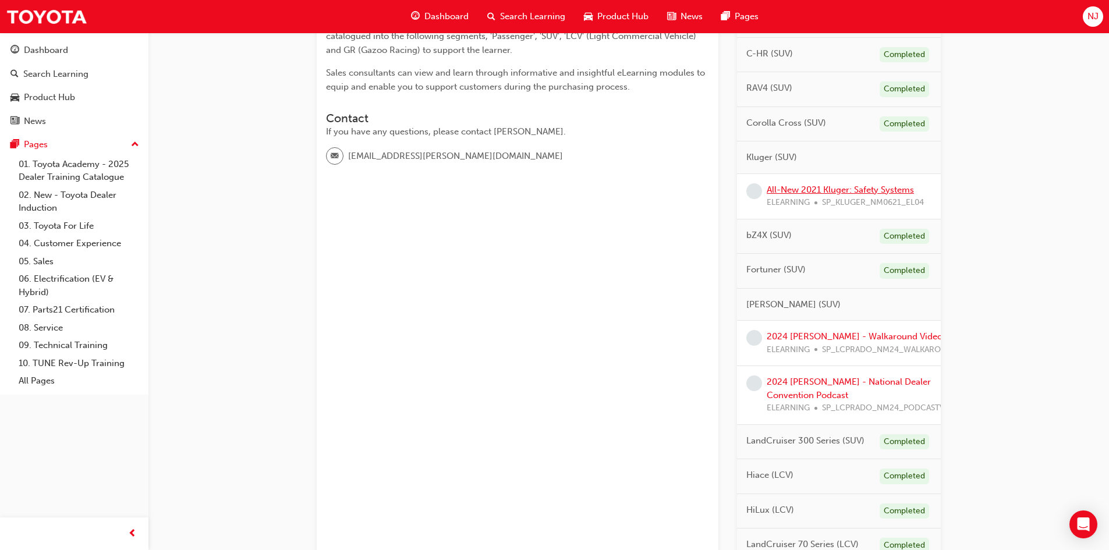
click at [792, 192] on link "All-New 2021 Kluger: Safety Systems" at bounding box center [840, 190] width 147 height 10
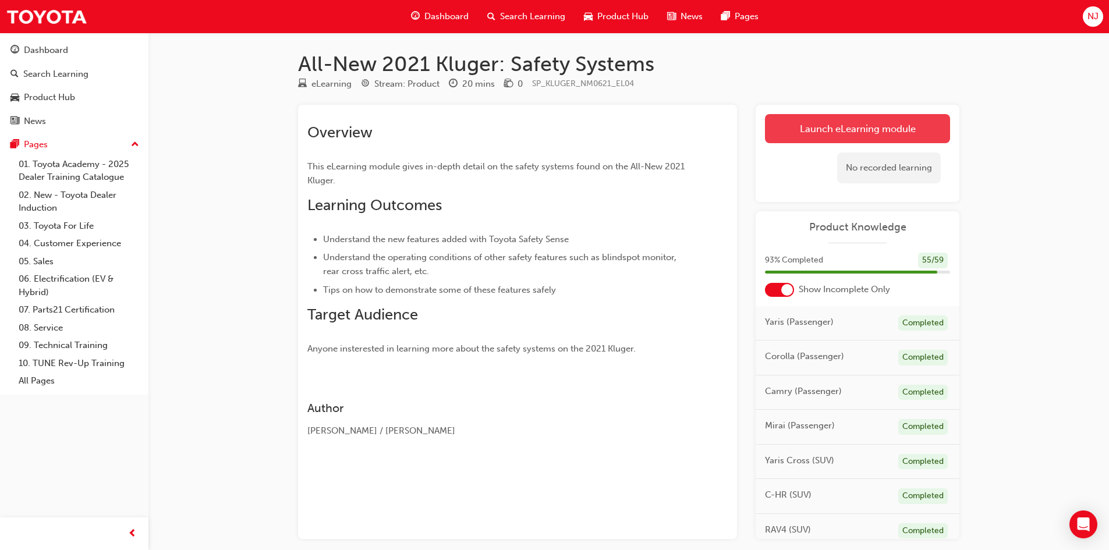
click at [839, 123] on link "Launch eLearning module" at bounding box center [857, 128] width 185 height 29
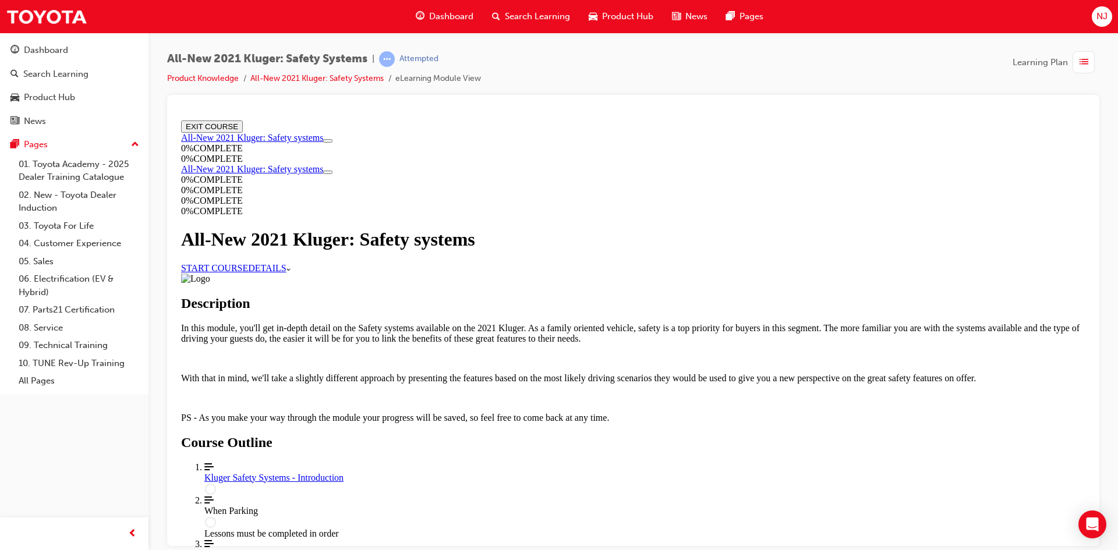
click at [248, 273] on link "START COURSE" at bounding box center [214, 268] width 67 height 10
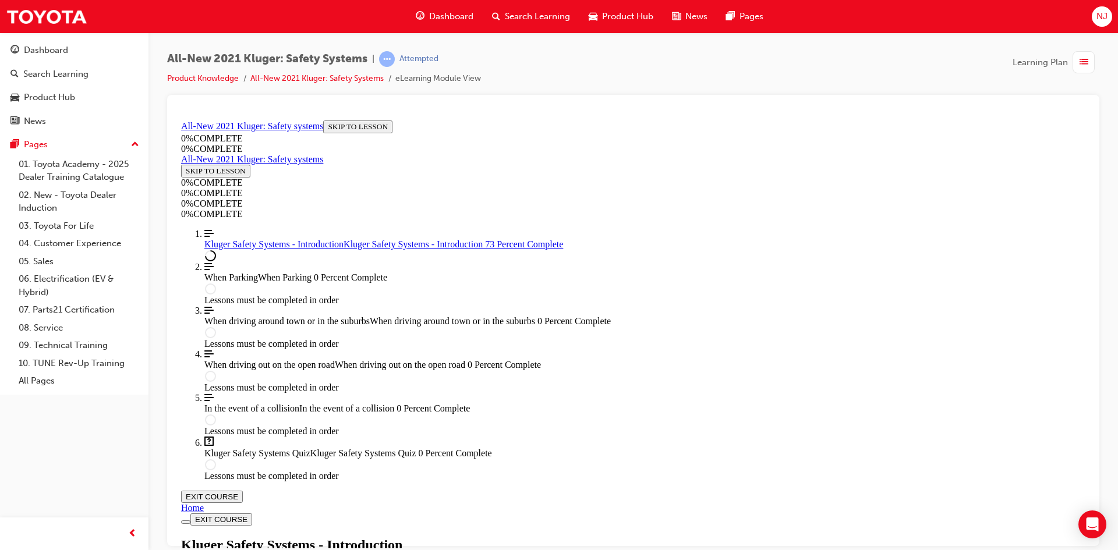
scroll to position [285, 0]
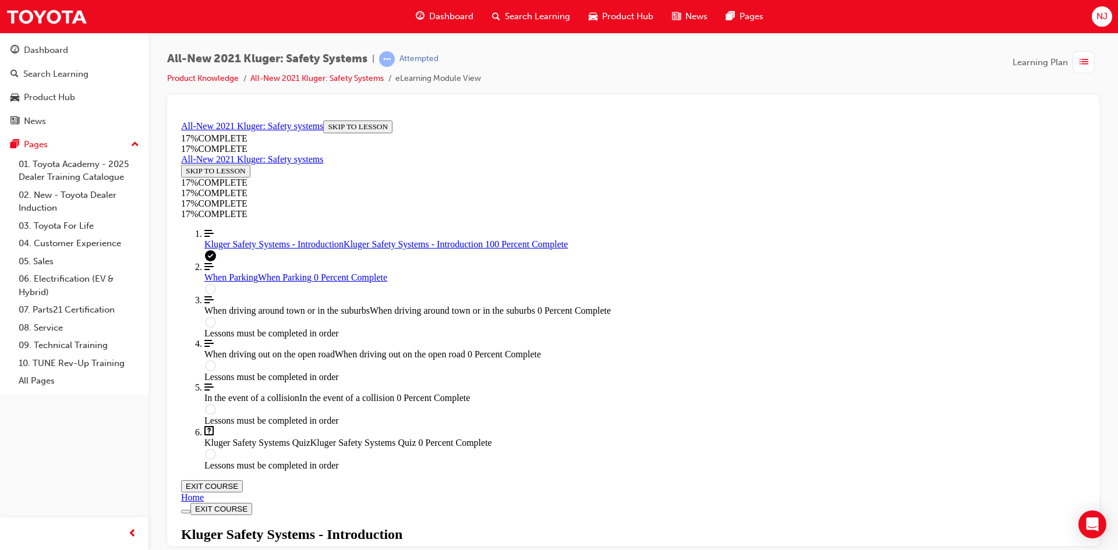
scroll to position [1660, 0]
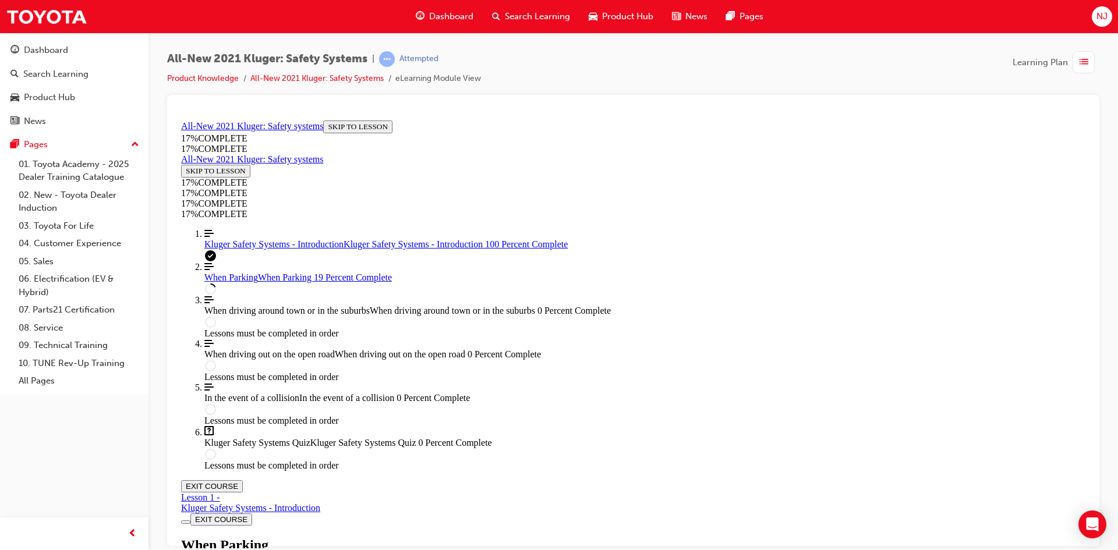
scroll to position [448, 0]
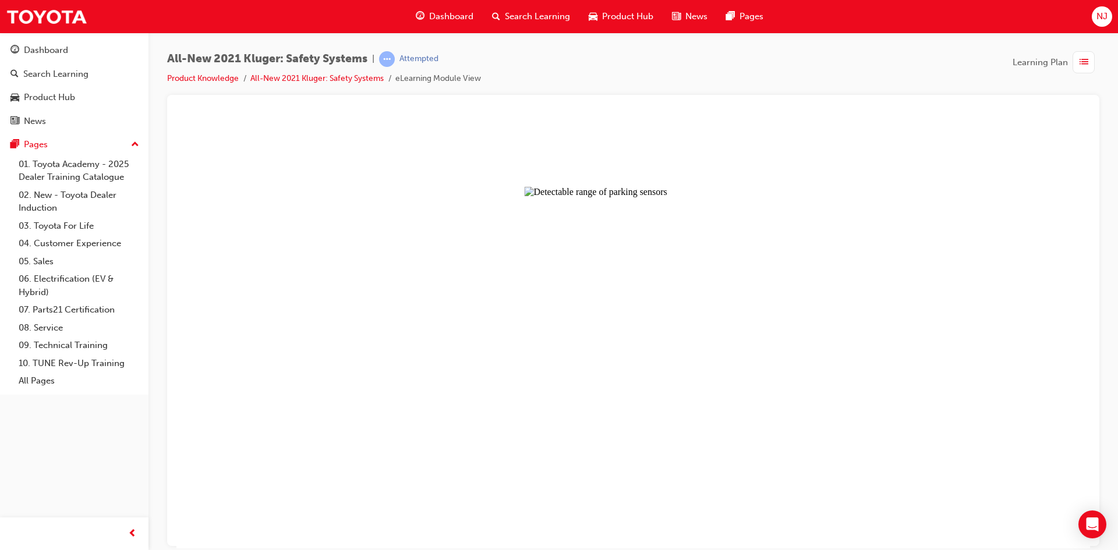
click at [584, 313] on button "Unzoom image" at bounding box center [633, 331] width 914 height 433
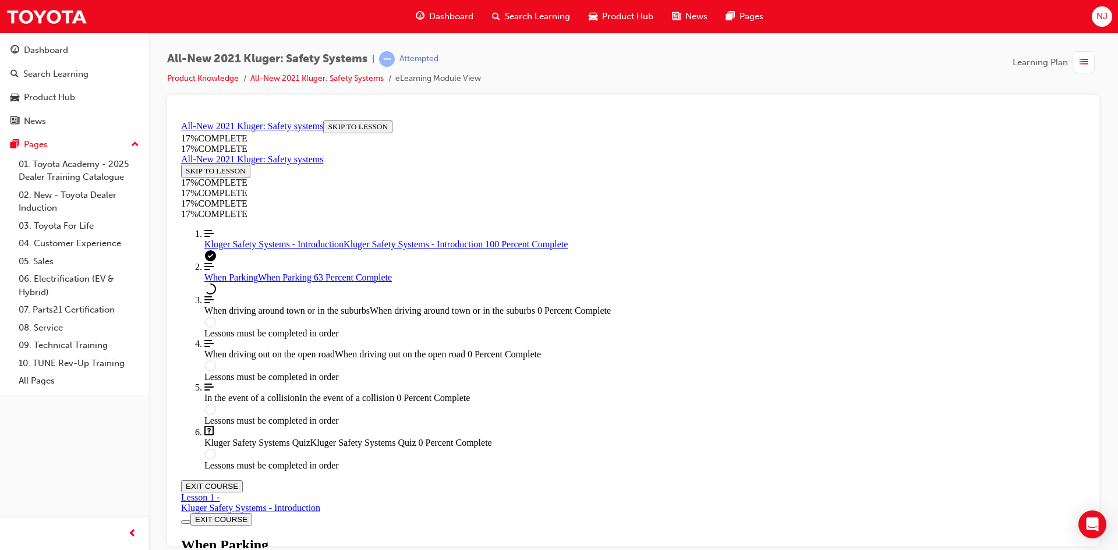
scroll to position [2486, 0]
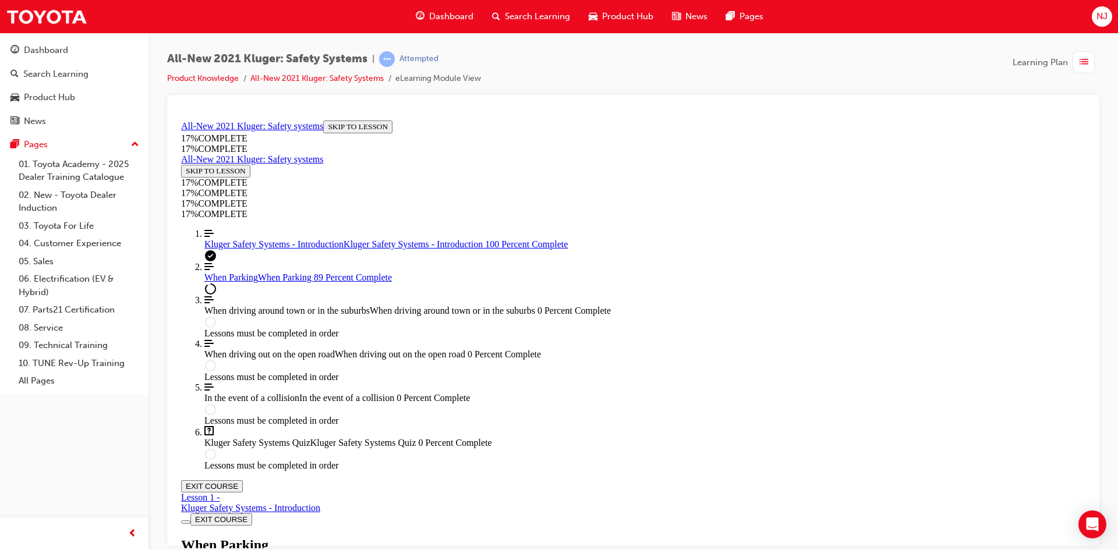
drag, startPoint x: 709, startPoint y: 273, endPoint x: 714, endPoint y: 236, distance: 37.1
drag, startPoint x: 714, startPoint y: 236, endPoint x: 788, endPoint y: 273, distance: 82.6
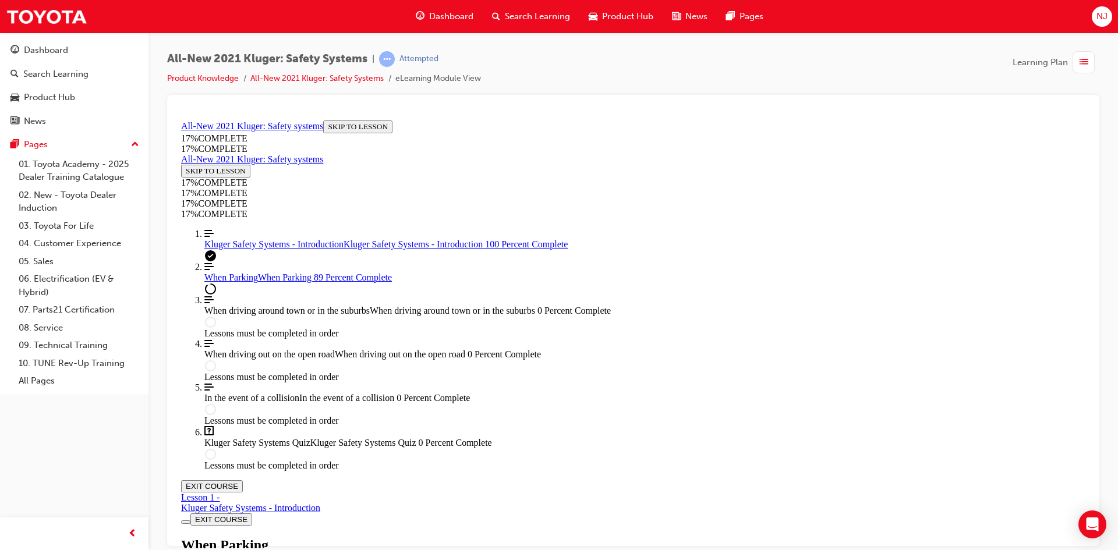
drag, startPoint x: 451, startPoint y: 455, endPoint x: 480, endPoint y: 455, distance: 29.7
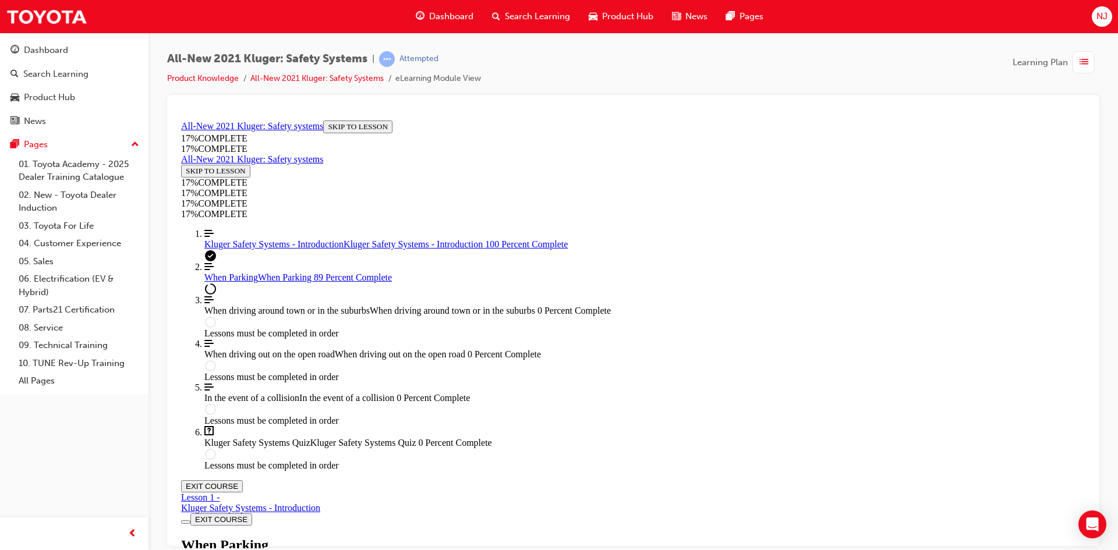
drag, startPoint x: 482, startPoint y: 453, endPoint x: 517, endPoint y: 458, distance: 35.2
drag, startPoint x: 519, startPoint y: 451, endPoint x: 559, endPoint y: 454, distance: 40.3
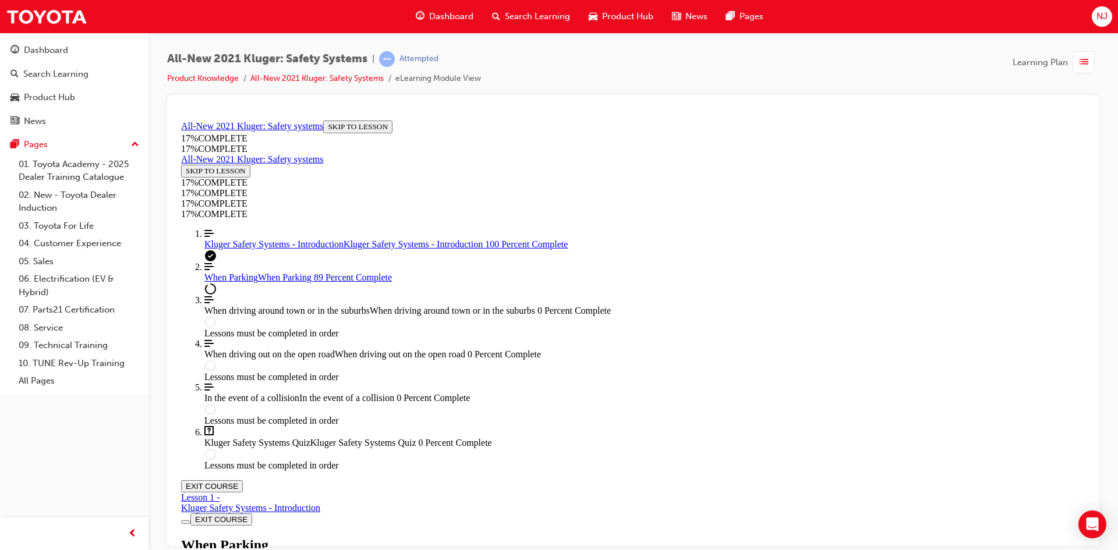
drag, startPoint x: 566, startPoint y: 457, endPoint x: 589, endPoint y: 458, distance: 22.8
drag, startPoint x: 594, startPoint y: 454, endPoint x: 680, endPoint y: 457, distance: 86.3
drag, startPoint x: 683, startPoint y: 453, endPoint x: 709, endPoint y: 454, distance: 25.6
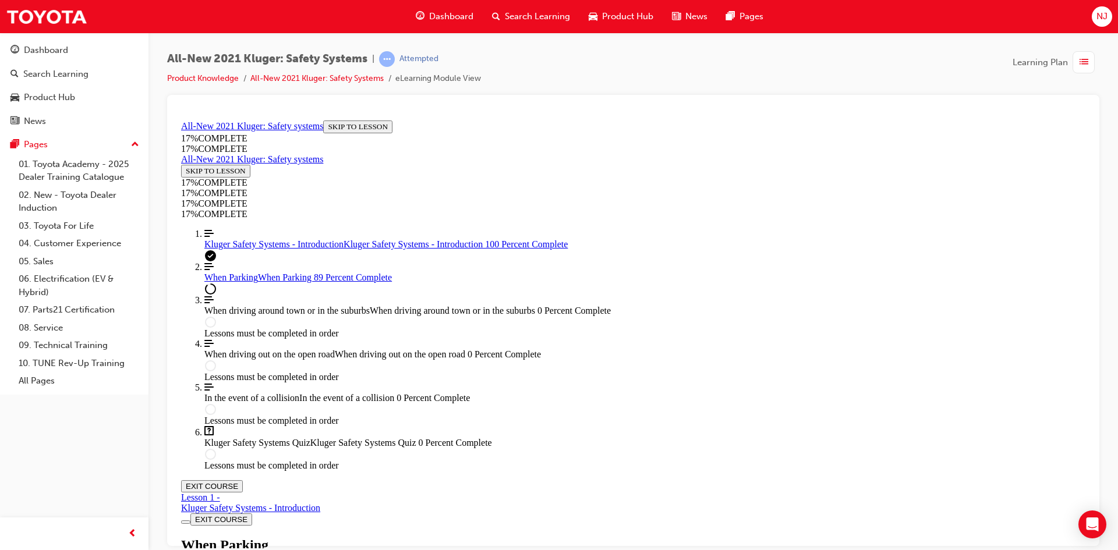
drag, startPoint x: 715, startPoint y: 453, endPoint x: 750, endPoint y: 457, distance: 35.8
drag, startPoint x: 755, startPoint y: 452, endPoint x: 807, endPoint y: 452, distance: 51.8
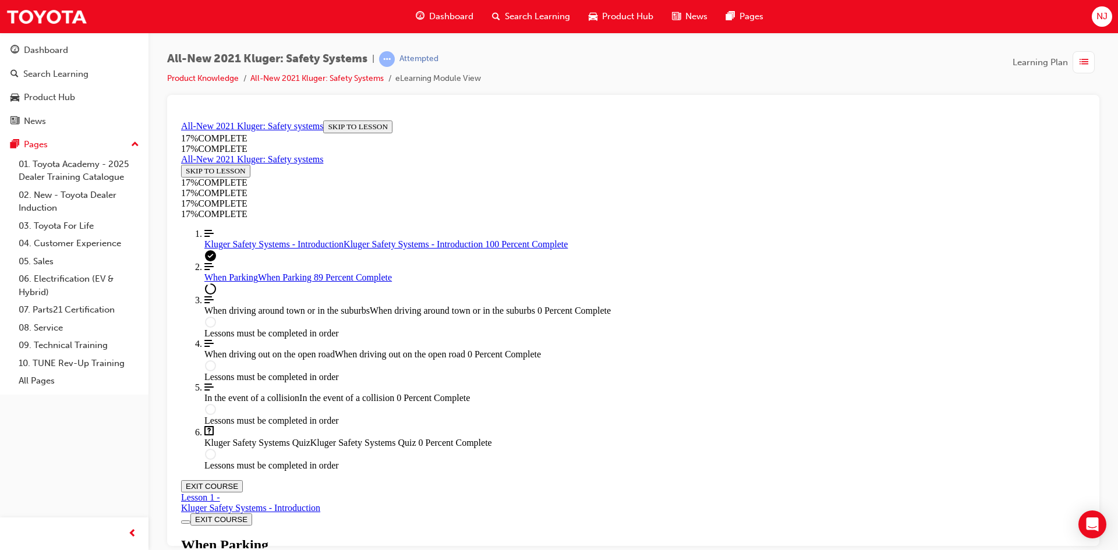
drag, startPoint x: 807, startPoint y: 452, endPoint x: 871, endPoint y: 454, distance: 63.5
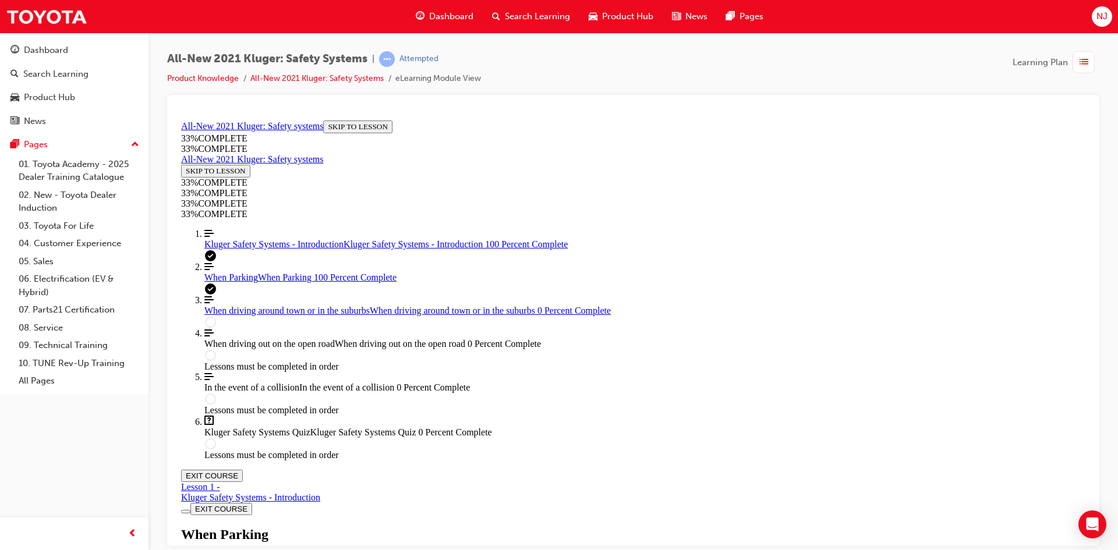
scroll to position [4259, 0]
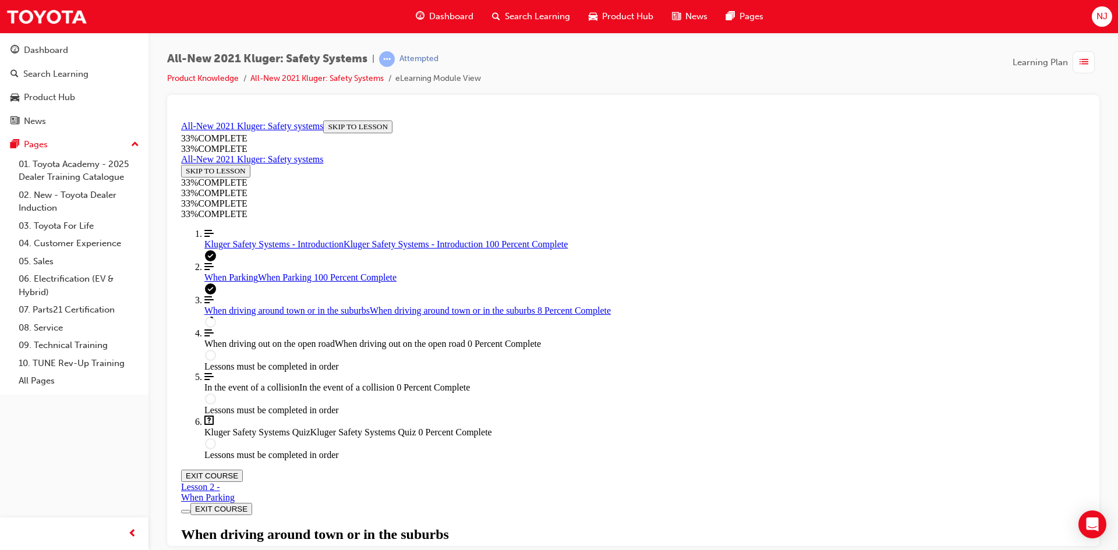
scroll to position [390, 0]
drag, startPoint x: 450, startPoint y: 334, endPoint x: 519, endPoint y: 341, distance: 70.2
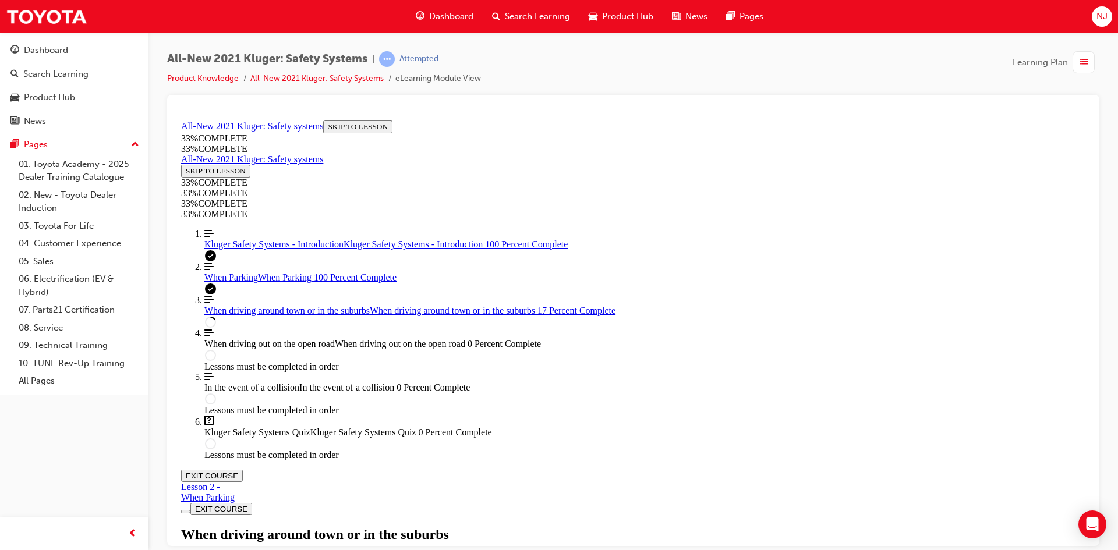
drag, startPoint x: 521, startPoint y: 335, endPoint x: 549, endPoint y: 337, distance: 28.6
drag, startPoint x: 551, startPoint y: 334, endPoint x: 588, endPoint y: 335, distance: 36.7
drag, startPoint x: 560, startPoint y: 334, endPoint x: 616, endPoint y: 338, distance: 56.6
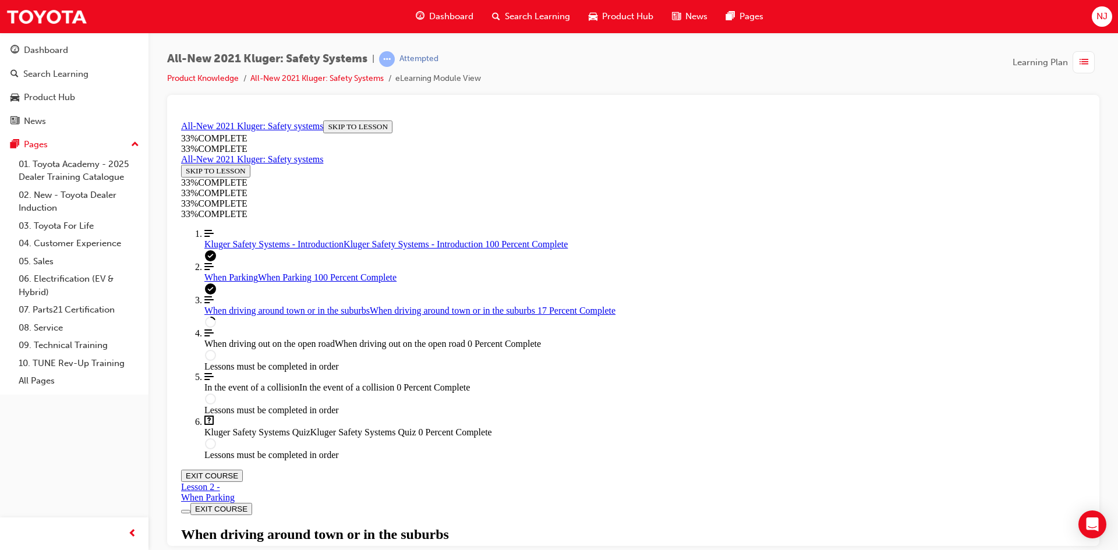
drag, startPoint x: 616, startPoint y: 334, endPoint x: 684, endPoint y: 337, distance: 68.2
drag, startPoint x: 684, startPoint y: 334, endPoint x: 749, endPoint y: 339, distance: 64.8
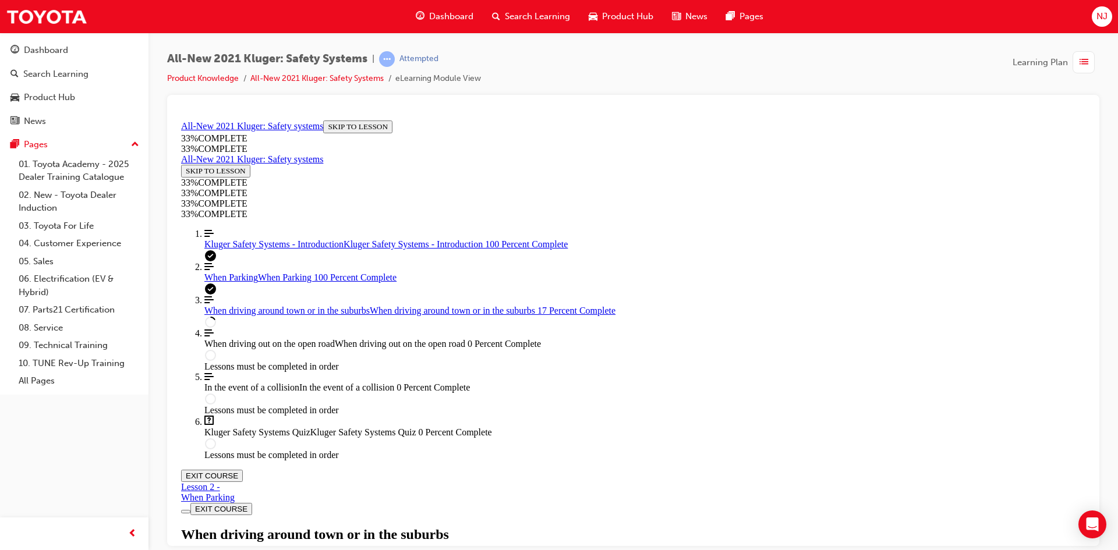
drag, startPoint x: 752, startPoint y: 336, endPoint x: 778, endPoint y: 336, distance: 26.2
drag, startPoint x: 780, startPoint y: 333, endPoint x: 797, endPoint y: 334, distance: 16.9
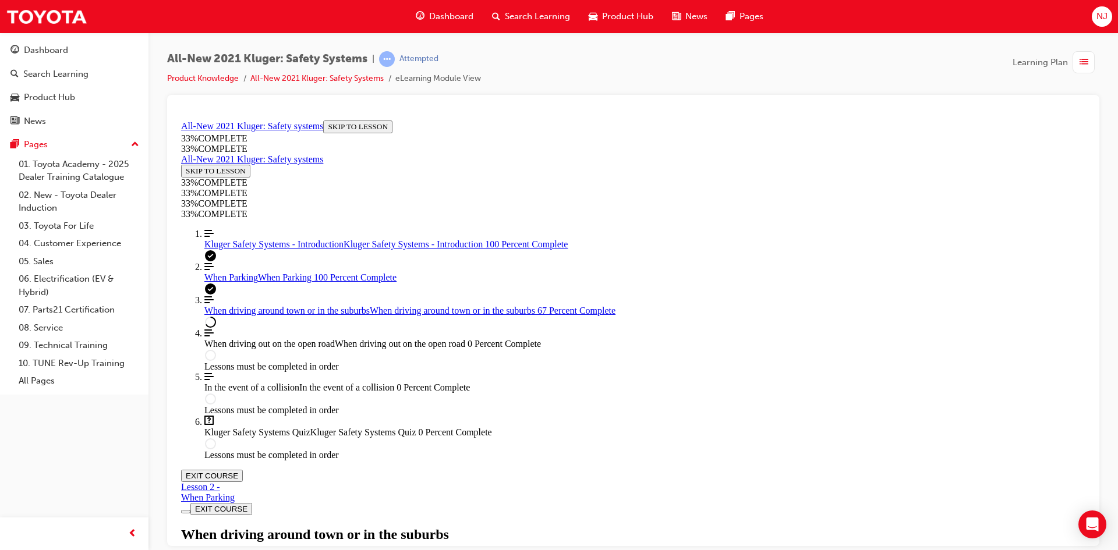
drag, startPoint x: 549, startPoint y: 455, endPoint x: 636, endPoint y: 457, distance: 87.4
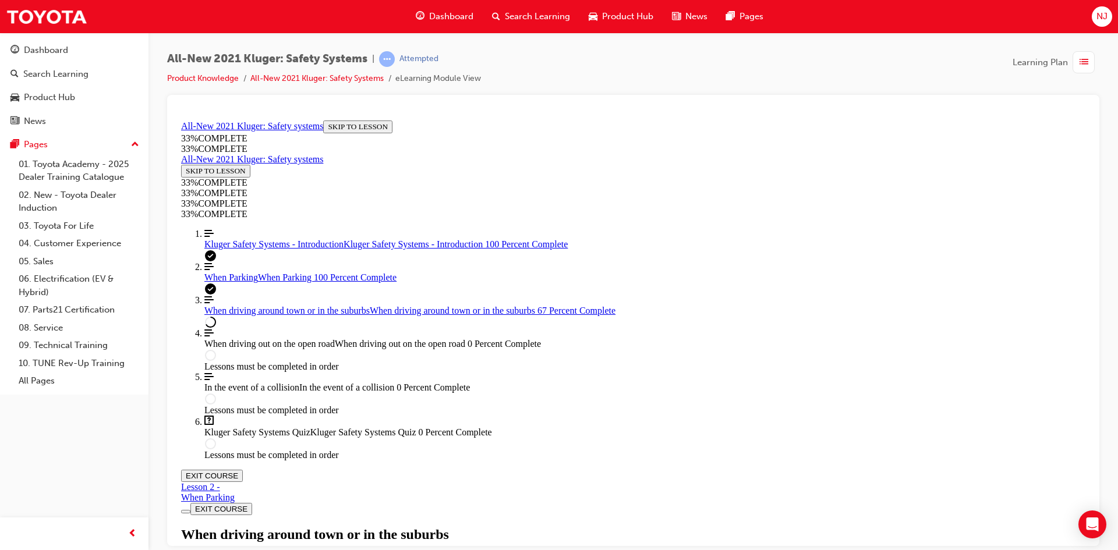
drag, startPoint x: 646, startPoint y: 454, endPoint x: 715, endPoint y: 461, distance: 69.0
drag, startPoint x: 787, startPoint y: 450, endPoint x: 804, endPoint y: 450, distance: 17.5
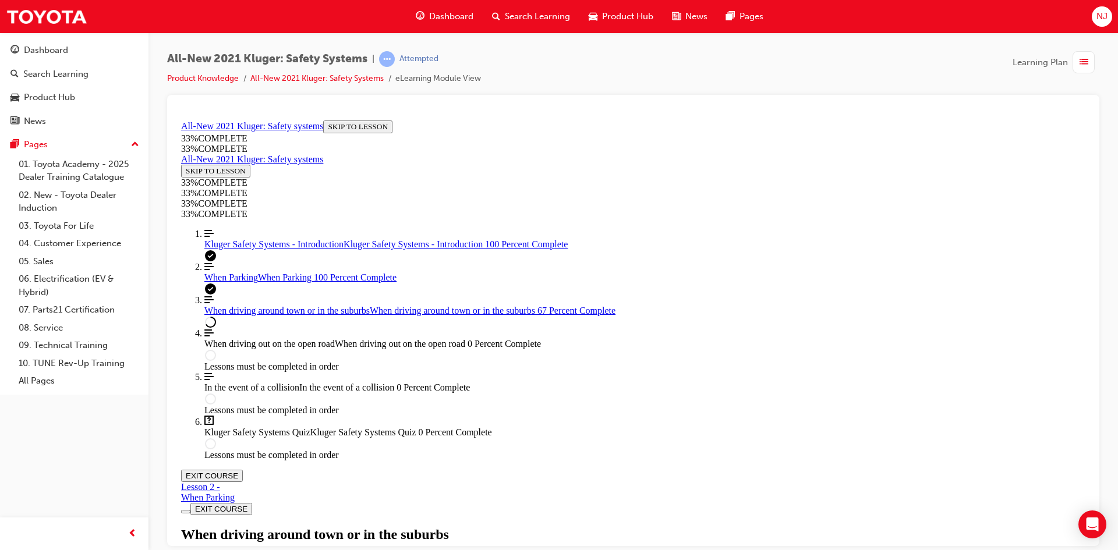
drag, startPoint x: 811, startPoint y: 450, endPoint x: 836, endPoint y: 454, distance: 25.9
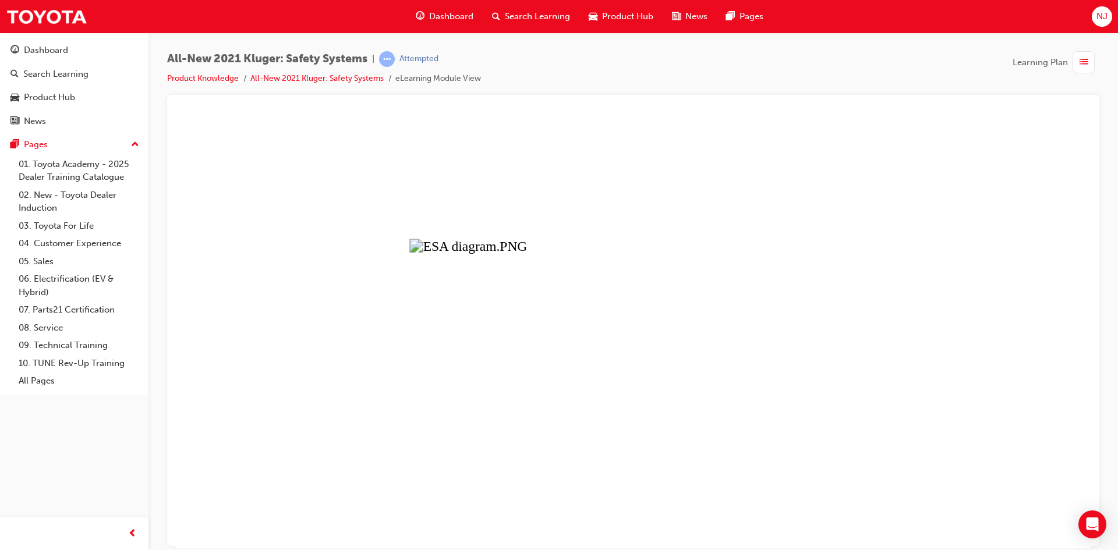
click at [573, 357] on button "Unzoom image" at bounding box center [633, 331] width 914 height 433
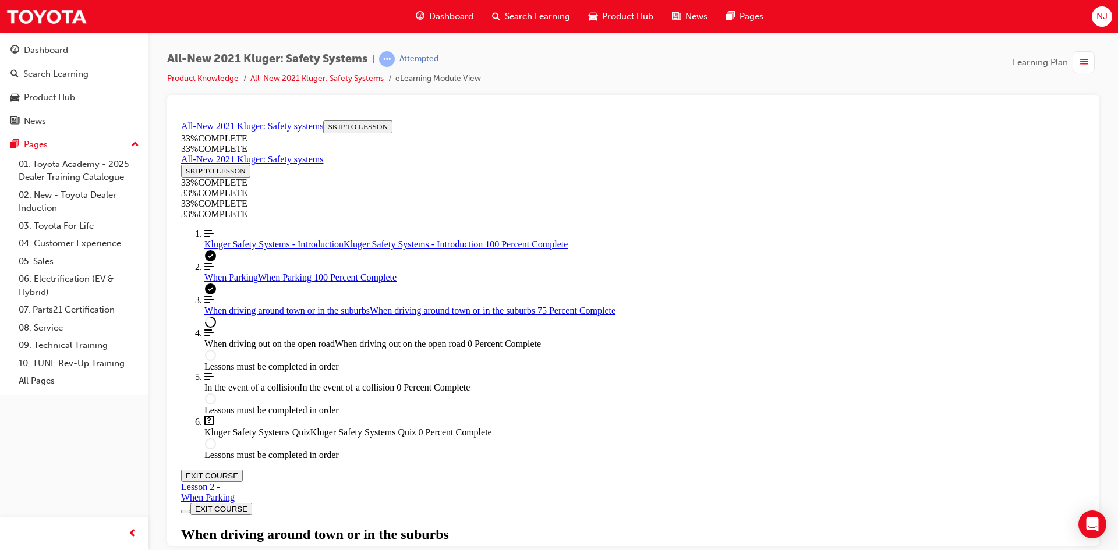
scroll to position [2096, 0]
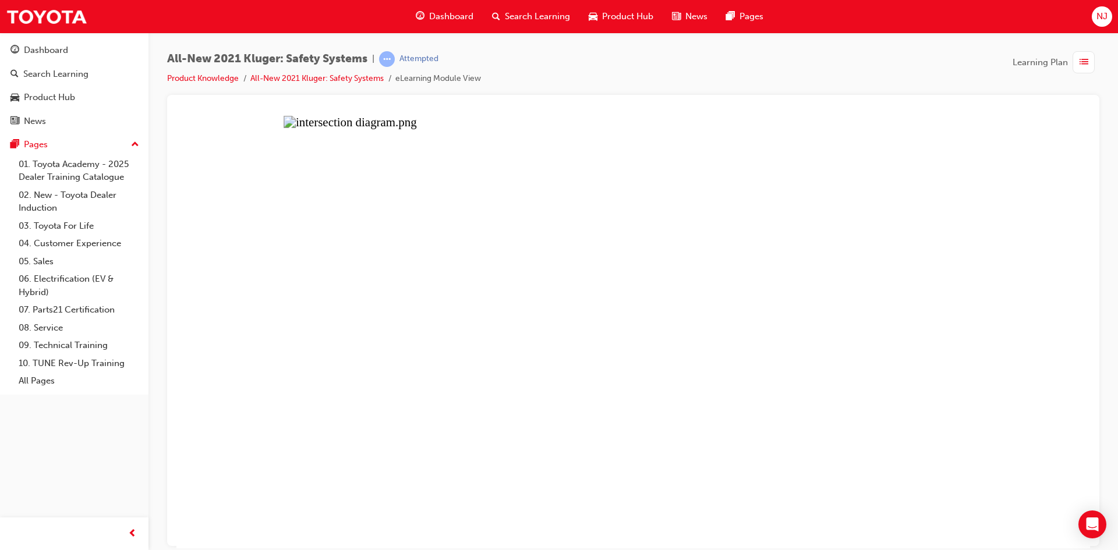
click at [850, 300] on button "Unzoom image" at bounding box center [633, 331] width 914 height 433
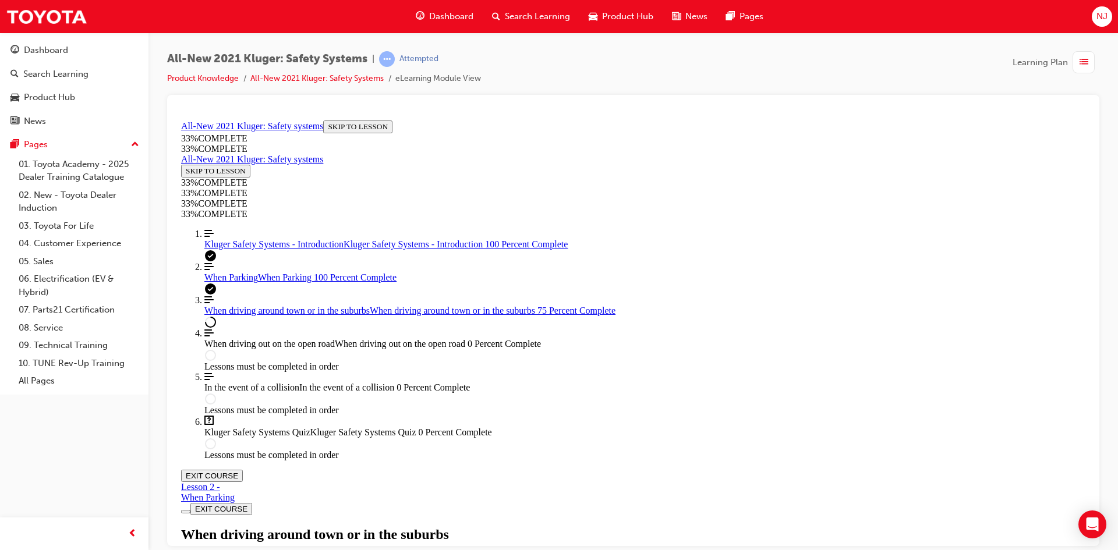
scroll to position [582, 0]
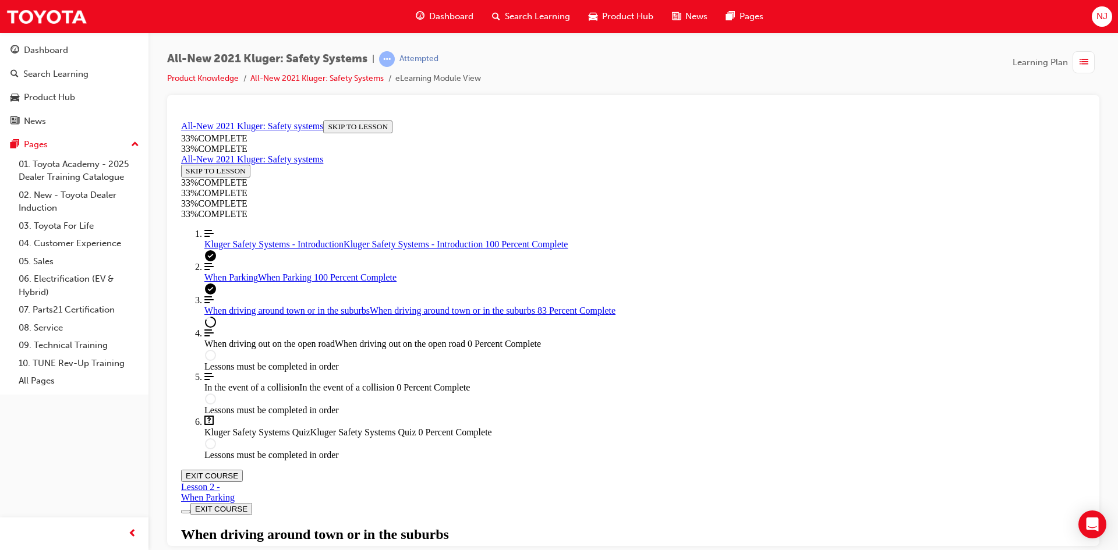
drag, startPoint x: 443, startPoint y: 464, endPoint x: 830, endPoint y: 475, distance: 386.8
drag, startPoint x: 834, startPoint y: 465, endPoint x: 844, endPoint y: 464, distance: 9.4
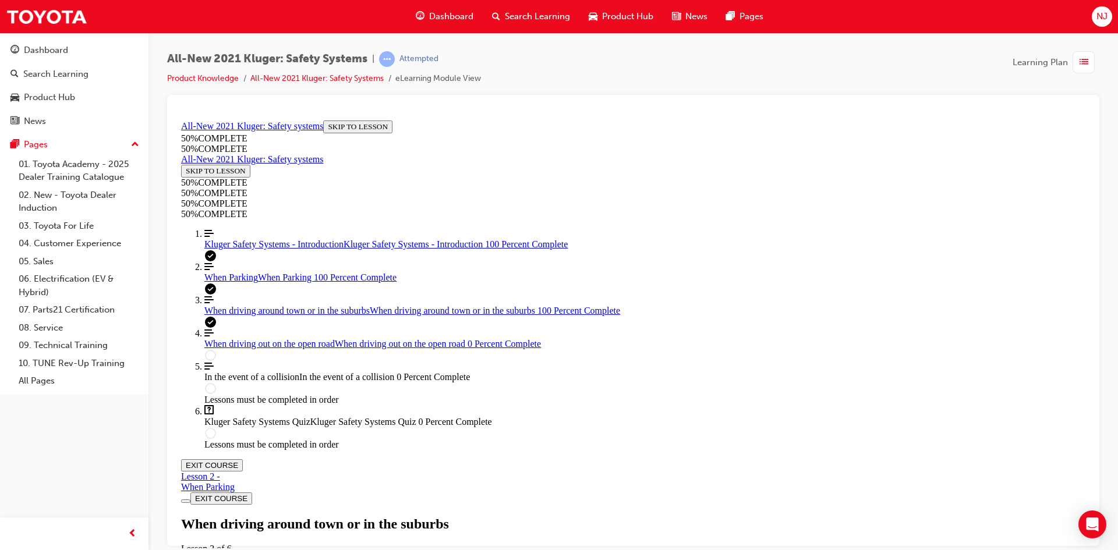
scroll to position [2403, 0]
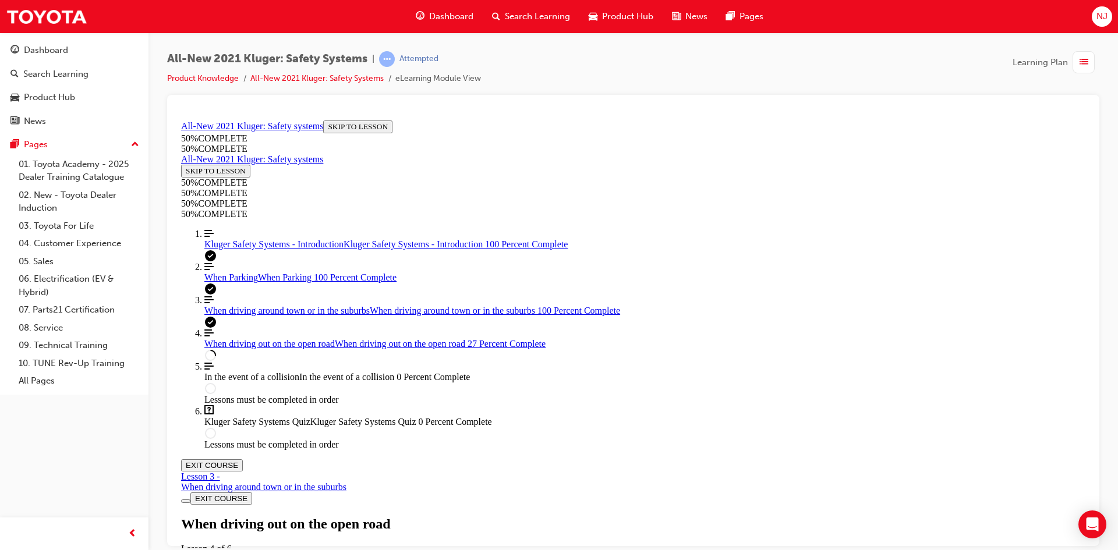
scroll to position [1321, 0]
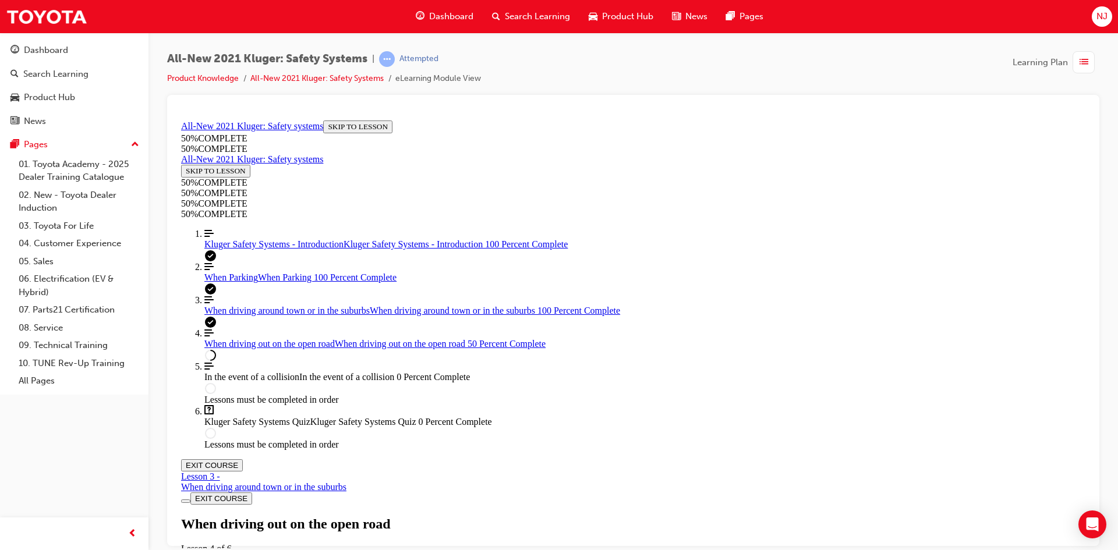
scroll to position [2761, 0]
drag, startPoint x: 532, startPoint y: 452, endPoint x: 733, endPoint y: 457, distance: 201.5
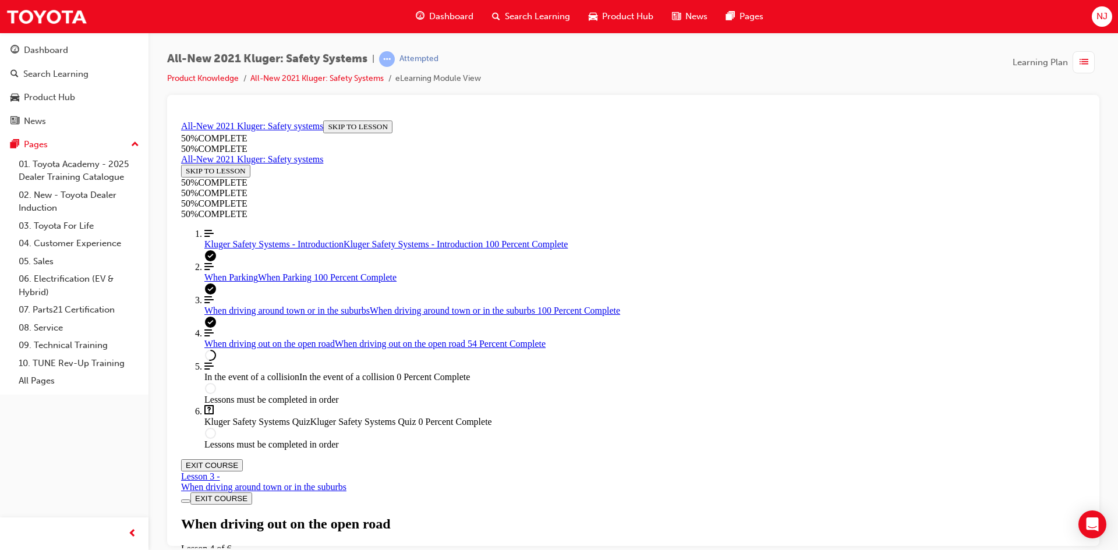
scroll to position [3050, 0]
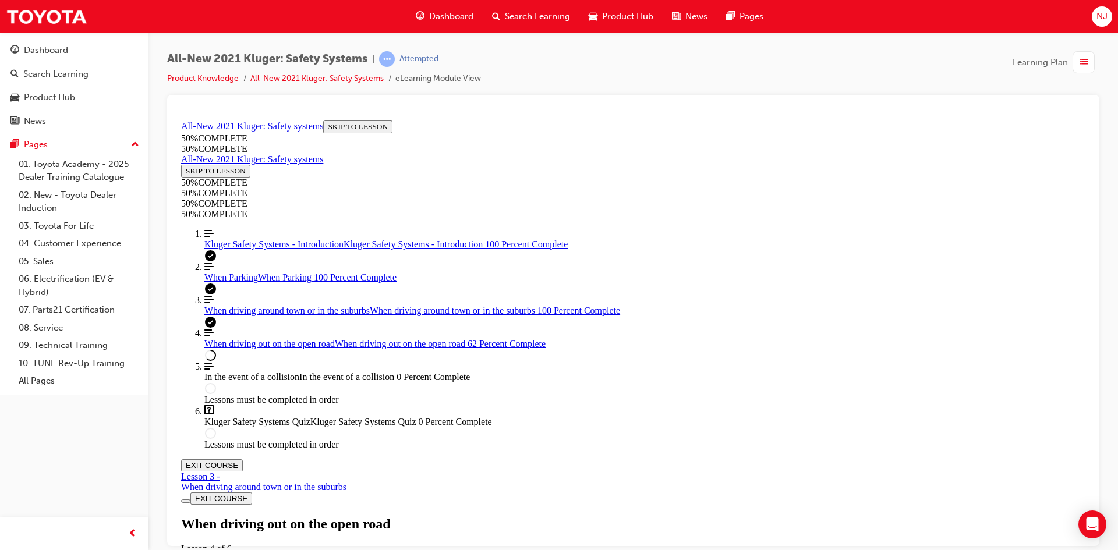
drag, startPoint x: 467, startPoint y: 501, endPoint x: 615, endPoint y: 514, distance: 148.4
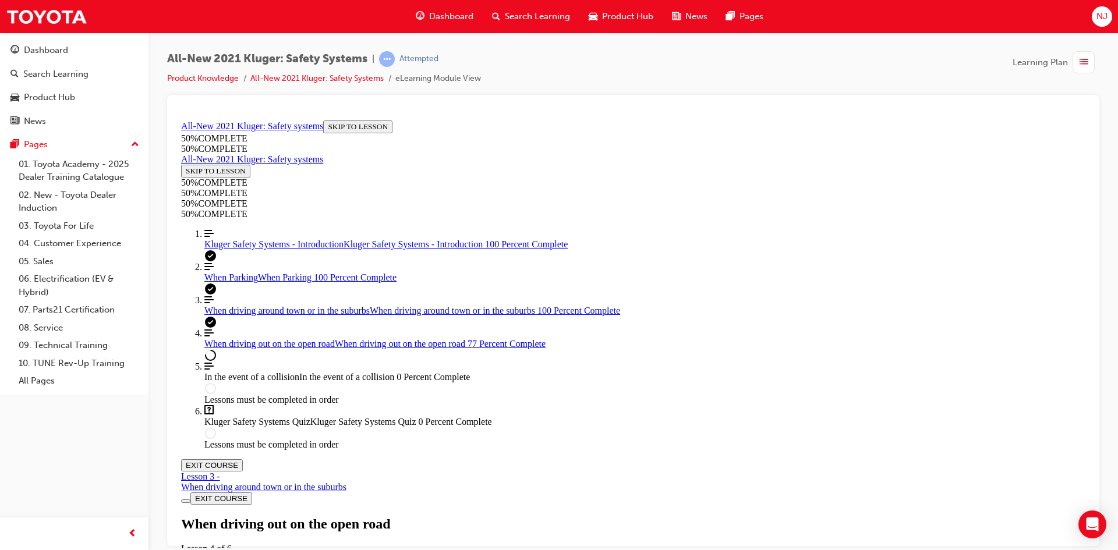
scroll to position [4739, 0]
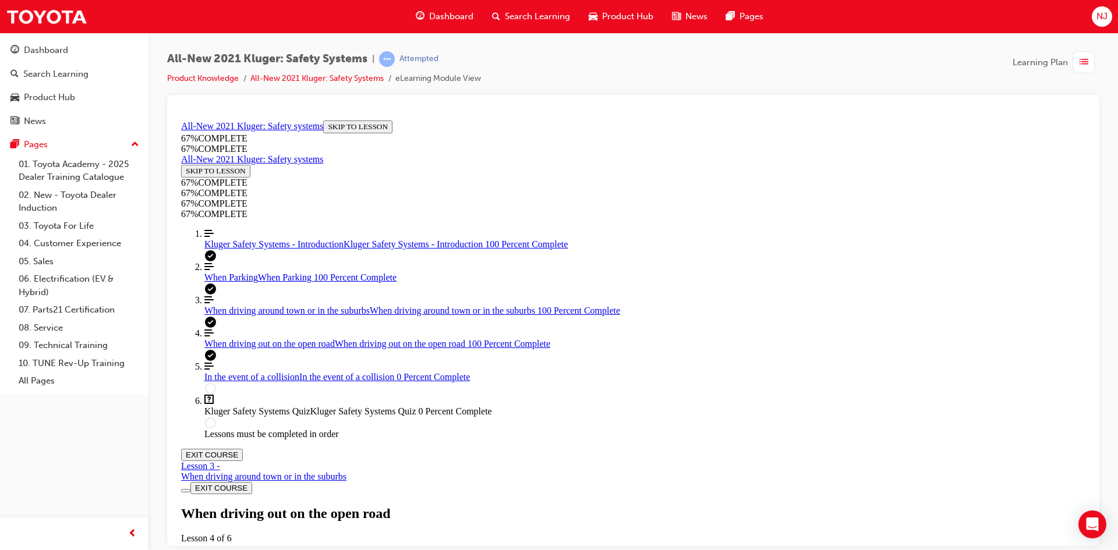
scroll to position [6005, 0]
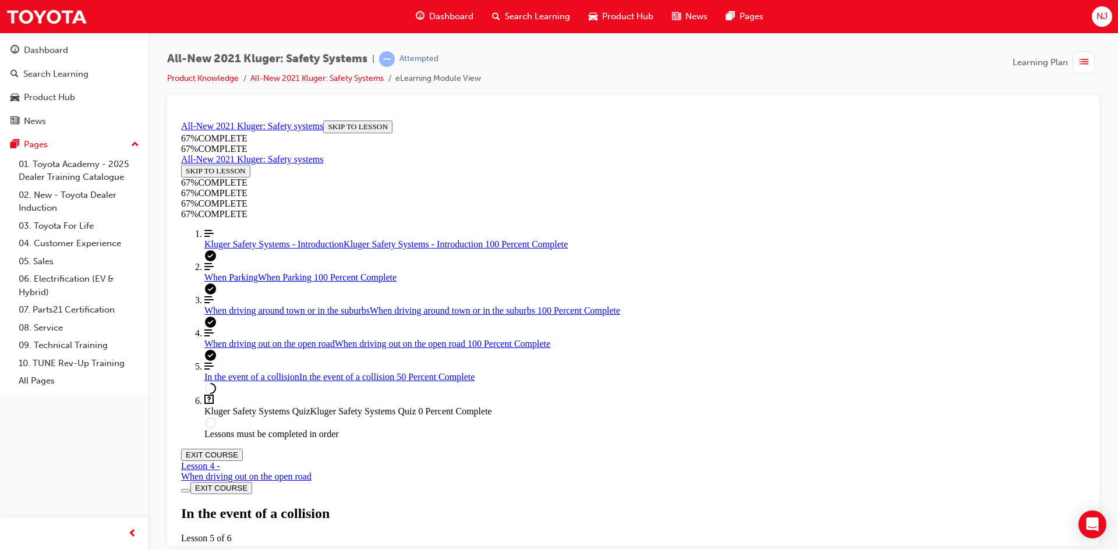
drag, startPoint x: 443, startPoint y: 511, endPoint x: 631, endPoint y: 512, distance: 188.1
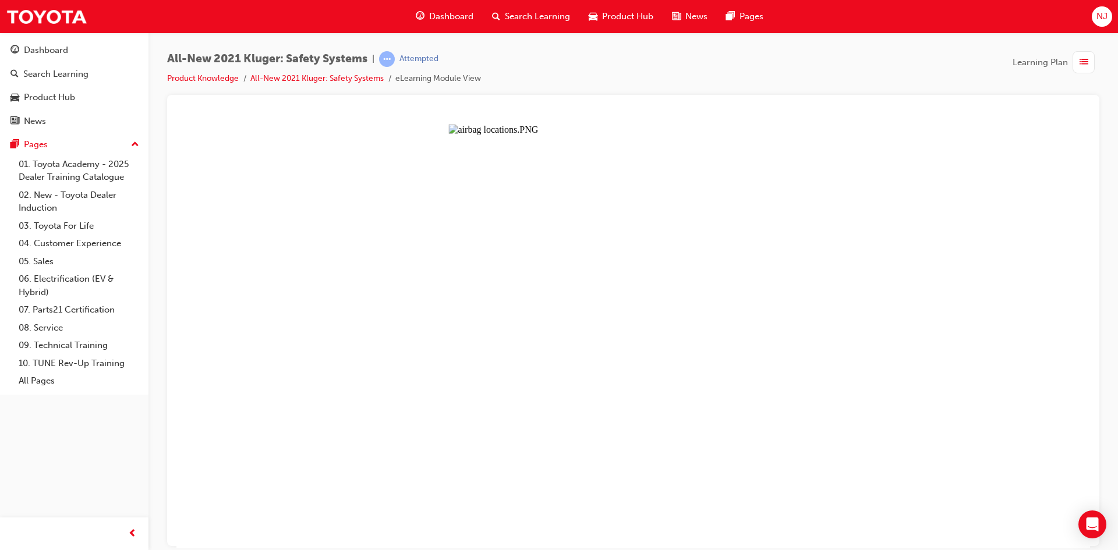
click at [911, 261] on button "Unzoom image" at bounding box center [633, 331] width 914 height 433
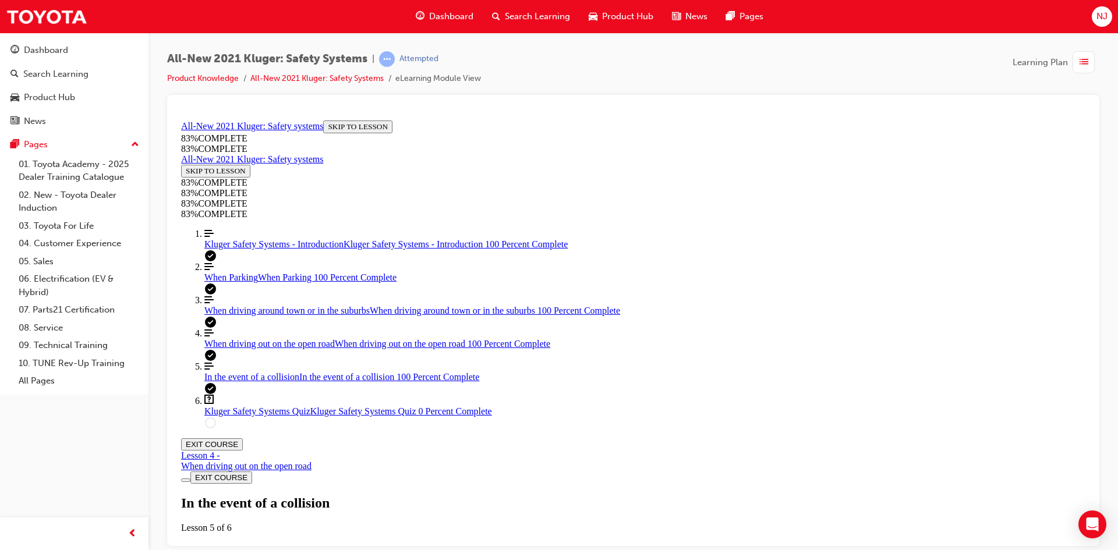
scroll to position [2757, 0]
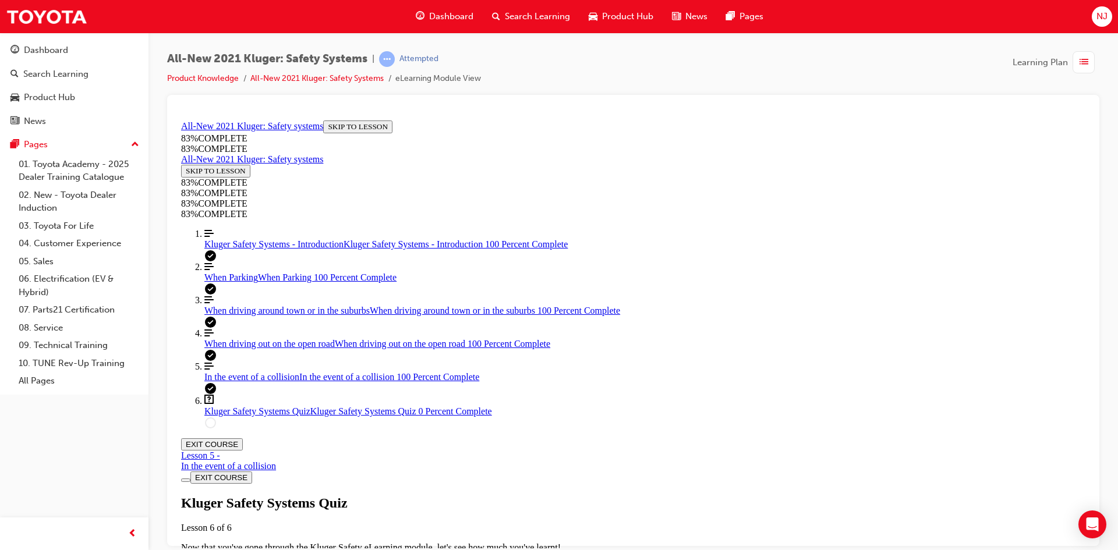
scroll to position [40, 0]
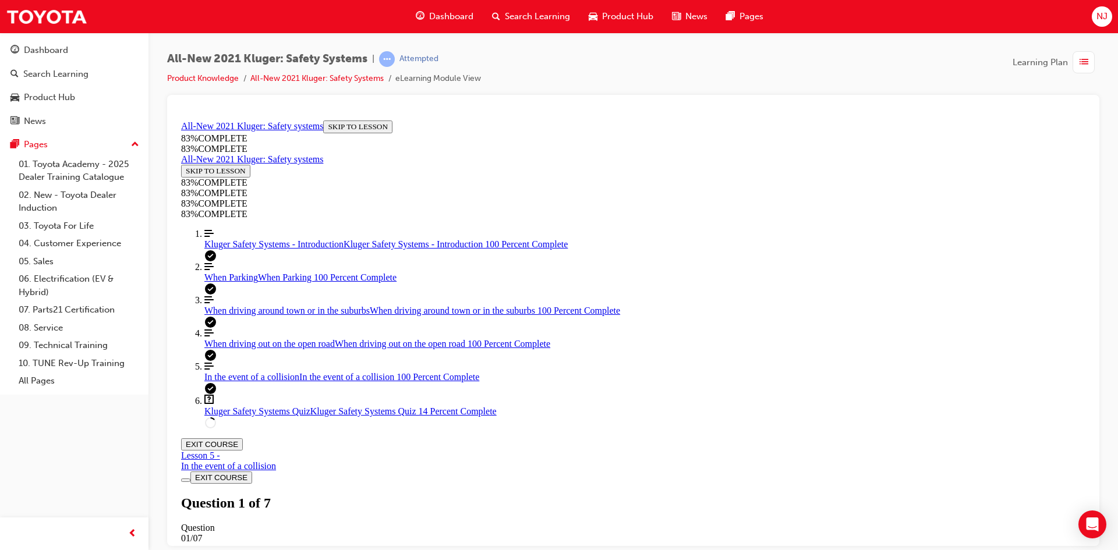
scroll to position [140, 0]
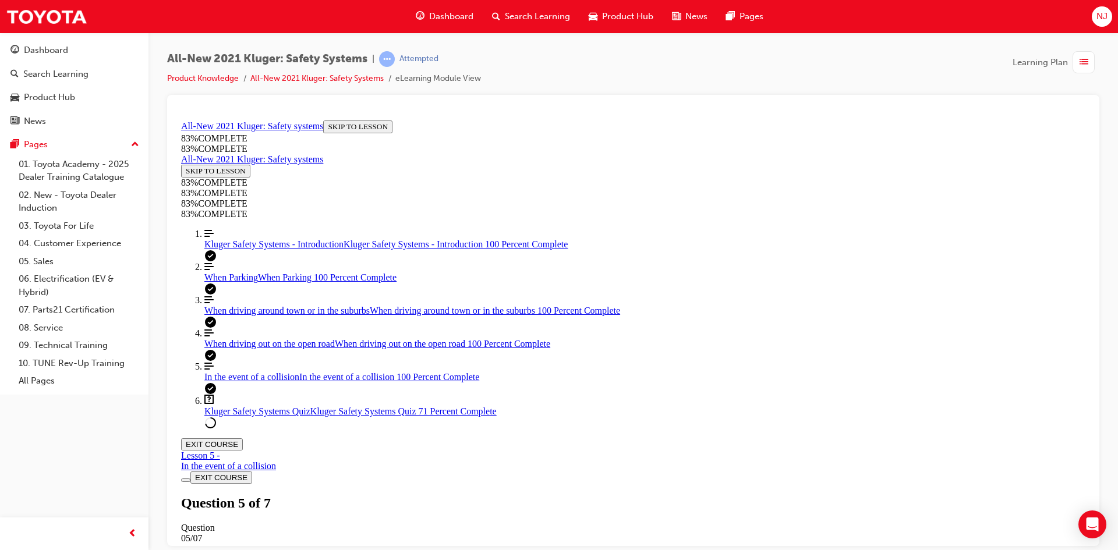
drag, startPoint x: 626, startPoint y: 412, endPoint x: 663, endPoint y: 264, distance: 152.5
drag, startPoint x: 633, startPoint y: 266, endPoint x: 667, endPoint y: 410, distance: 147.7
drag, startPoint x: 607, startPoint y: 341, endPoint x: 684, endPoint y: 267, distance: 106.3
drag, startPoint x: 603, startPoint y: 344, endPoint x: 684, endPoint y: 343, distance: 81.0
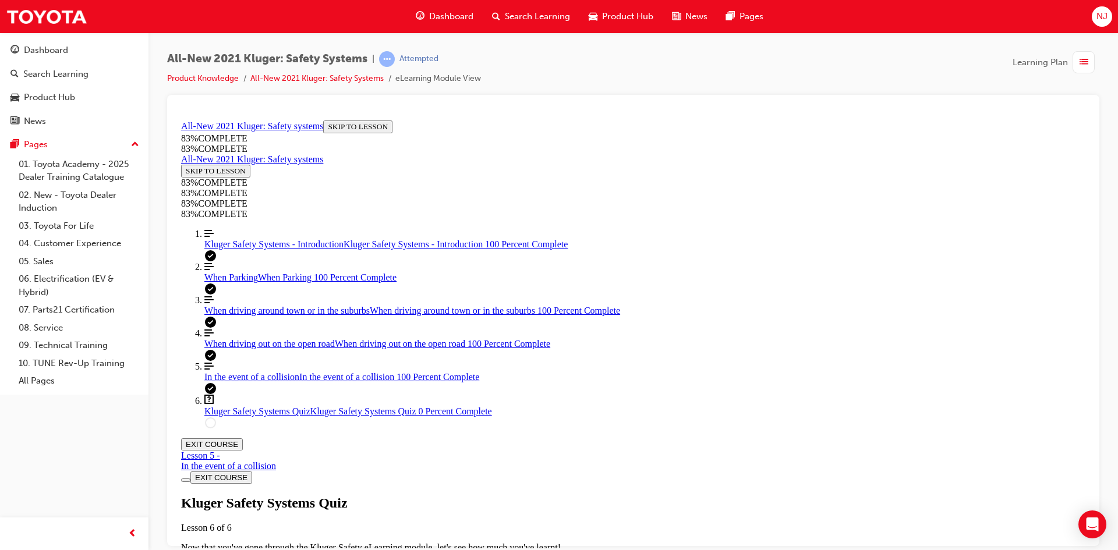
scroll to position [42, 0]
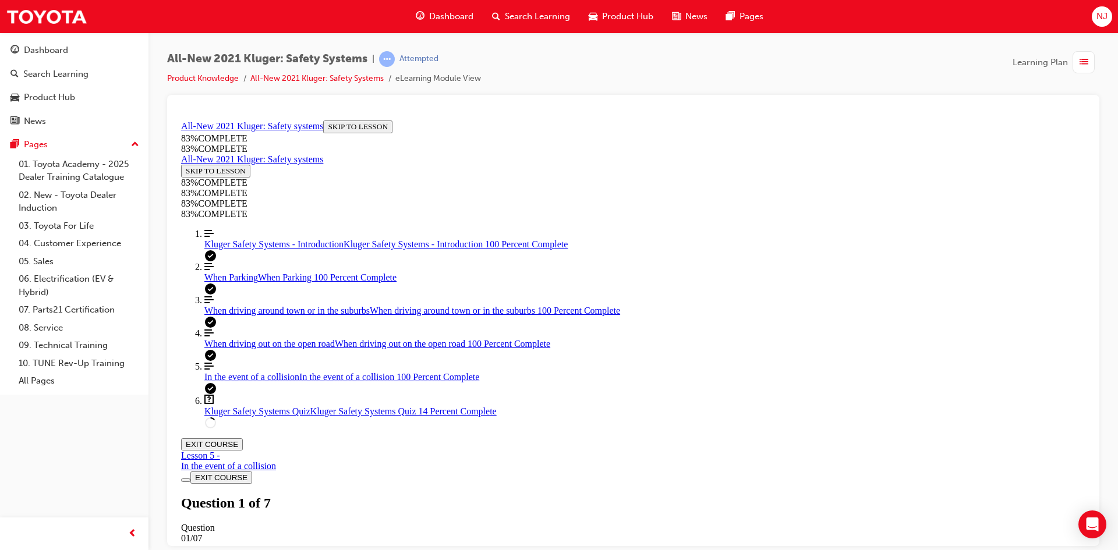
scroll to position [159, 0]
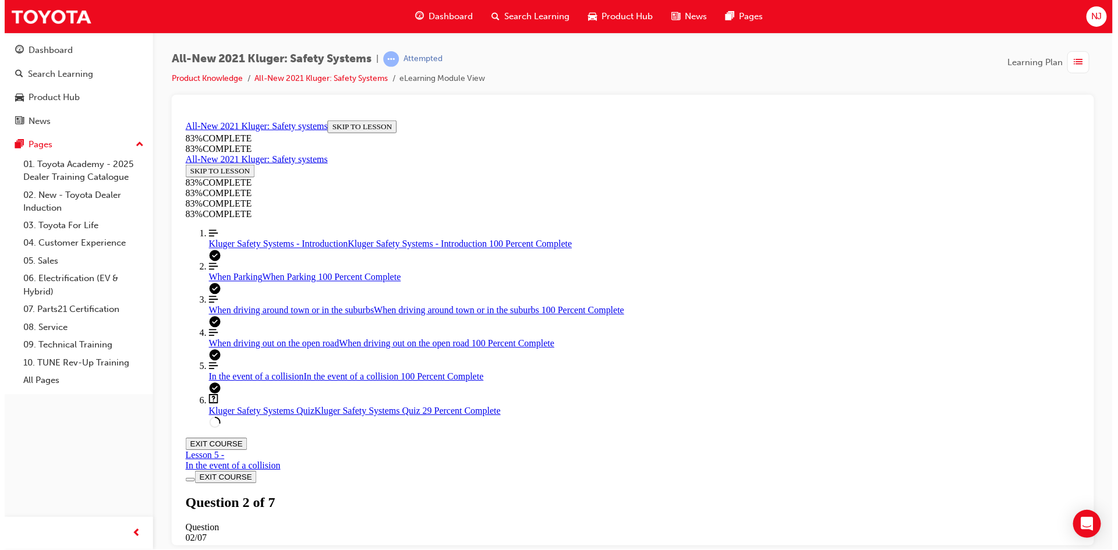
scroll to position [43, 0]
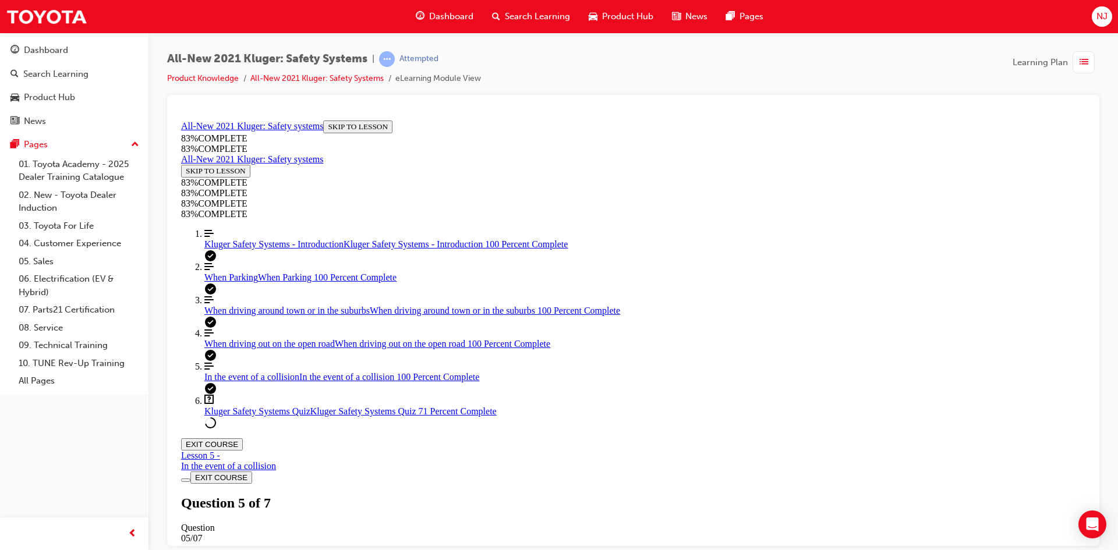
drag, startPoint x: 577, startPoint y: 518, endPoint x: 624, endPoint y: 448, distance: 84.3
drag, startPoint x: 586, startPoint y: 381, endPoint x: 702, endPoint y: 309, distance: 137.0
drag, startPoint x: 584, startPoint y: 368, endPoint x: 702, endPoint y: 369, distance: 118.8
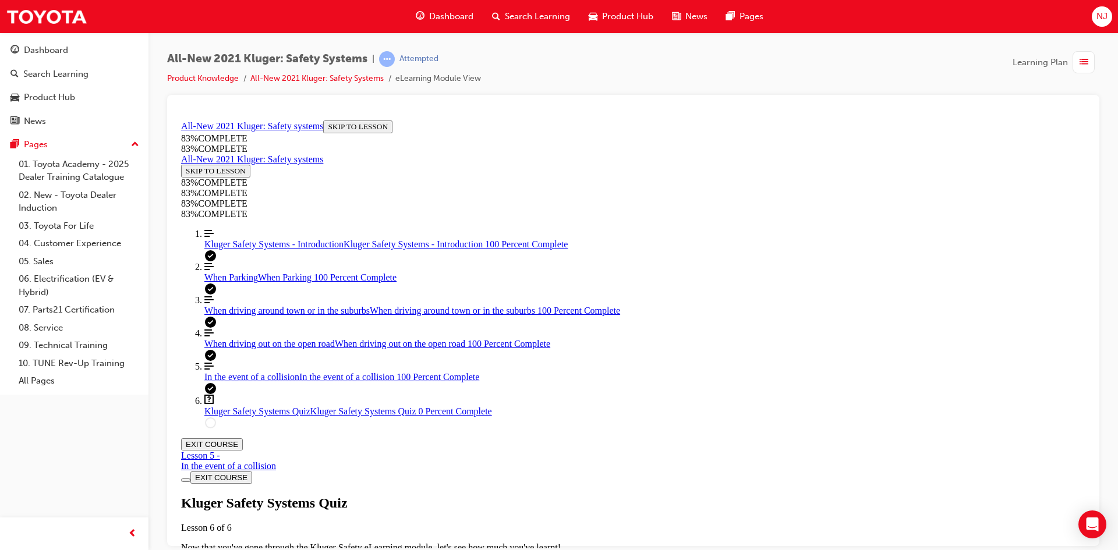
scroll to position [275, 0]
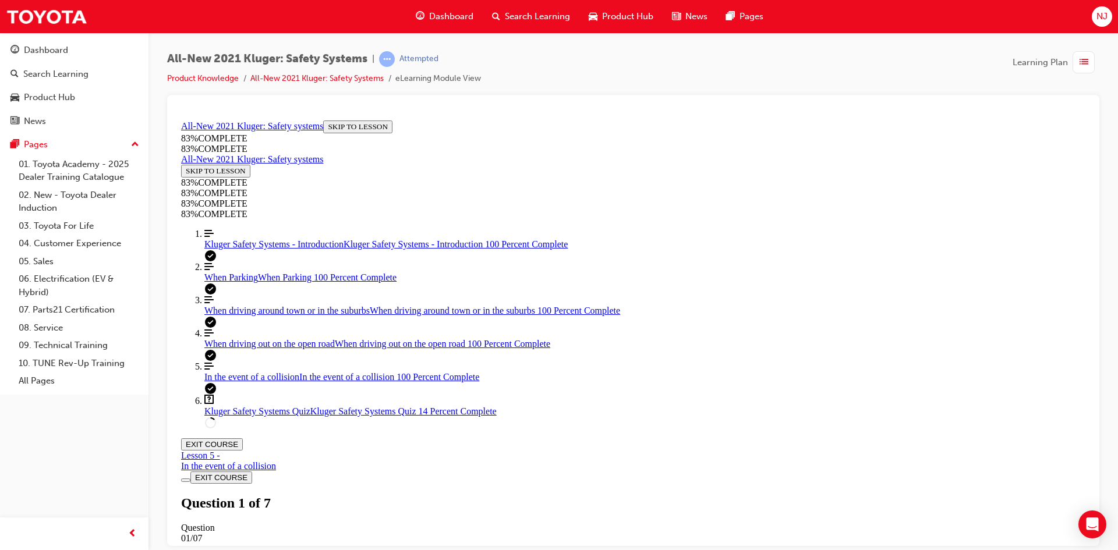
scroll to position [140, 0]
drag, startPoint x: 590, startPoint y: 443, endPoint x: 689, endPoint y: 510, distance: 119.0
drag, startPoint x: 609, startPoint y: 372, endPoint x: 671, endPoint y: 370, distance: 62.9
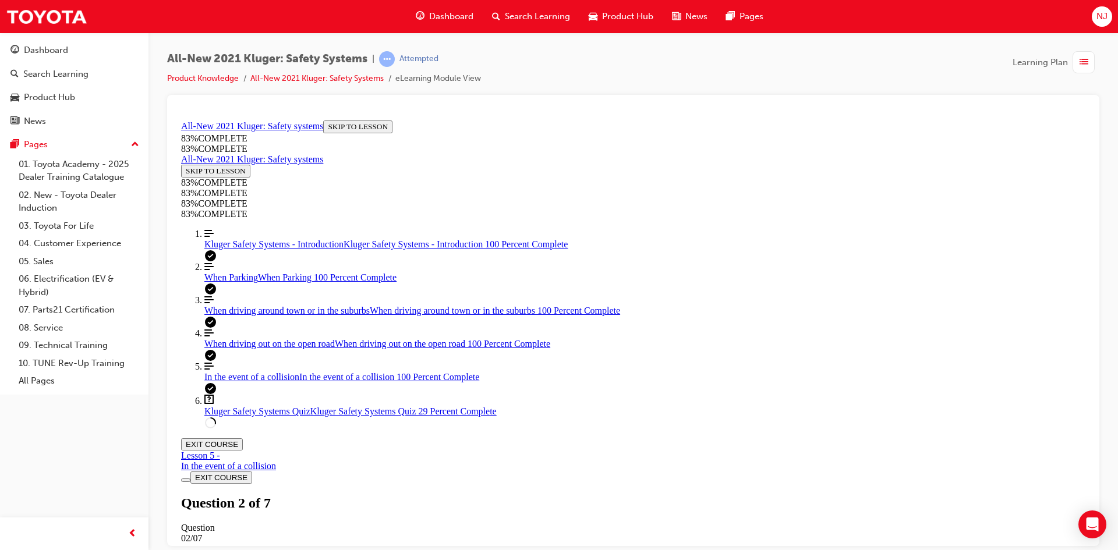
drag, startPoint x: 631, startPoint y: 446, endPoint x: 699, endPoint y: 452, distance: 69.0
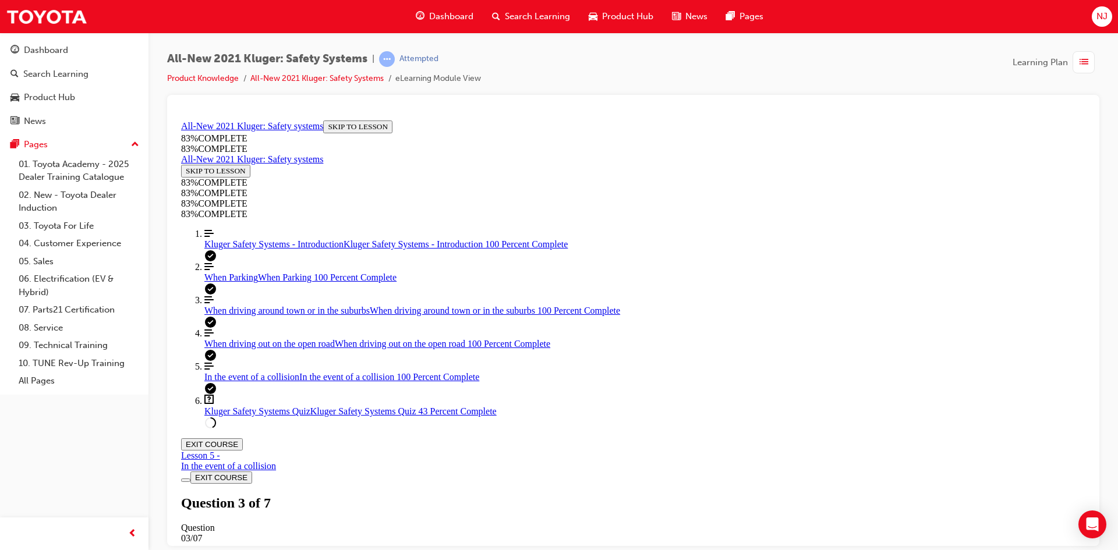
scroll to position [101, 0]
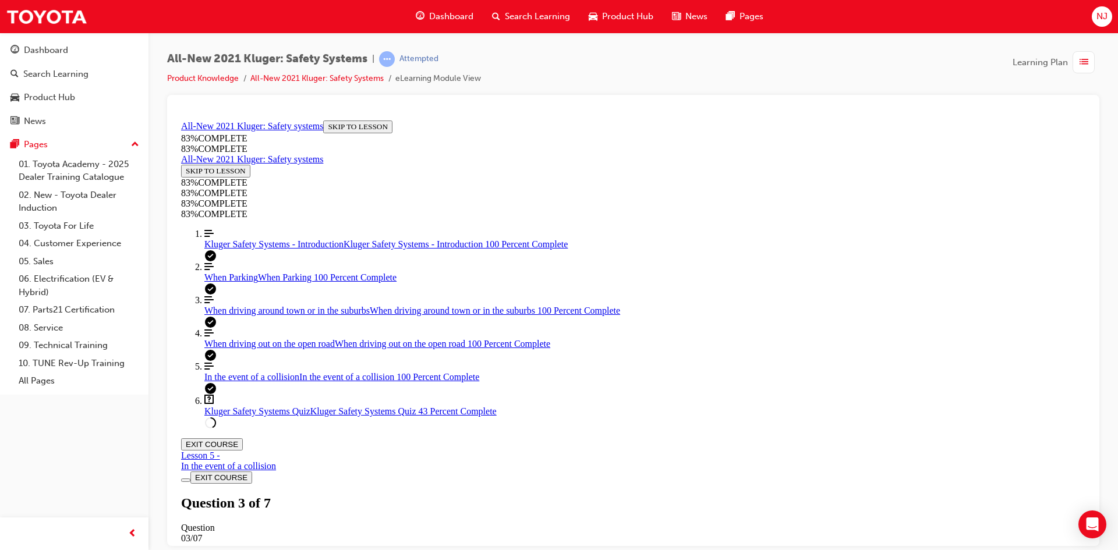
scroll to position [245, 0]
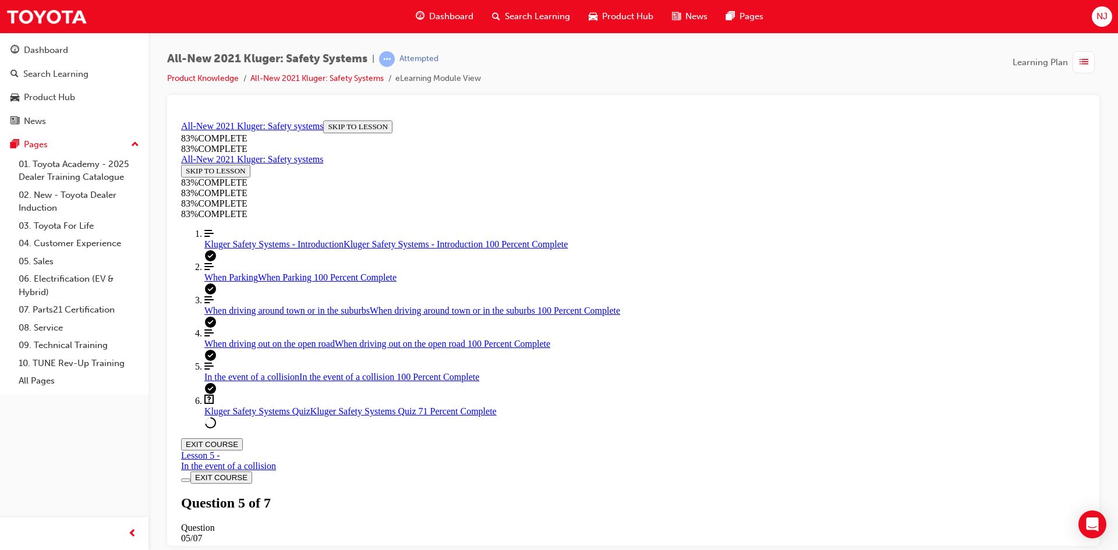
scroll to position [382, 0]
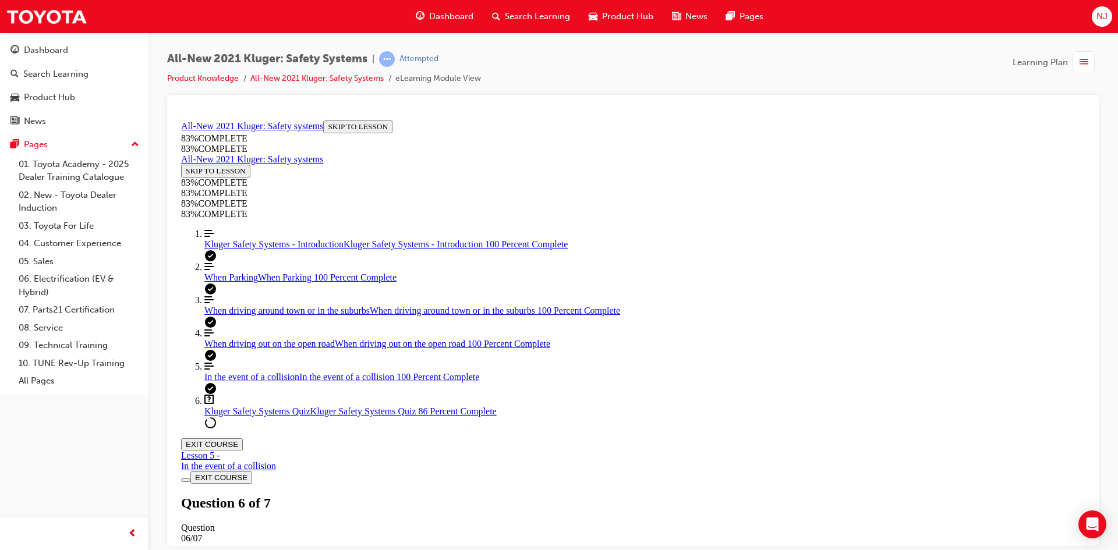
click at [47, 53] on div "Dashboard" at bounding box center [46, 50] width 44 height 13
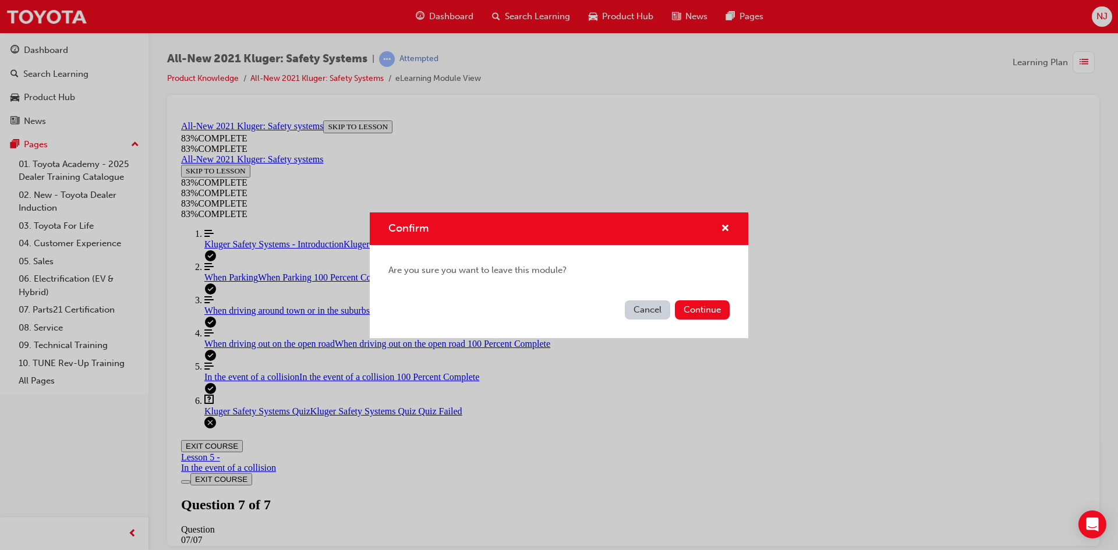
click at [648, 312] on button "Cancel" at bounding box center [647, 309] width 45 height 19
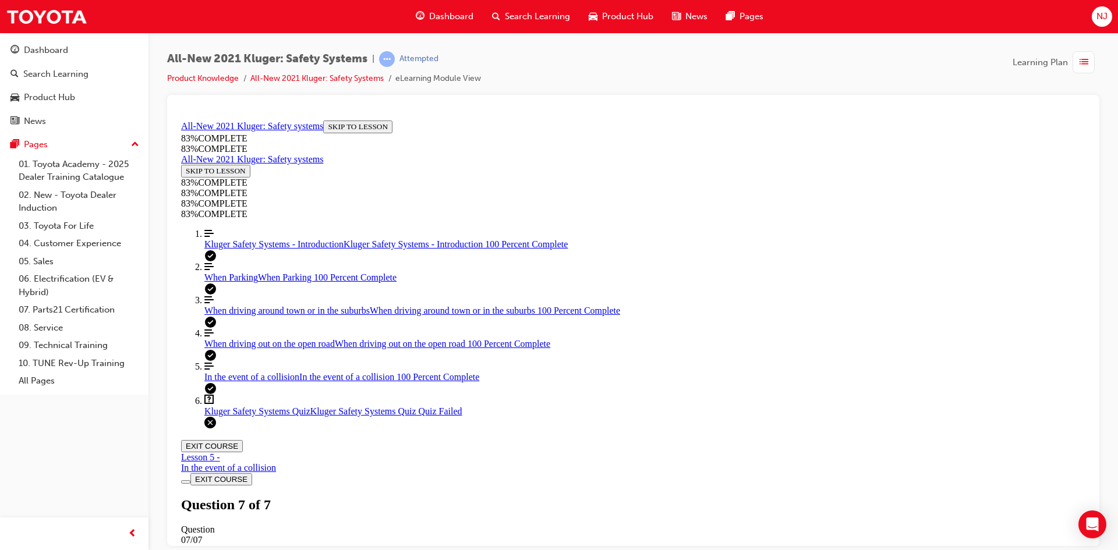
scroll to position [169, 0]
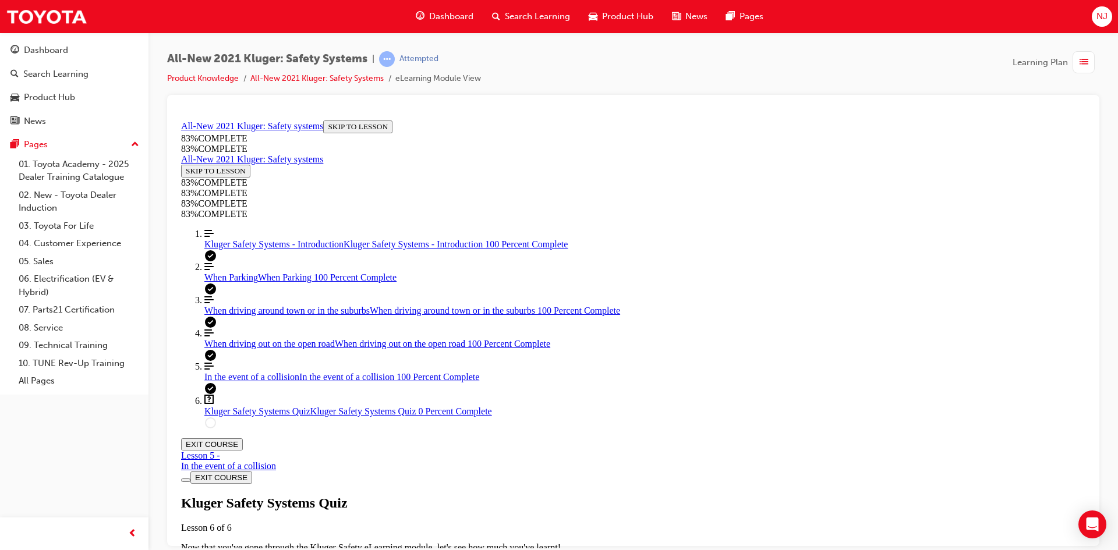
scroll to position [42, 0]
drag, startPoint x: 594, startPoint y: 408, endPoint x: 680, endPoint y: 472, distance: 106.9
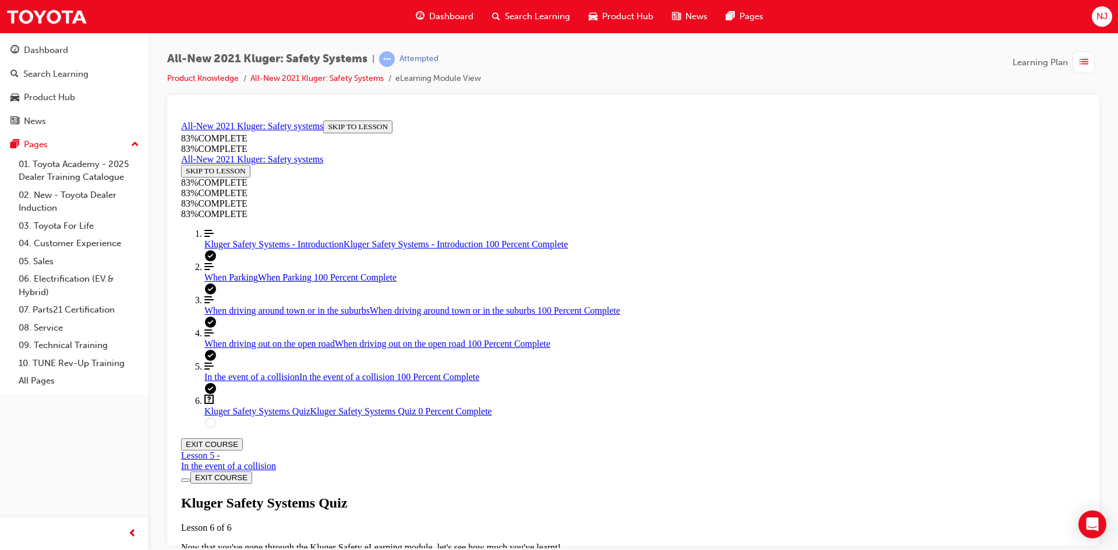
drag, startPoint x: 592, startPoint y: 409, endPoint x: 695, endPoint y: 366, distance: 111.4
drag, startPoint x: 557, startPoint y: 405, endPoint x: 657, endPoint y: 408, distance: 100.2
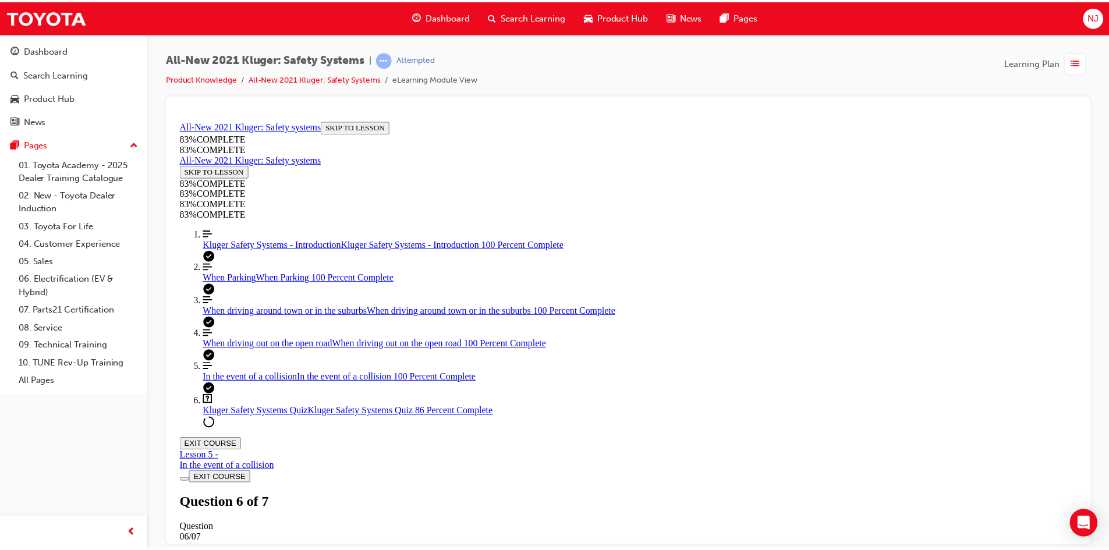
scroll to position [43, 0]
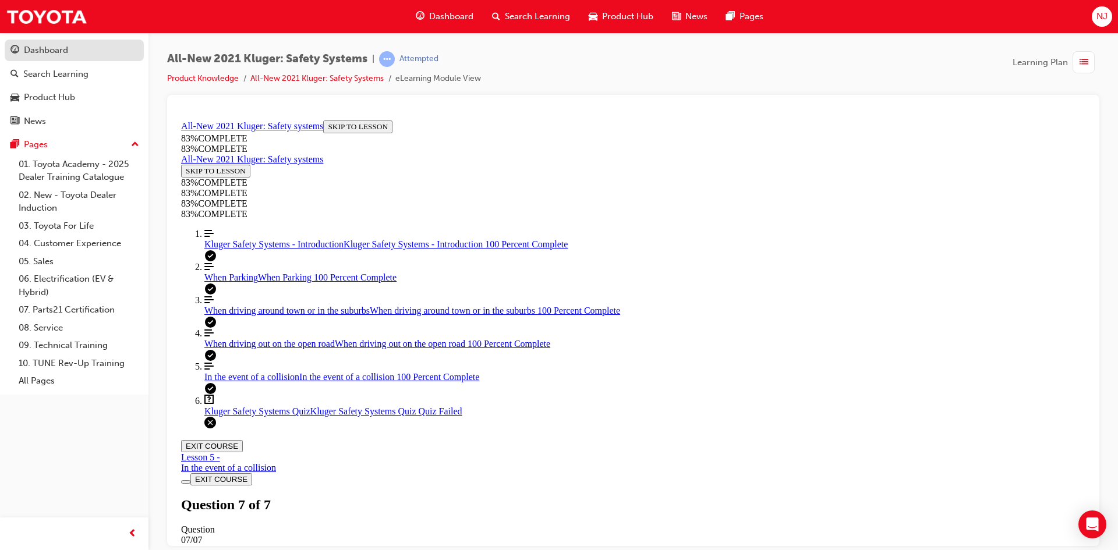
click at [44, 52] on div "Dashboard" at bounding box center [46, 50] width 44 height 13
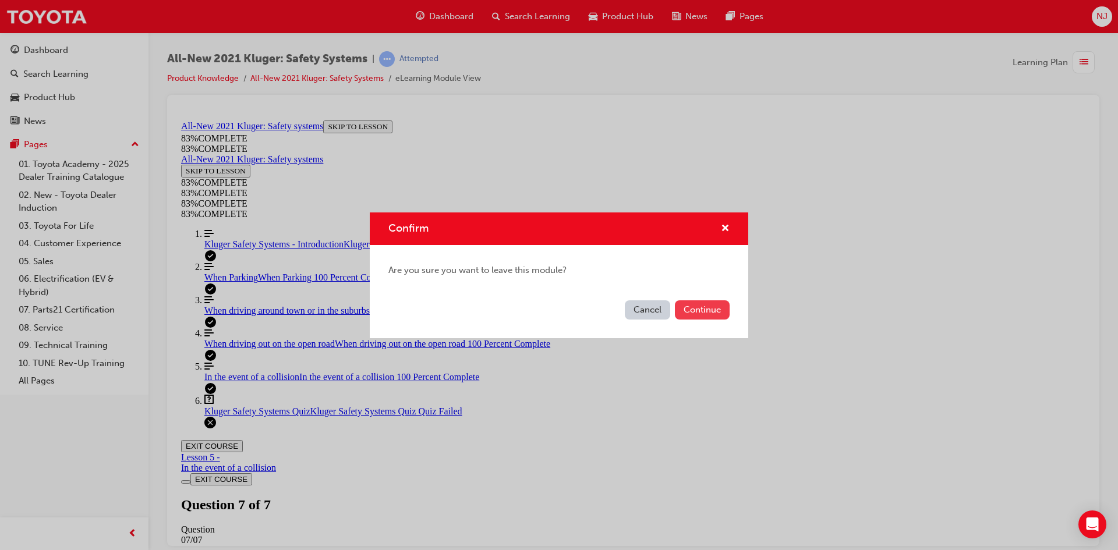
click at [701, 314] on button "Continue" at bounding box center [702, 309] width 55 height 19
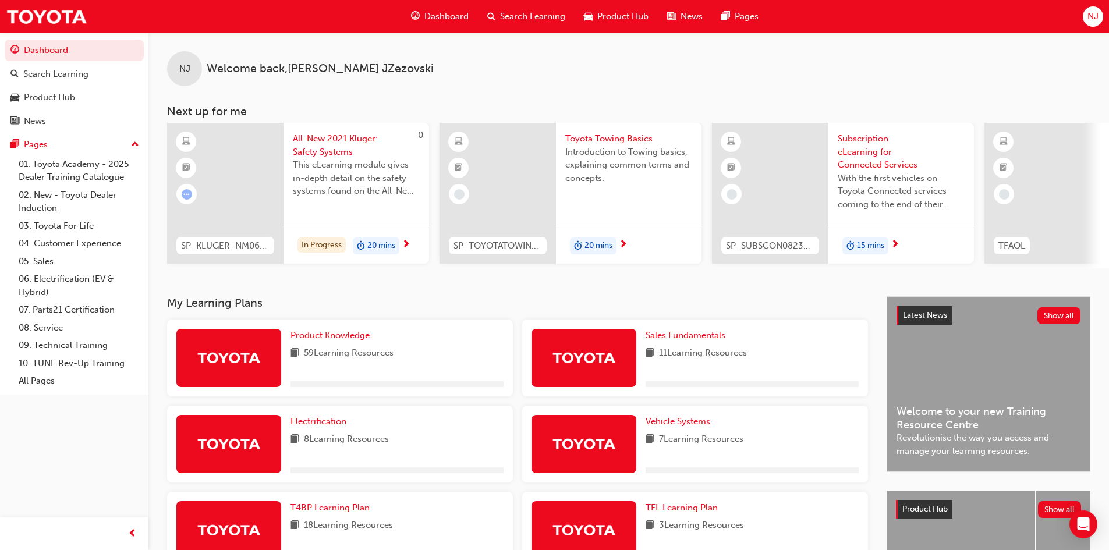
click at [321, 341] on span "Product Knowledge" at bounding box center [330, 335] width 79 height 10
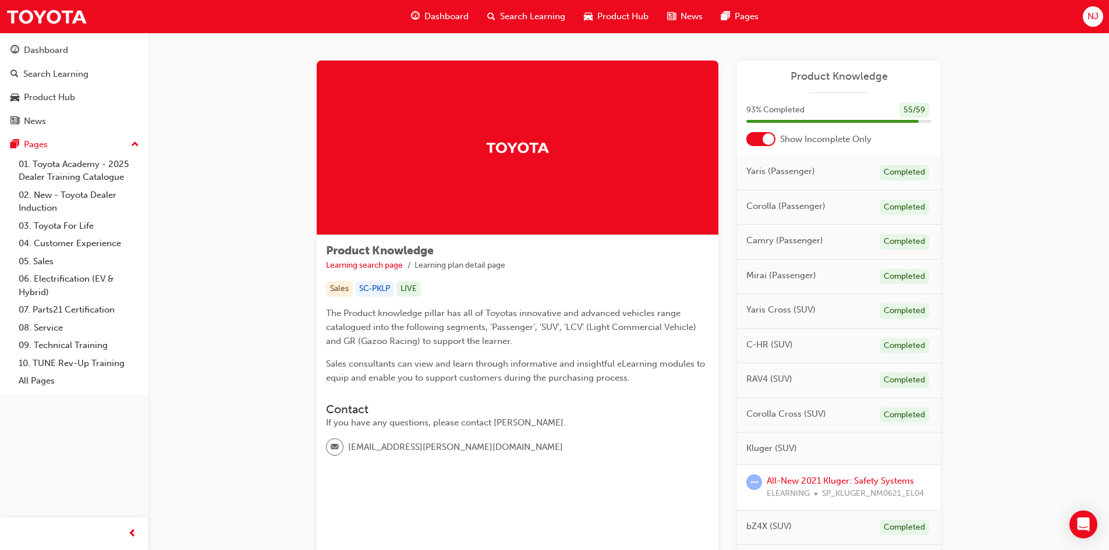
scroll to position [116, 0]
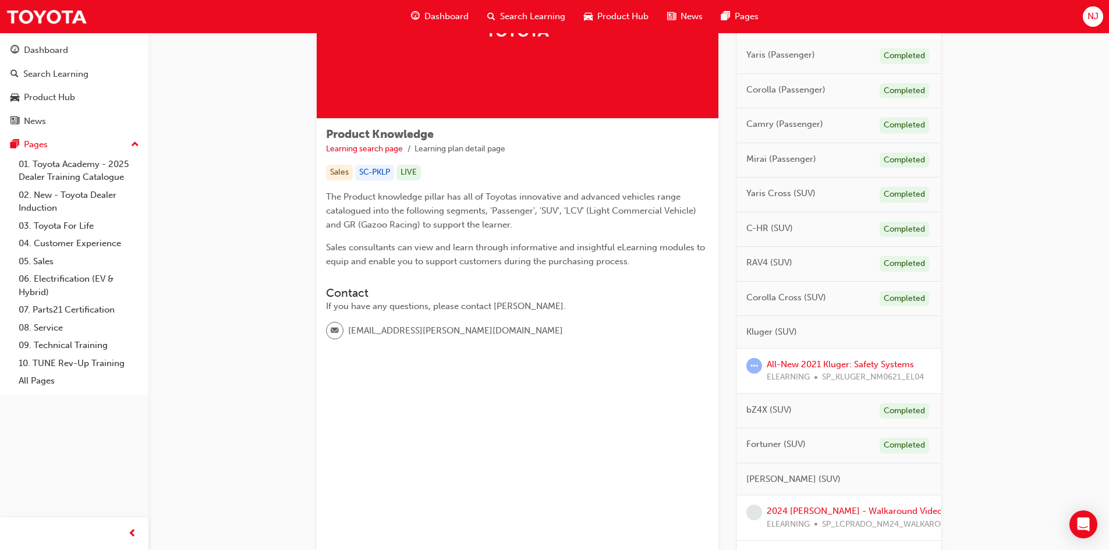
click at [751, 365] on span "learningRecordVerb_ATTEMPT-icon" at bounding box center [755, 366] width 16 height 16
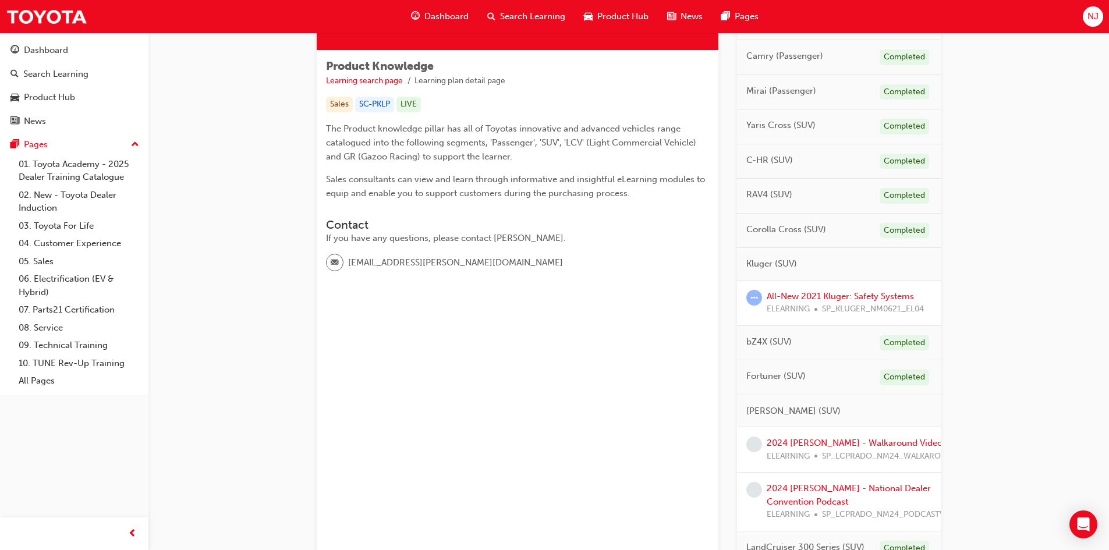
scroll to position [233, 0]
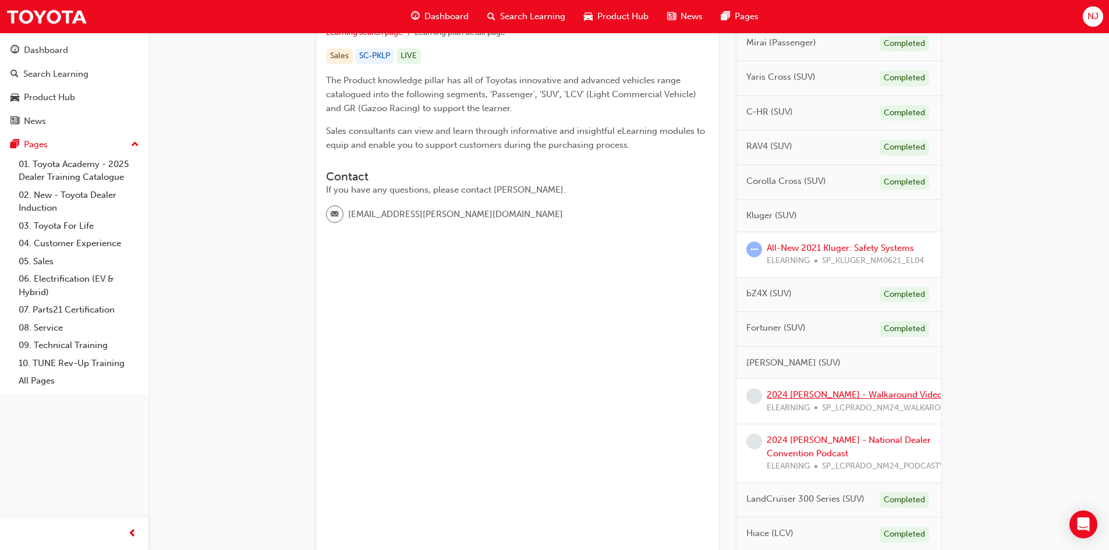
click at [826, 395] on link "2024 [PERSON_NAME] - Walkaround Video" at bounding box center [855, 395] width 176 height 10
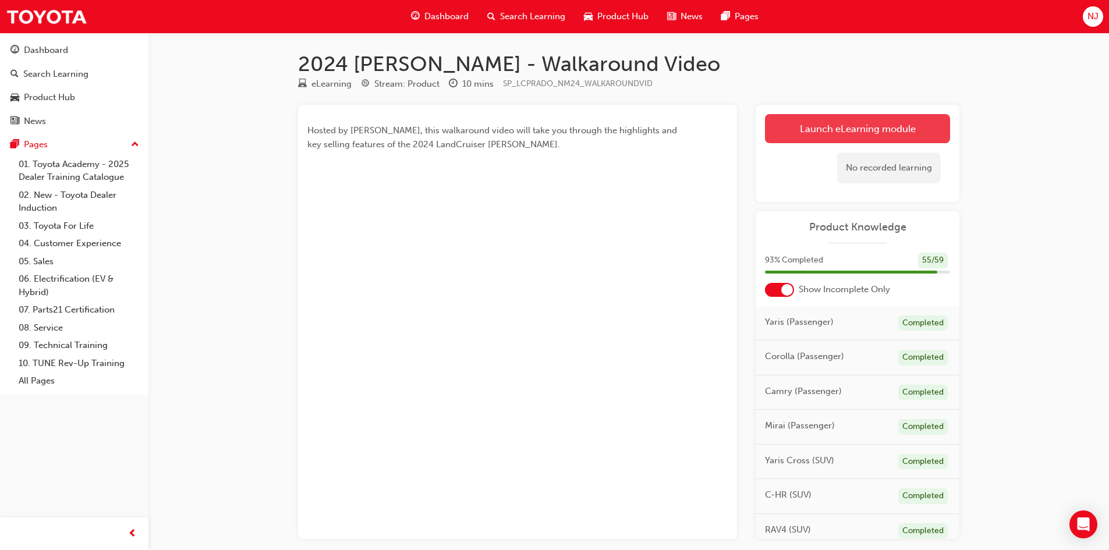
click at [857, 128] on link "Launch eLearning module" at bounding box center [857, 128] width 185 height 29
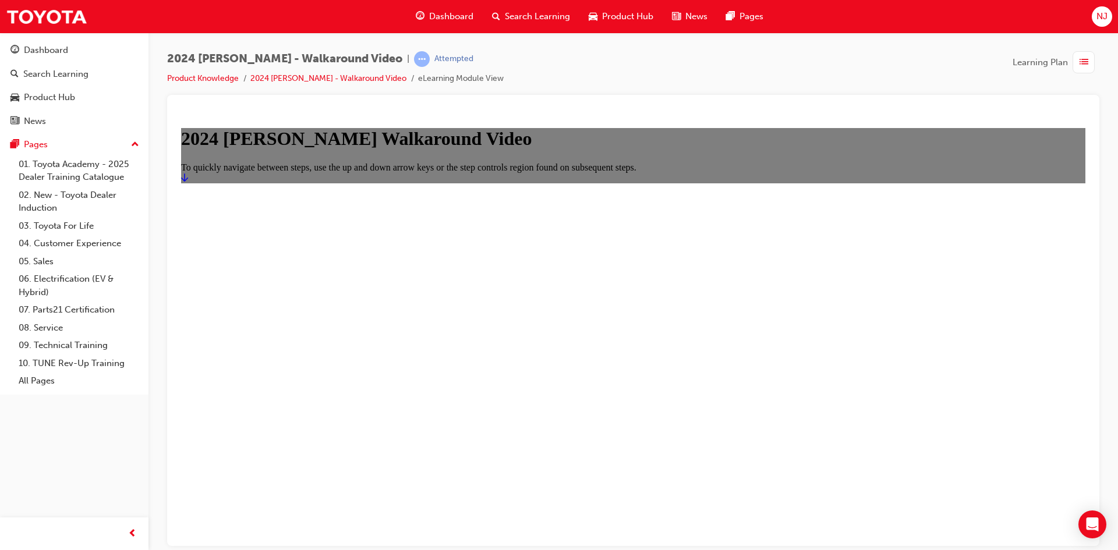
click at [188, 181] on icon "Start" at bounding box center [184, 177] width 7 height 8
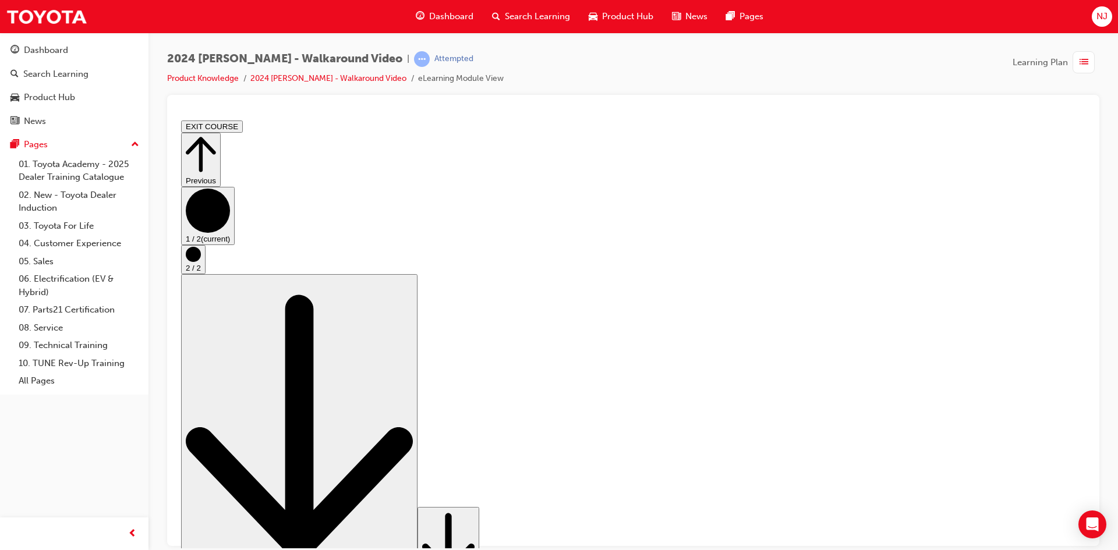
drag, startPoint x: 359, startPoint y: 484, endPoint x: 500, endPoint y: 485, distance: 140.9
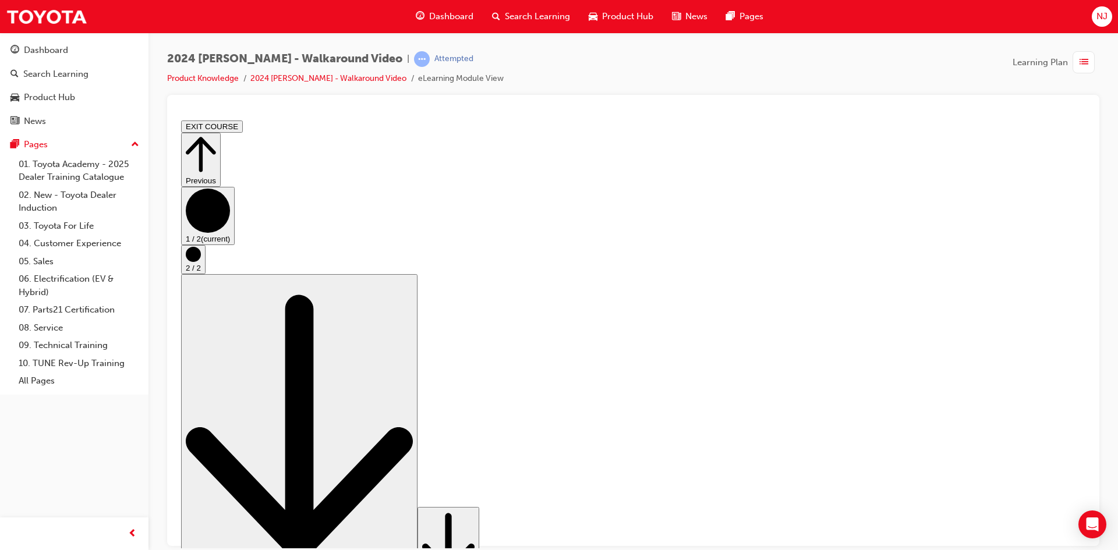
drag, startPoint x: 421, startPoint y: 484, endPoint x: 439, endPoint y: 484, distance: 17.5
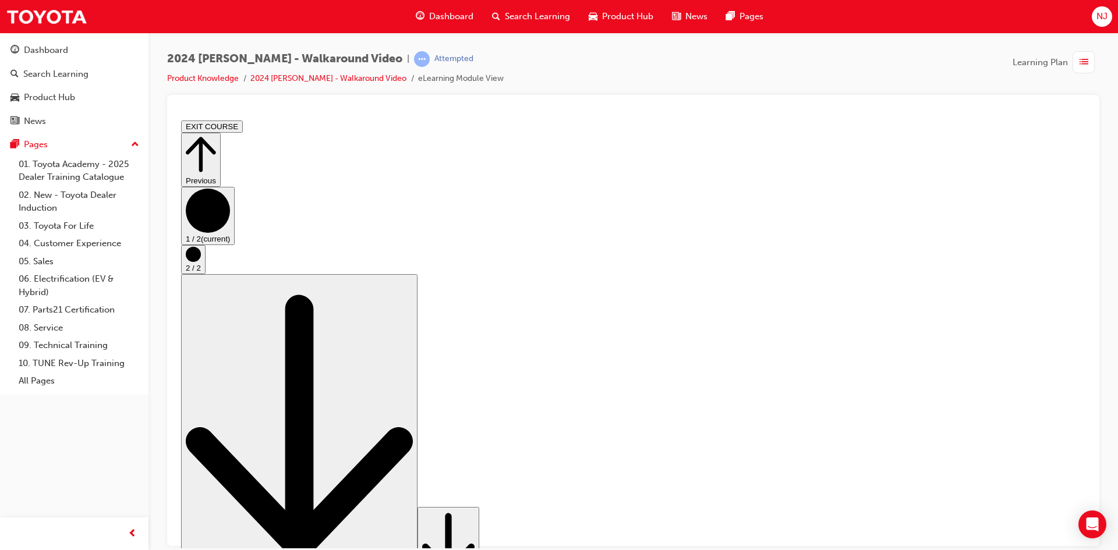
drag, startPoint x: 437, startPoint y: 486, endPoint x: 455, endPoint y: 486, distance: 17.5
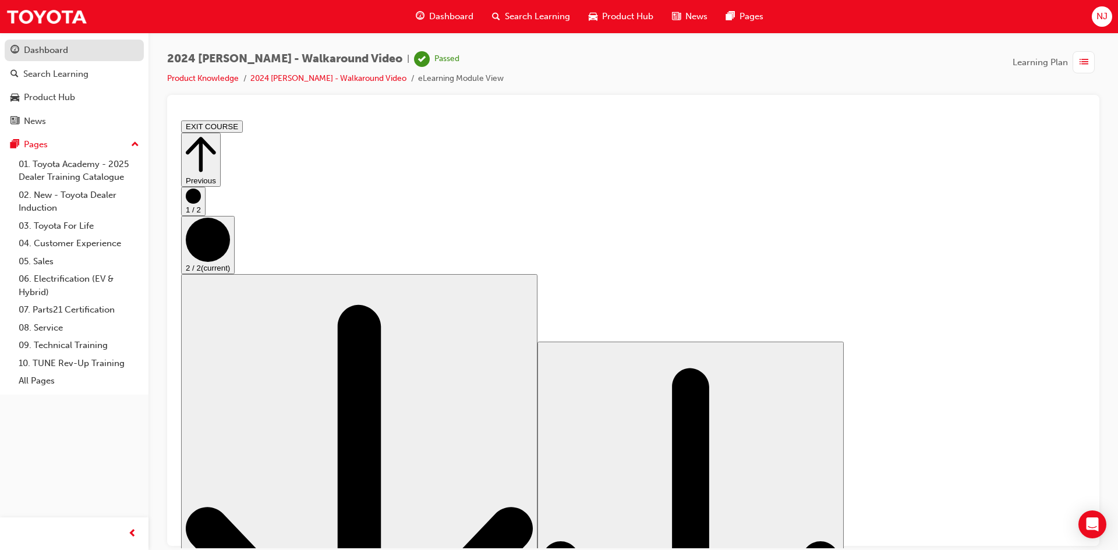
click at [55, 44] on div "Dashboard" at bounding box center [46, 50] width 44 height 13
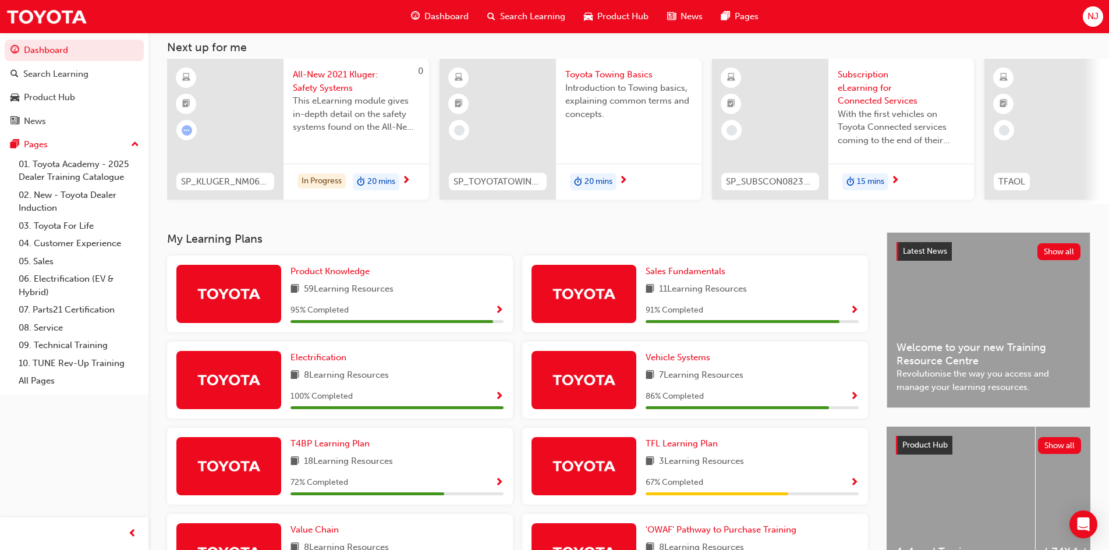
scroll to position [116, 0]
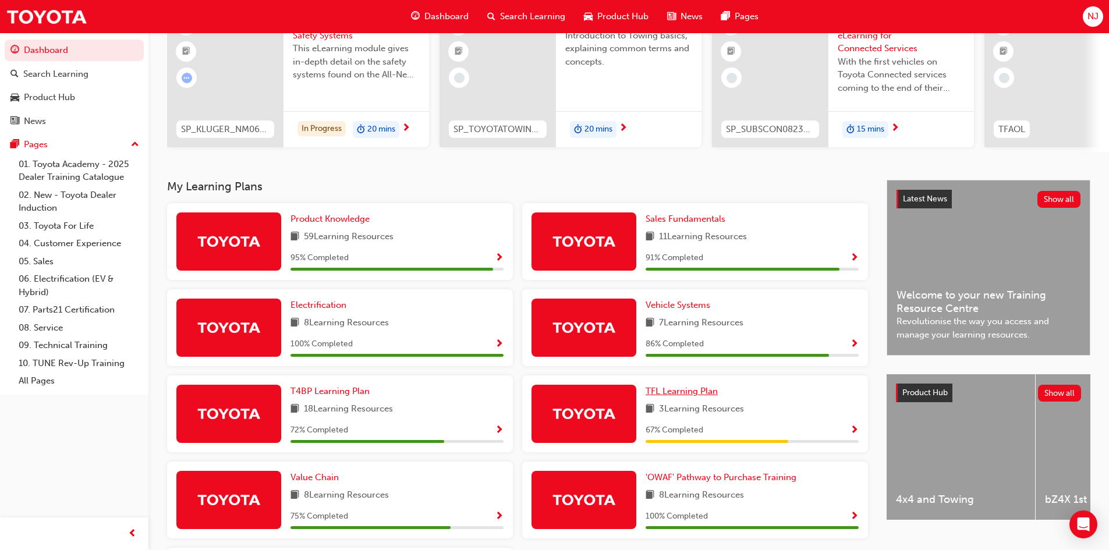
click at [692, 396] on span "TFL Learning Plan" at bounding box center [682, 391] width 72 height 10
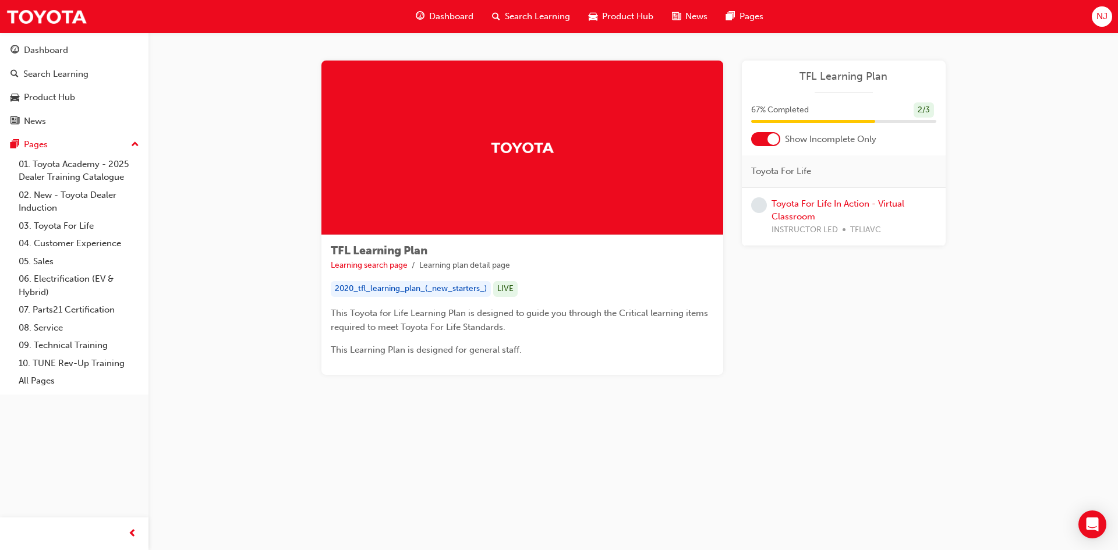
click at [772, 135] on div at bounding box center [774, 139] width 12 height 12
